Goal: Transaction & Acquisition: Purchase product/service

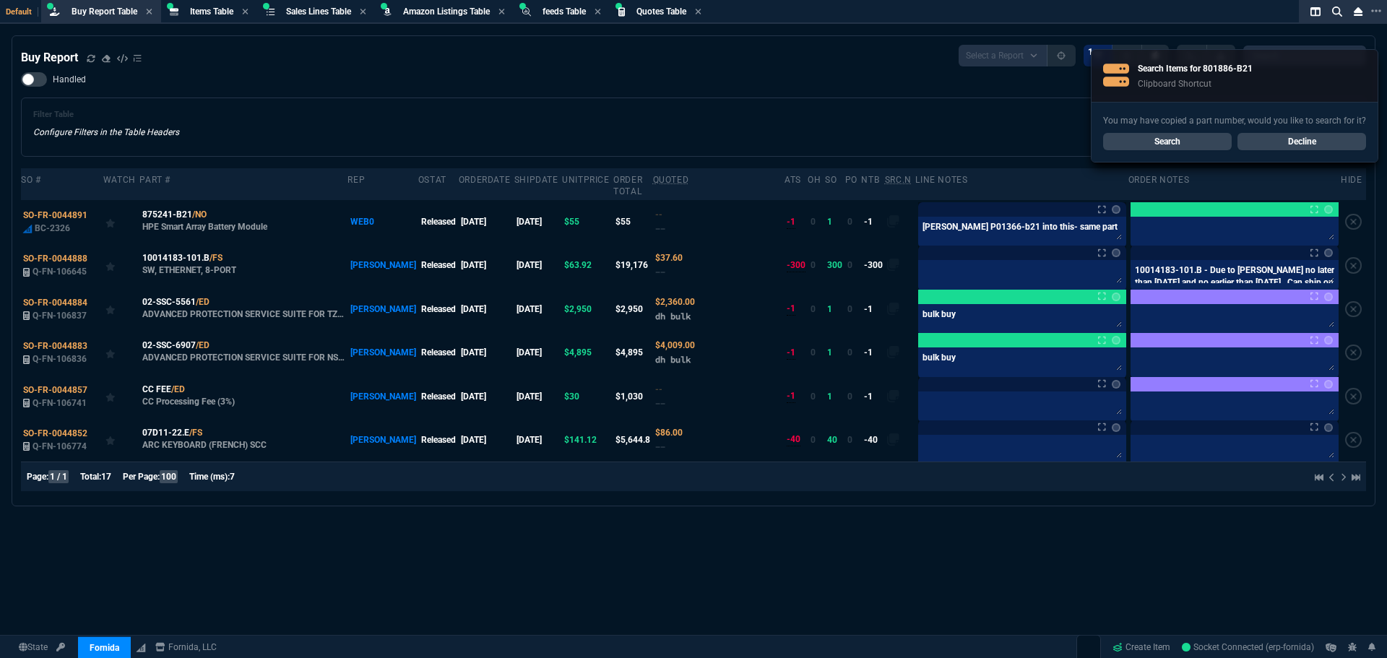
select select "8: NEPT"
click at [103, 10] on span "Buy Report Table" at bounding box center [105, 12] width 66 height 10
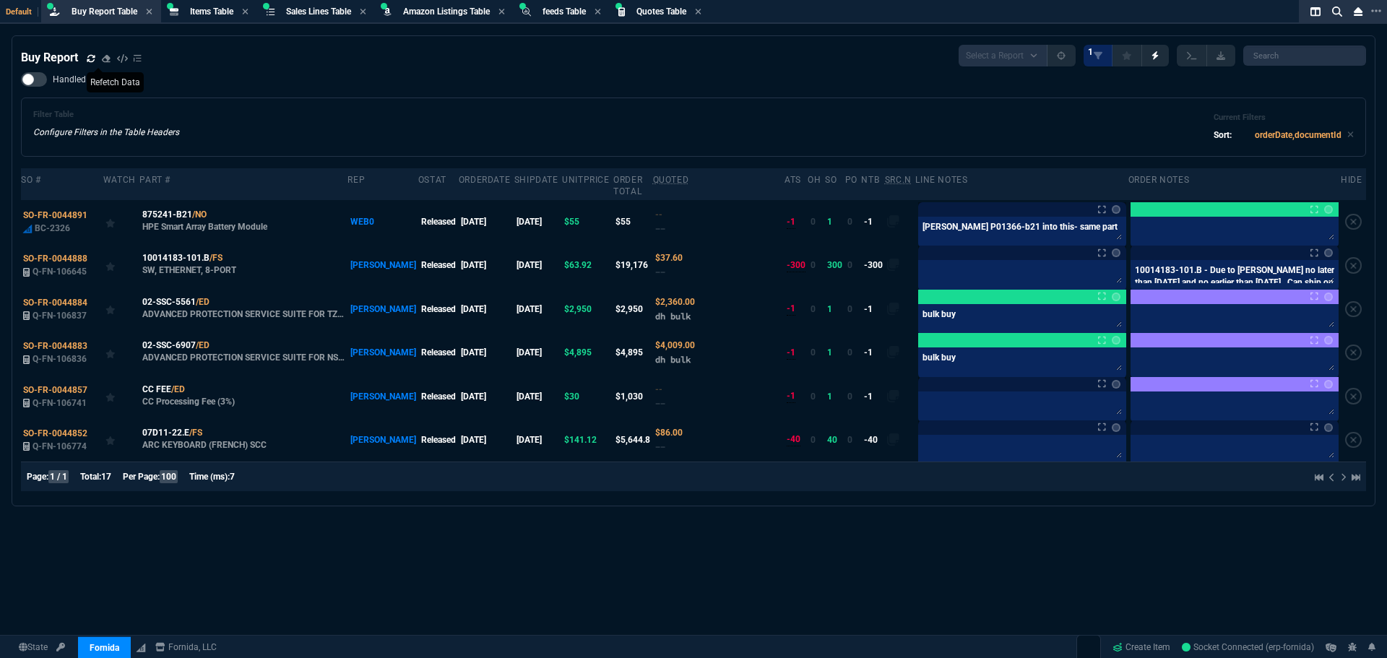
click at [90, 56] on icon at bounding box center [91, 58] width 9 height 9
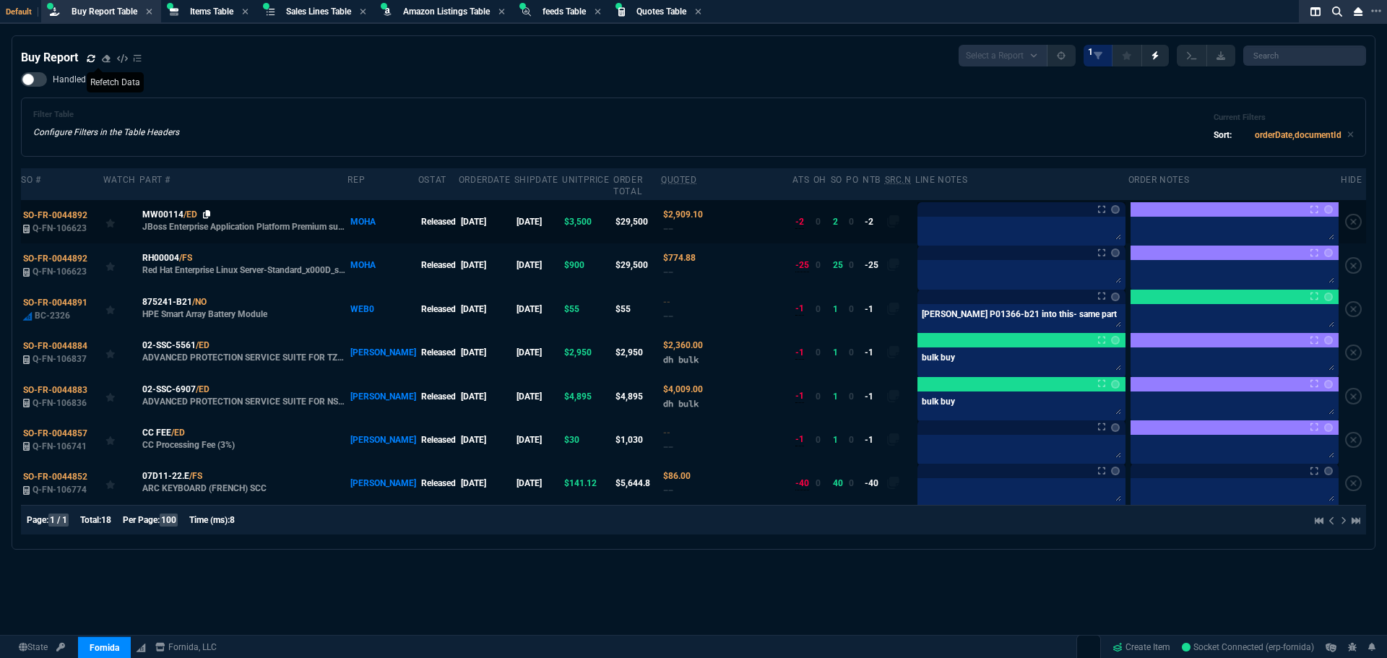
click at [204, 210] on icon at bounding box center [207, 214] width 8 height 9
click at [199, 254] on icon at bounding box center [202, 258] width 8 height 9
click at [65, 210] on span "SO-FR-0044892" at bounding box center [55, 215] width 64 height 10
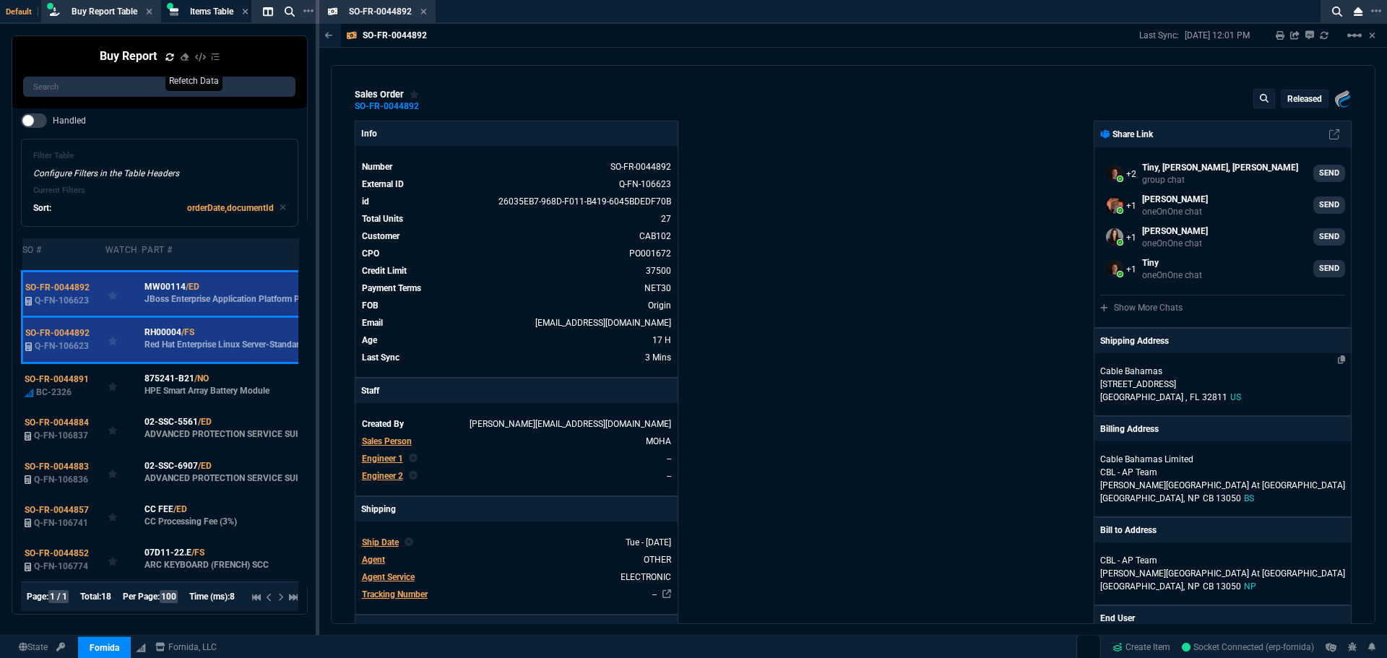
click at [1162, 378] on p "[STREET_ADDRESS]" at bounding box center [1223, 384] width 245 height 13
select select "US"
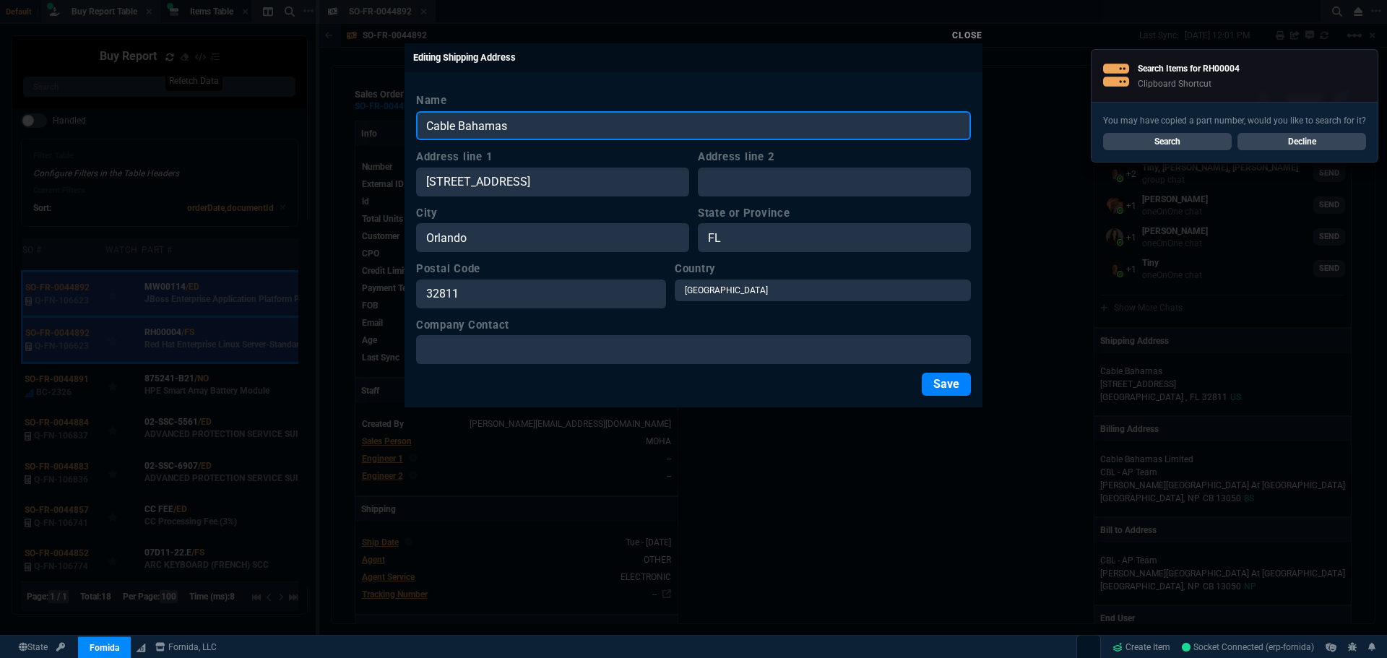
drag, startPoint x: 512, startPoint y: 122, endPoint x: 377, endPoint y: 115, distance: 134.6
click at [371, 114] on div "Close Editing Shipping Address Name Cable Bahamas Address line 1 [GEOGRAPHIC_DA…" at bounding box center [693, 329] width 1387 height 658
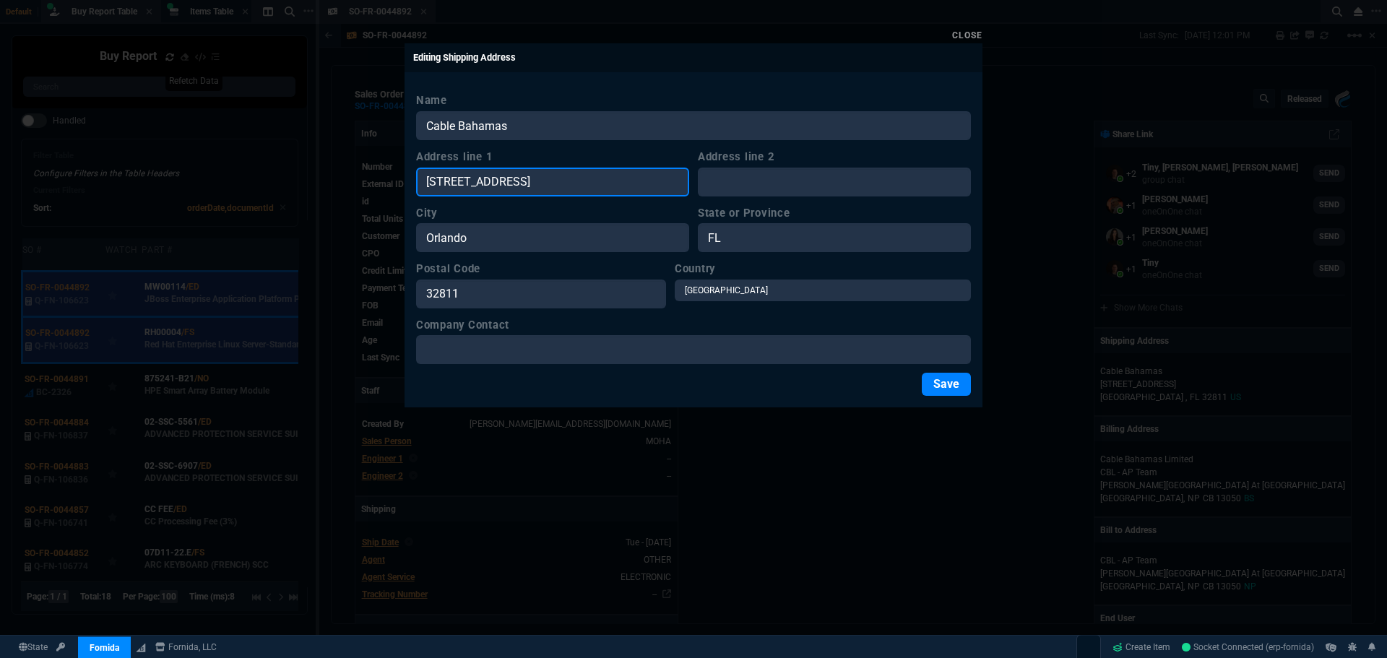
drag, startPoint x: 571, startPoint y: 186, endPoint x: 421, endPoint y: 184, distance: 149.6
click at [356, 178] on div "Close Editing Shipping Address Name Cable Bahamas Address line 1 [GEOGRAPHIC_DA…" at bounding box center [693, 329] width 1387 height 658
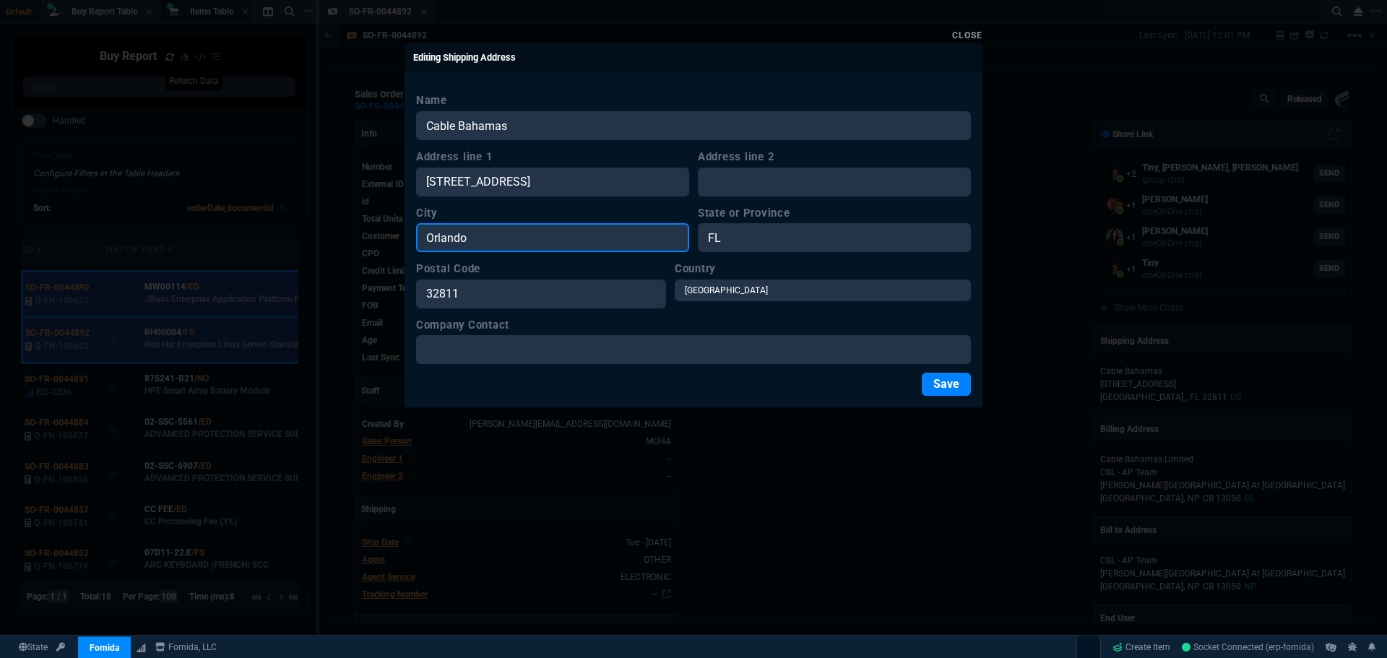
drag, startPoint x: 472, startPoint y: 241, endPoint x: 366, endPoint y: 236, distance: 106.3
click at [366, 236] on div "Close Editing Shipping Address Name Cable Bahamas Address line 1 [GEOGRAPHIC_DA…" at bounding box center [693, 329] width 1387 height 658
click at [971, 35] on link "Close" at bounding box center [967, 35] width 30 height 10
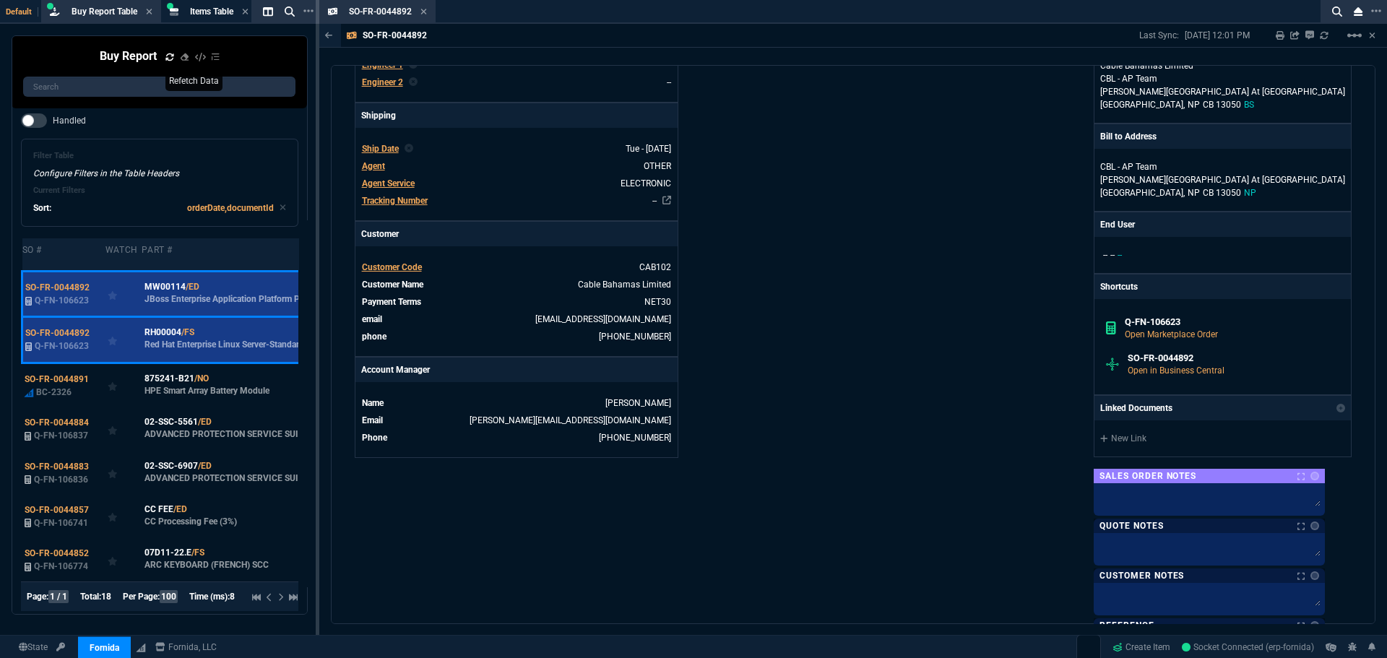
scroll to position [434, 0]
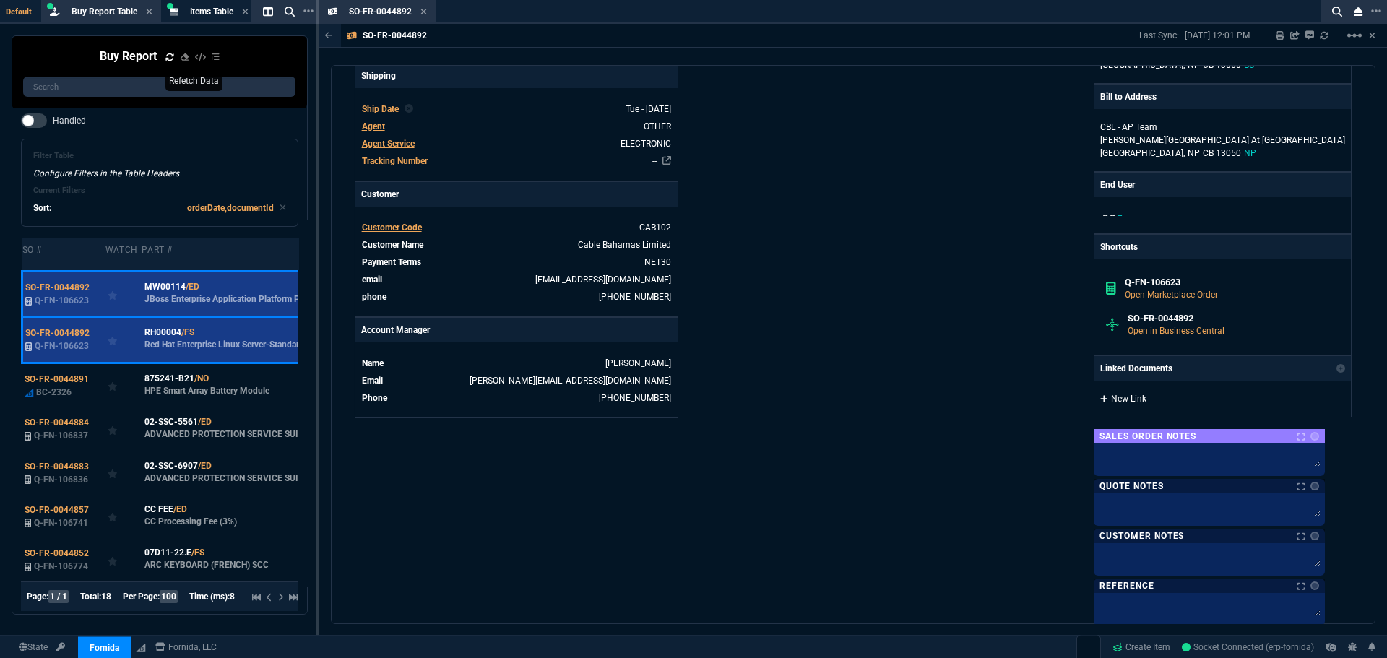
click at [1145, 397] on link "New Link" at bounding box center [1223, 398] width 245 height 13
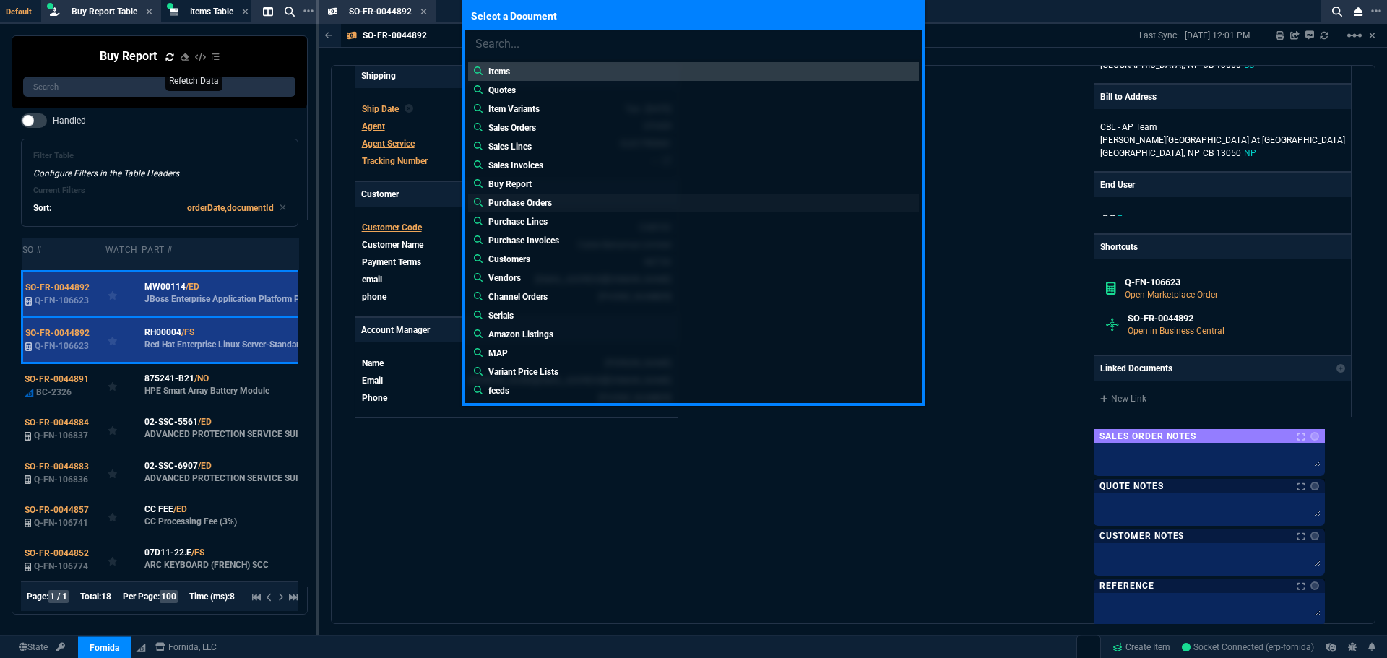
click at [538, 205] on p "Purchase Orders" at bounding box center [520, 203] width 64 height 13
type input "Purchase Orders:"
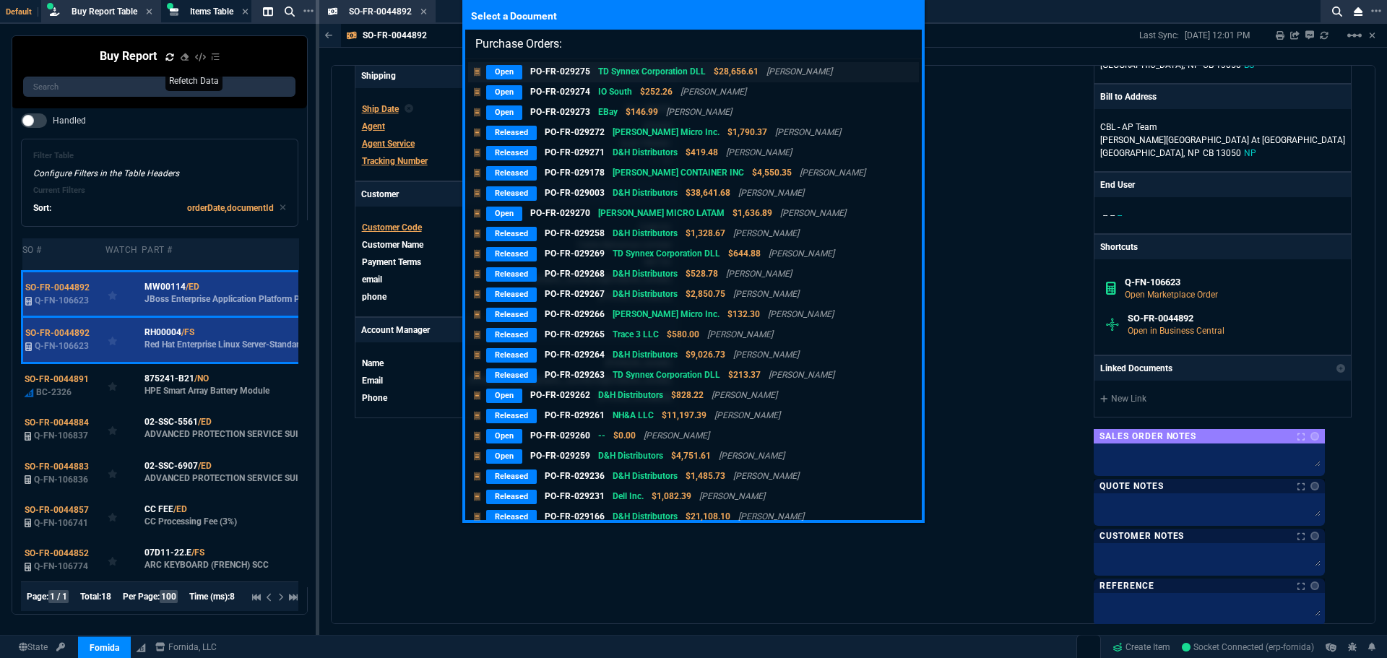
click at [584, 72] on p "PO-FR-029275" at bounding box center [560, 71] width 60 height 13
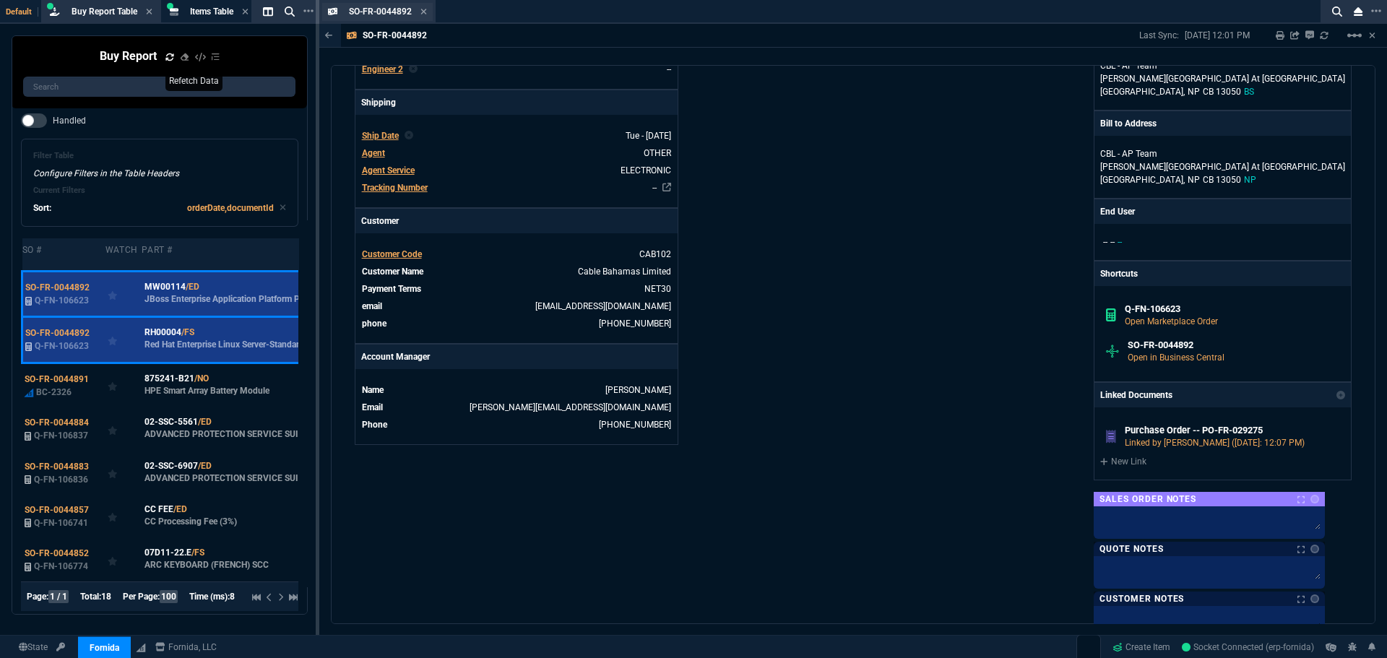
scroll to position [361, 0]
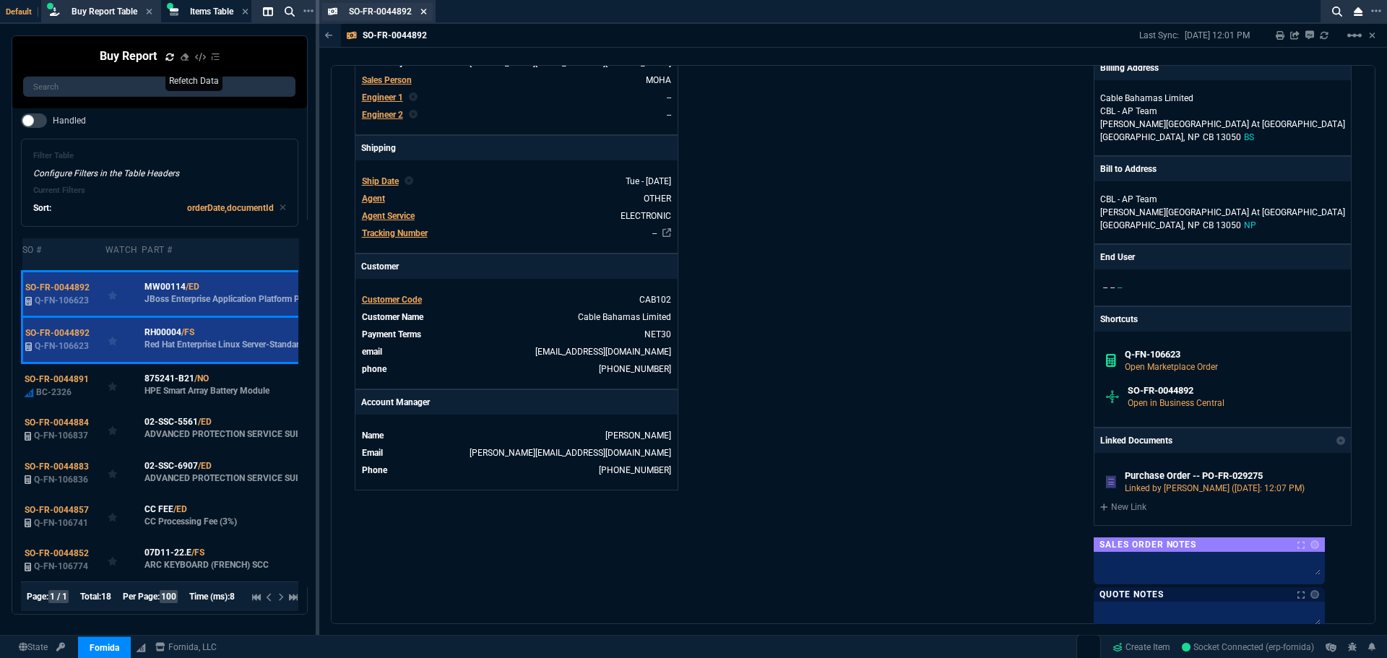
click at [423, 9] on icon at bounding box center [424, 11] width 7 height 9
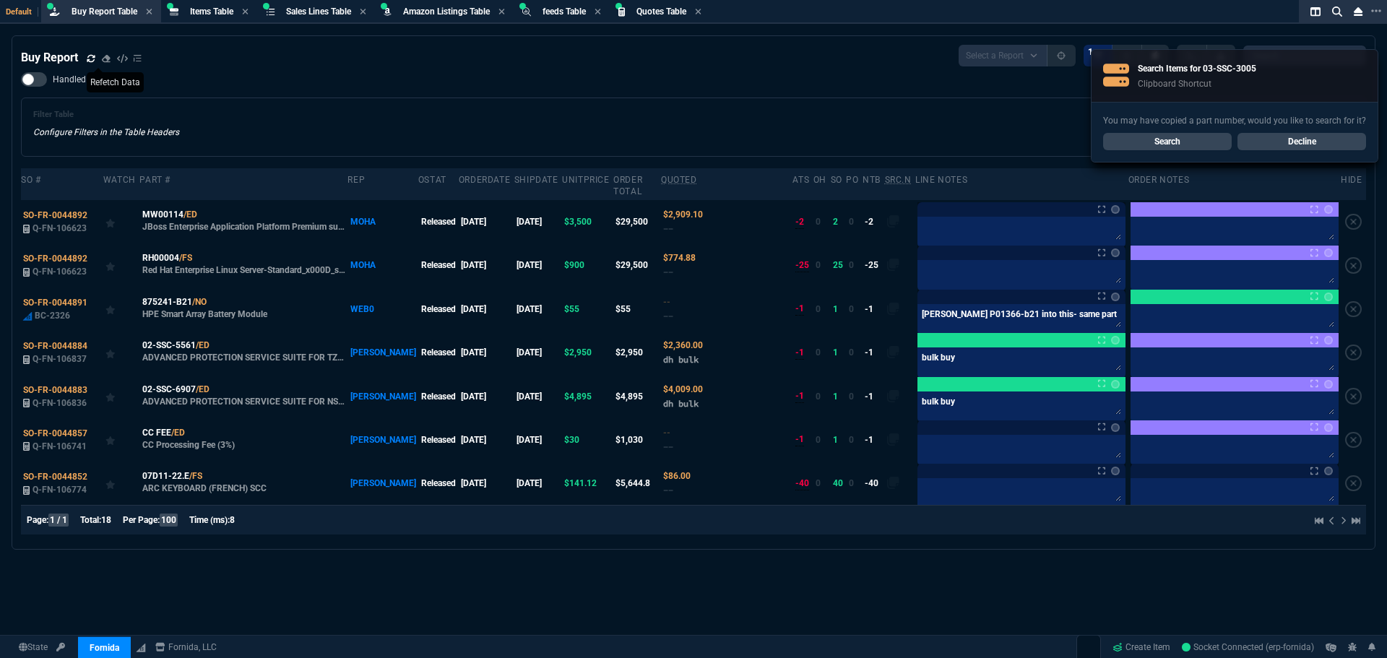
click at [439, 72] on div "Handled Filter Table Configure Filters in the Table Headers Current Filters Sor…" at bounding box center [694, 114] width 1346 height 85
click at [1200, 137] on link "Search" at bounding box center [1167, 141] width 129 height 17
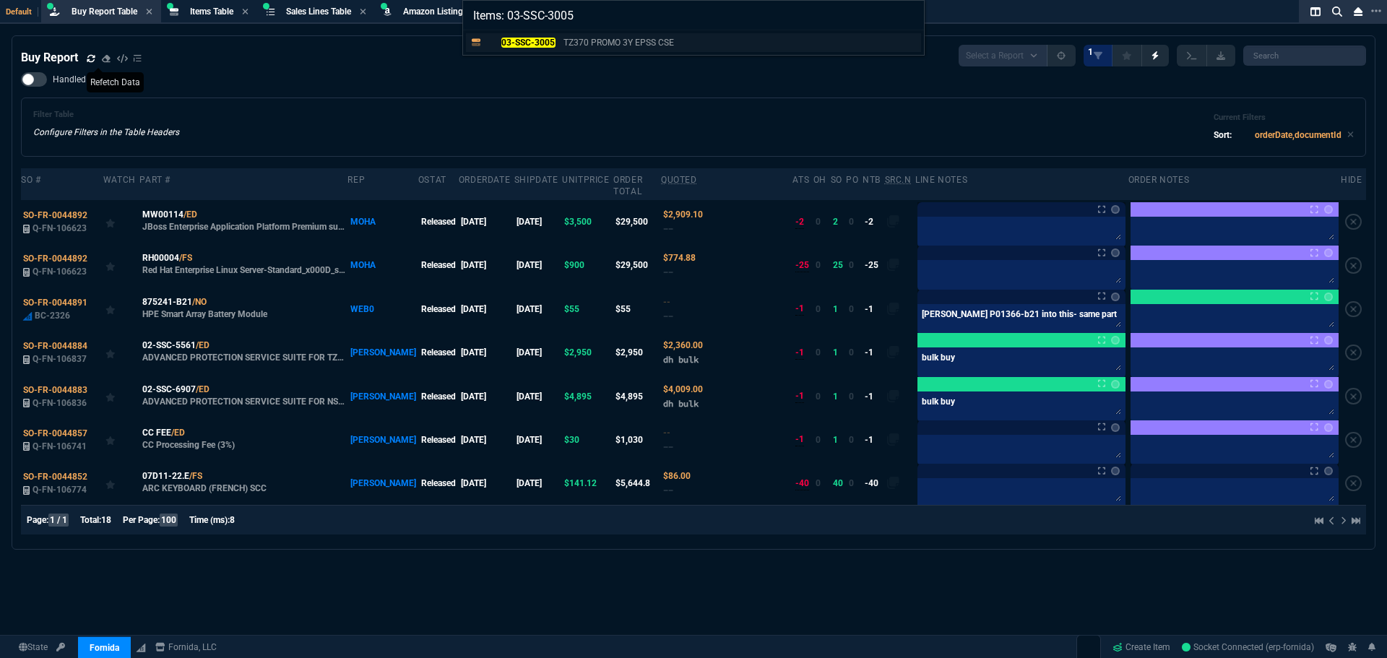
click at [527, 40] on mark "03-SSC-3005" at bounding box center [528, 43] width 54 height 10
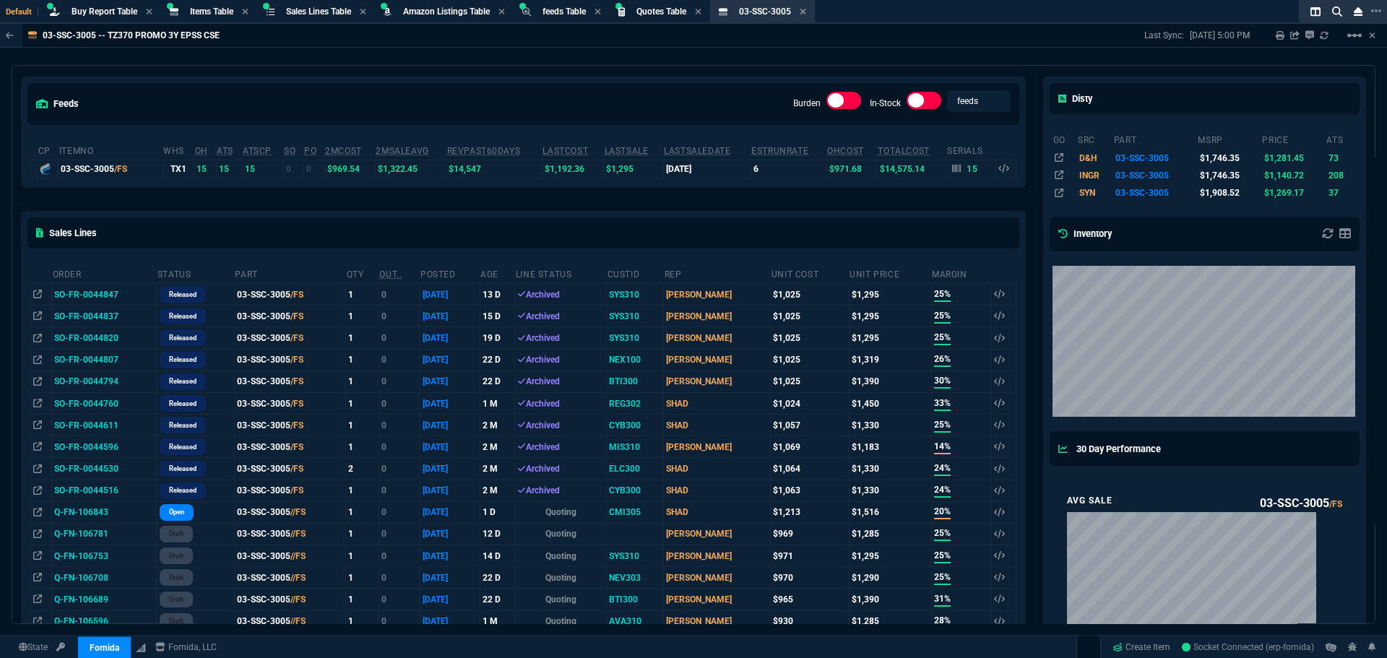
scroll to position [0, 0]
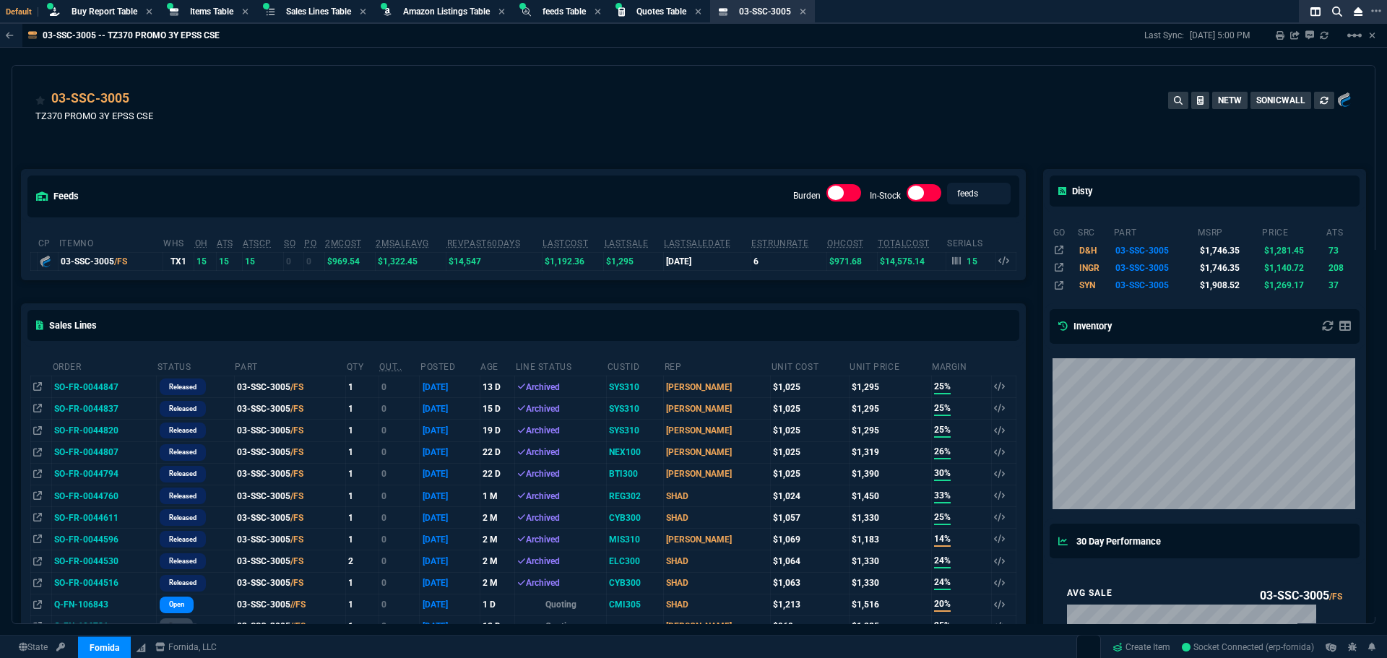
click at [525, 126] on div "03-SSC-3005 TZ370 PROMO 3Y EPSS CSE NETW SONICWALL" at bounding box center [693, 114] width 1317 height 51
click at [137, 100] on icon at bounding box center [139, 99] width 8 height 9
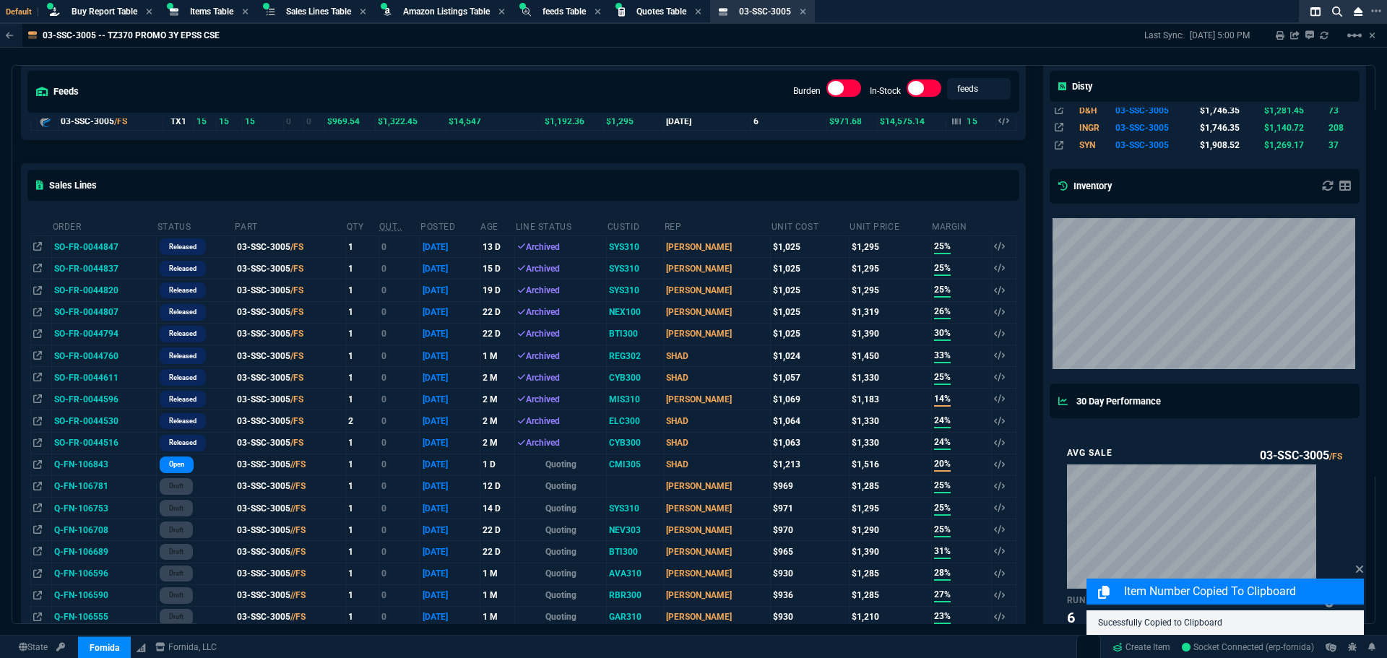
scroll to position [217, 0]
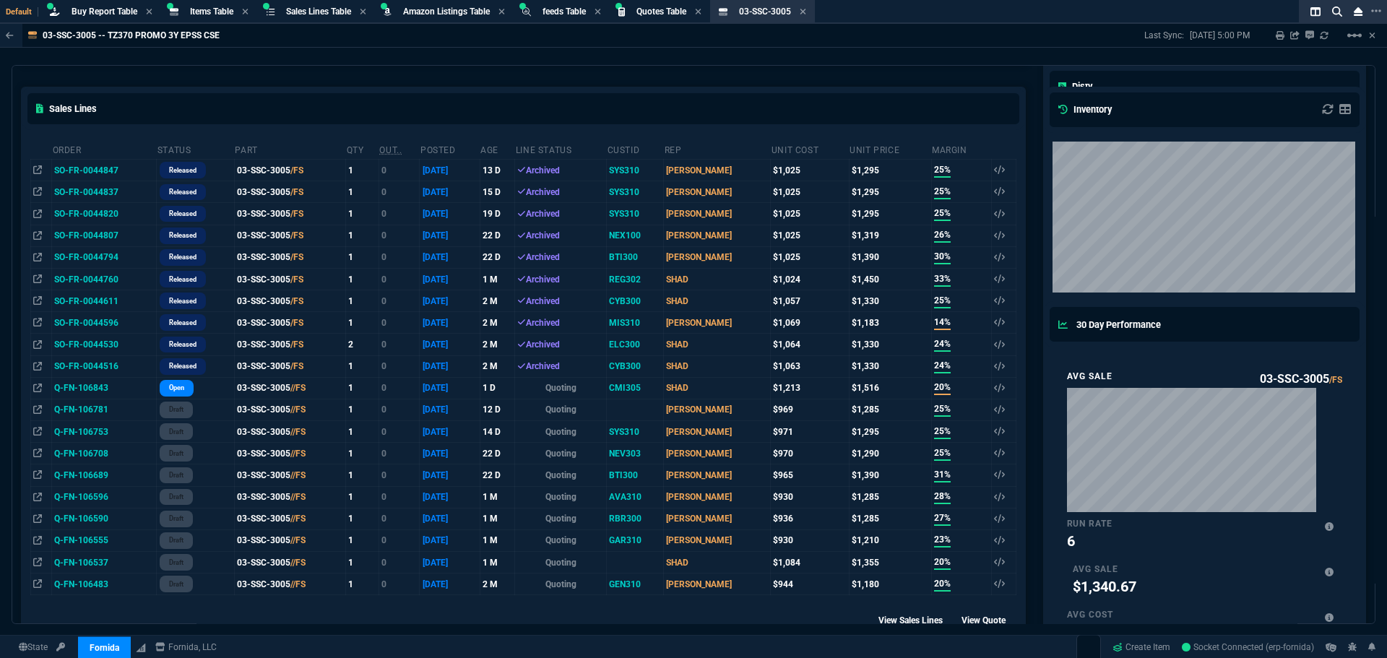
click at [438, 74] on div "feeds Burden In-Stock feeds prices cp ItemNo WHS OH ATS ATSCP SO PO 2MCost 2MSa…" at bounding box center [523, 448] width 1023 height 1054
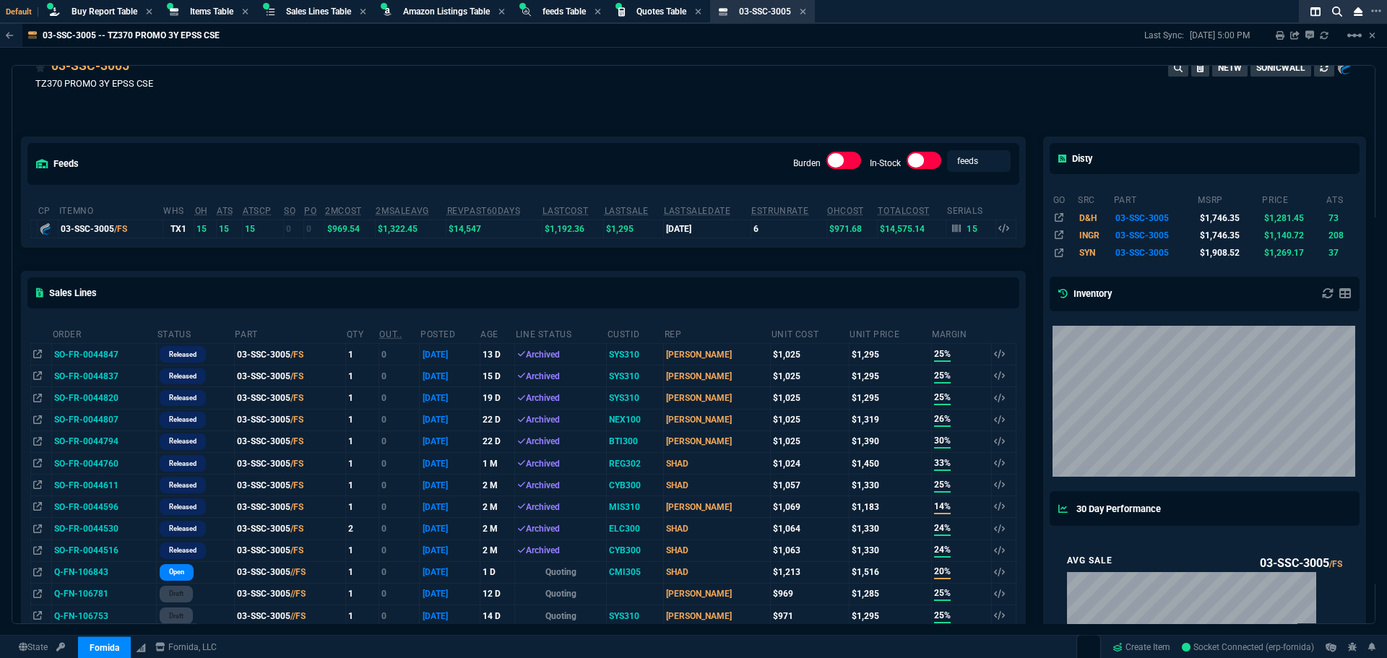
scroll to position [0, 0]
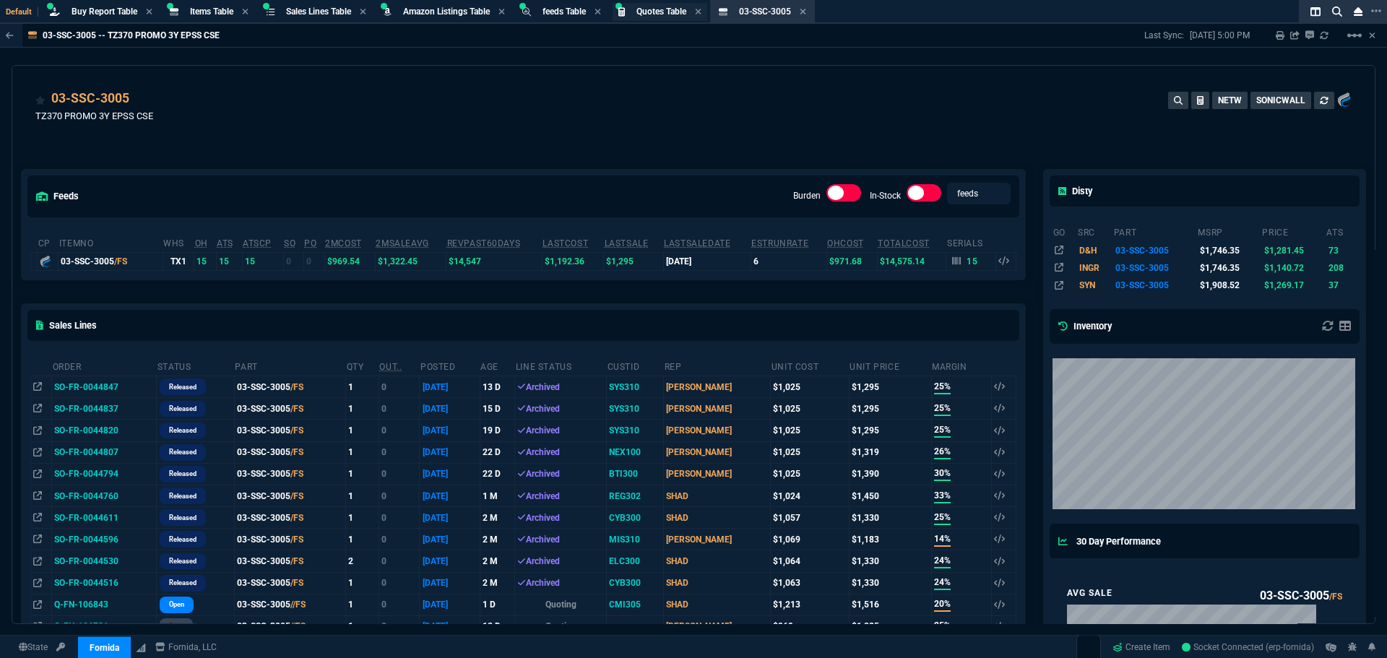
click at [671, 3] on div "Quotes Table Quote" at bounding box center [660, 12] width 95 height 18
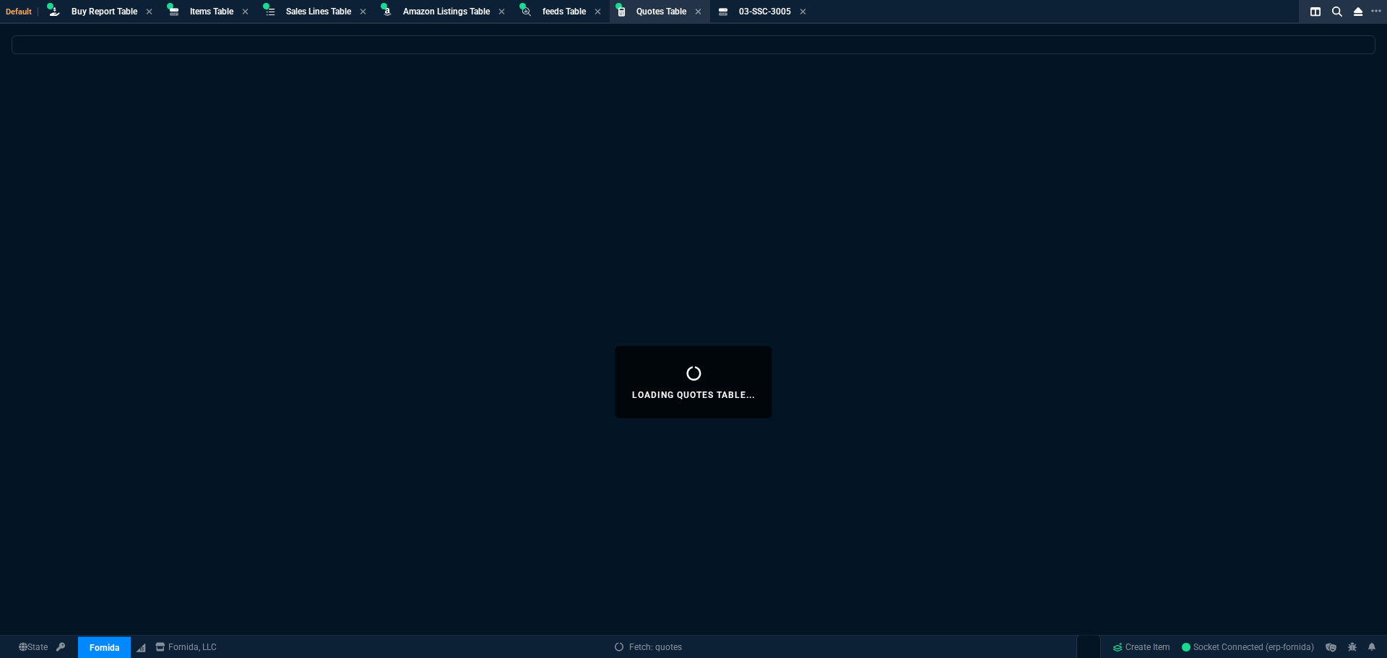
select select
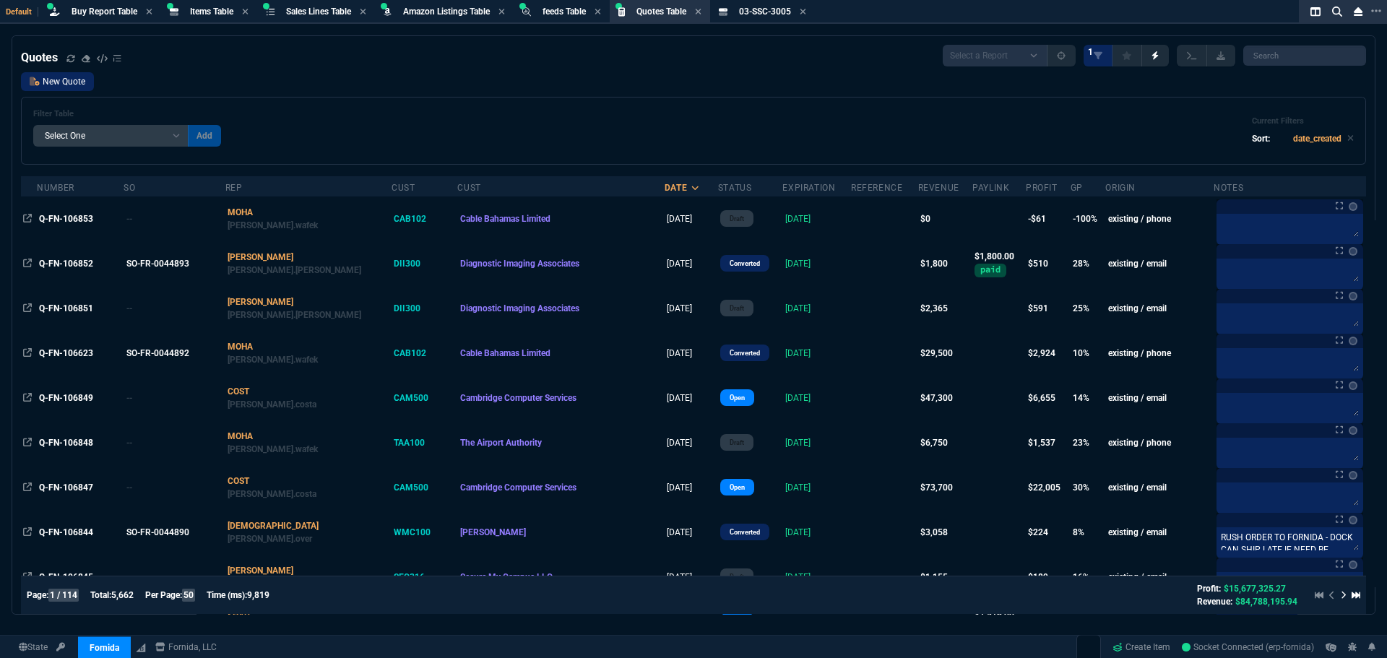
click at [64, 82] on link "New Quote" at bounding box center [57, 81] width 73 height 19
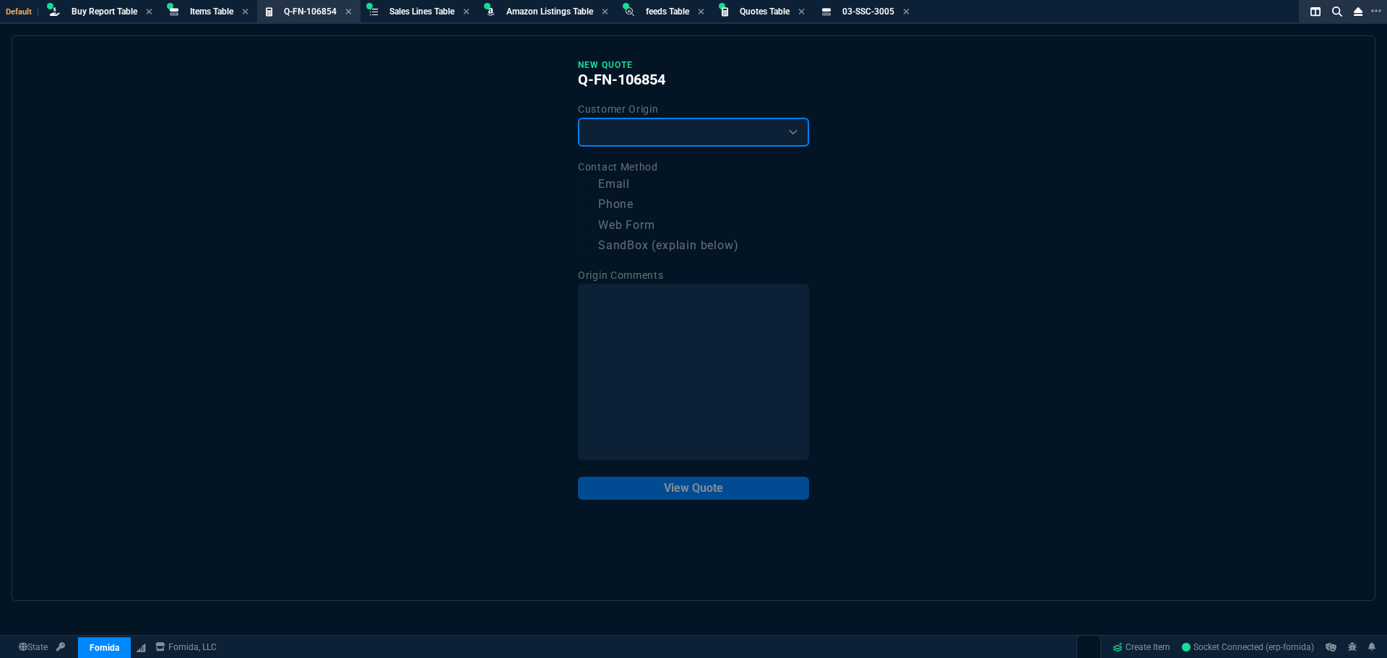
click at [678, 135] on select "Existing Customer Amazon Lead (first order) Website Lead (first order) Called (…" at bounding box center [693, 132] width 231 height 29
select select "existing"
click at [578, 119] on select "Existing Customer Amazon Lead (first order) Website Lead (first order) Called (…" at bounding box center [693, 132] width 231 height 29
click at [592, 184] on input "Email" at bounding box center [586, 184] width 17 height 17
checkbox input "true"
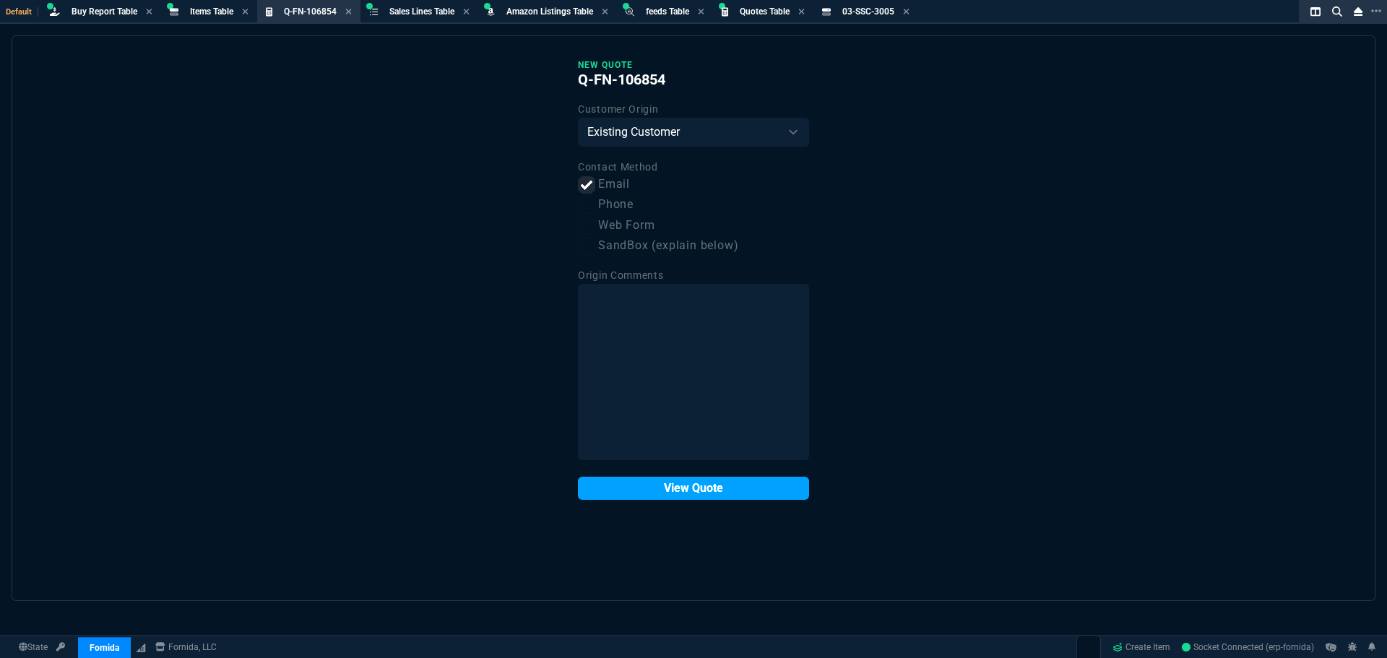
click at [770, 496] on button "View Quote" at bounding box center [693, 488] width 231 height 23
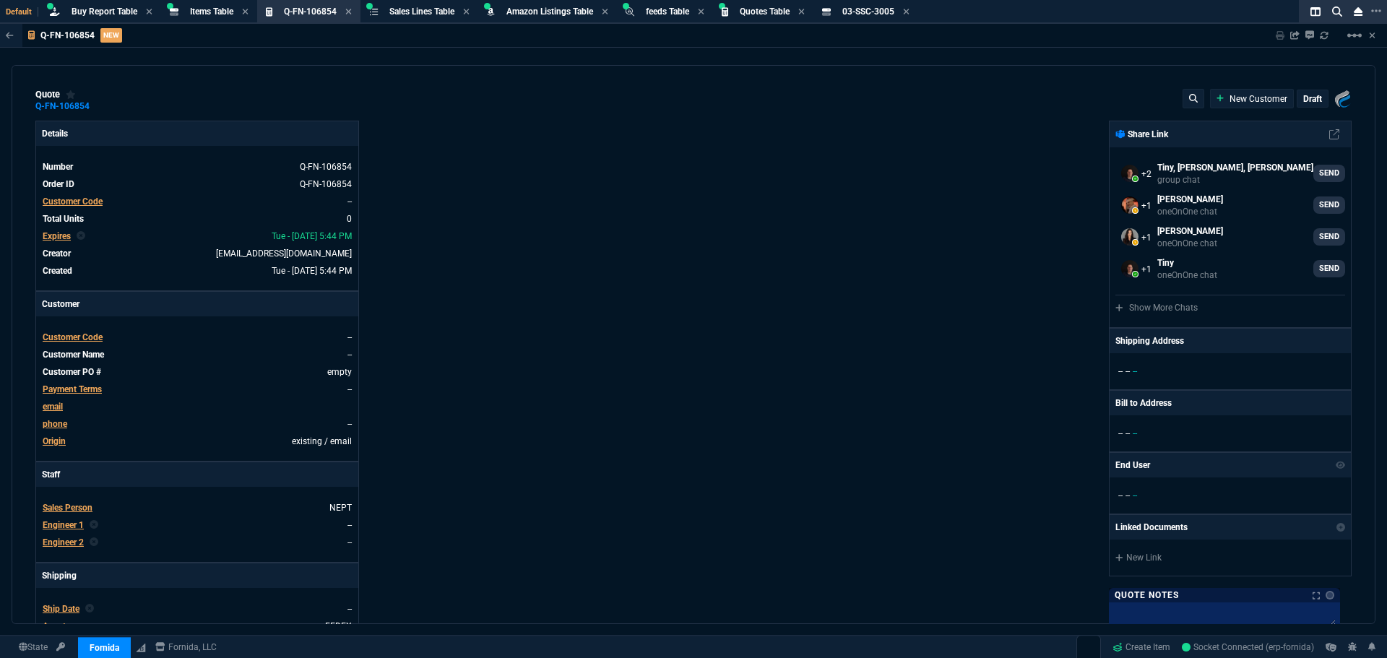
click at [87, 199] on span "Customer Code" at bounding box center [73, 202] width 60 height 10
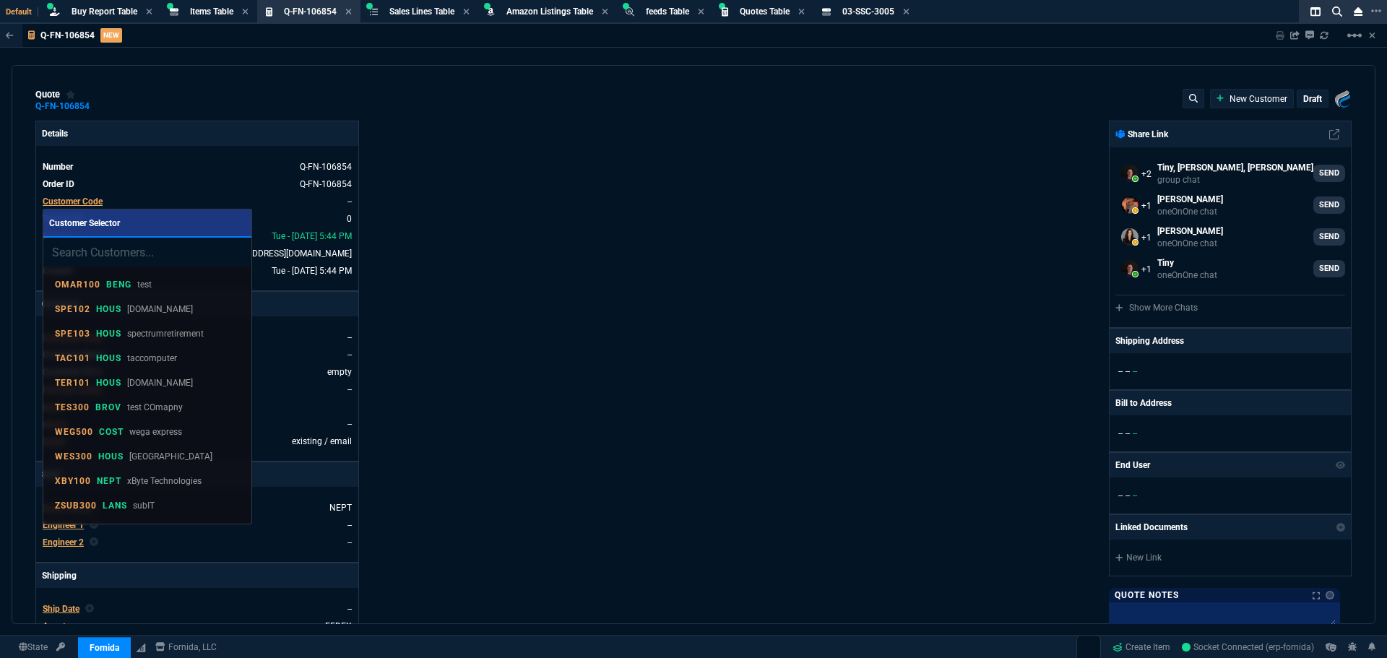
click at [147, 256] on input "search" at bounding box center [147, 252] width 208 height 29
type input "d"
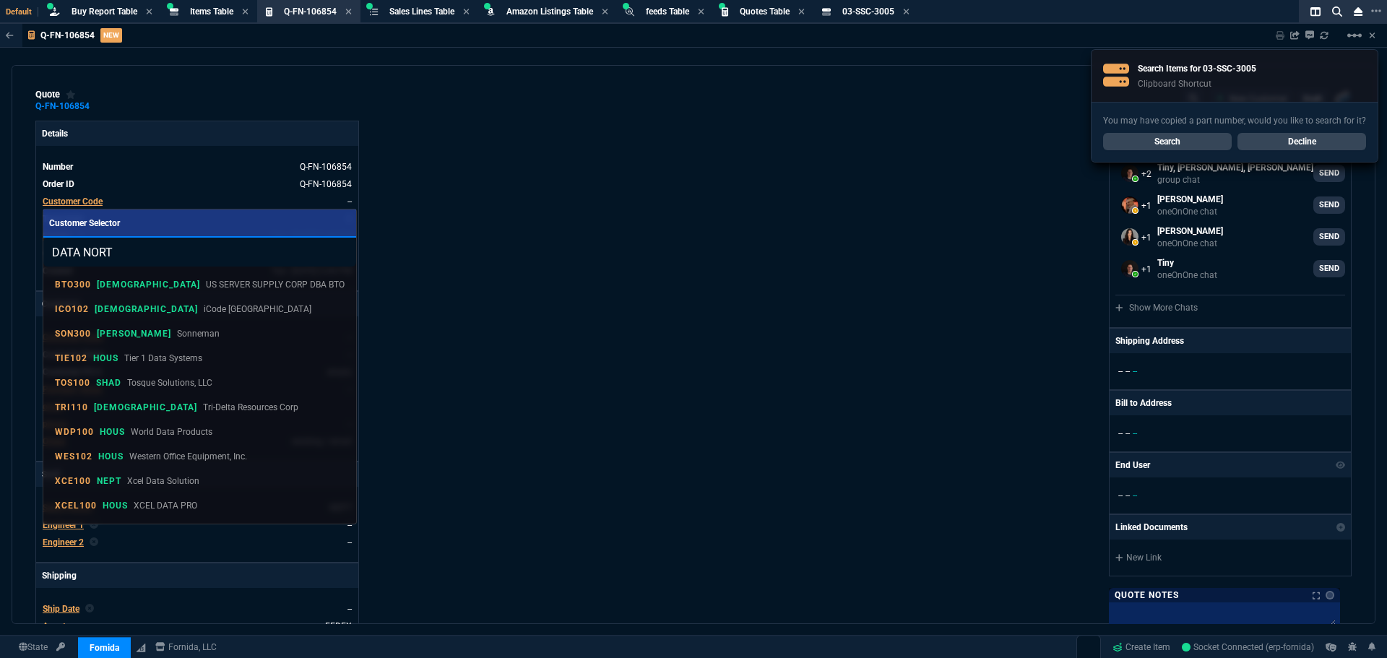
click at [123, 241] on input "DATA NORT" at bounding box center [199, 252] width 313 height 29
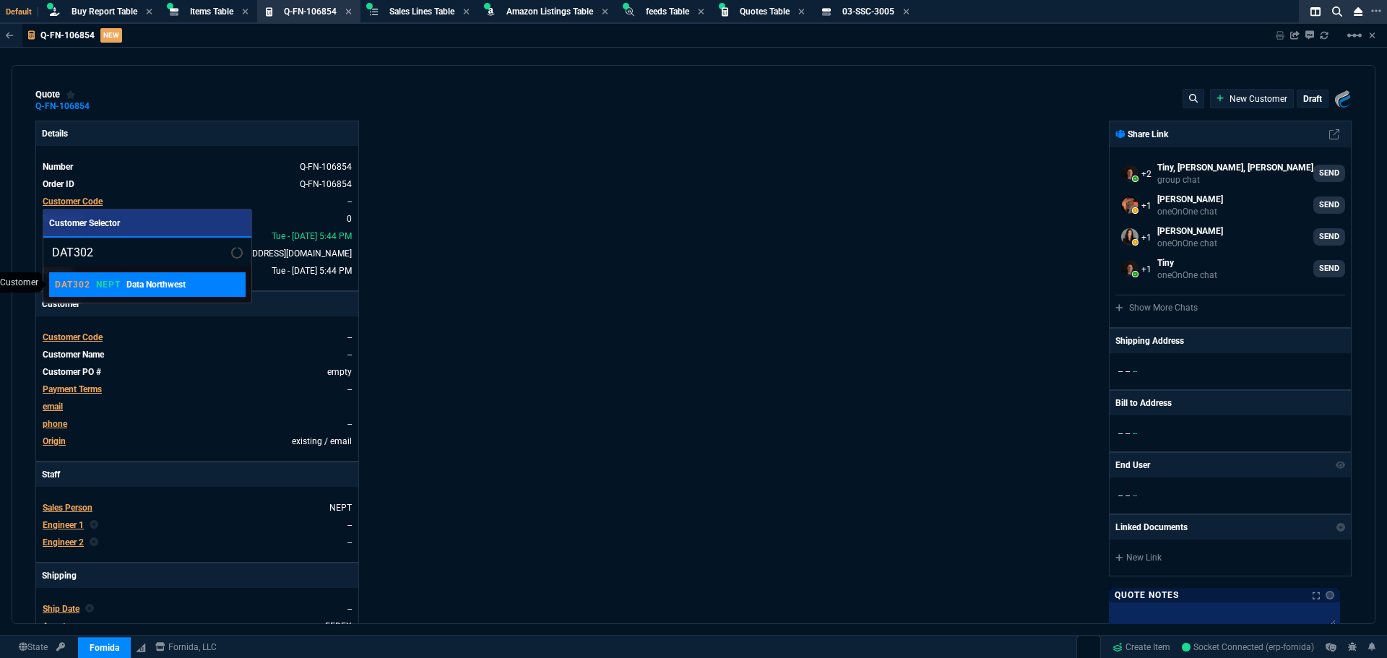
type input "DAT302"
click at [74, 287] on p "DAT302" at bounding box center [72, 285] width 35 height 12
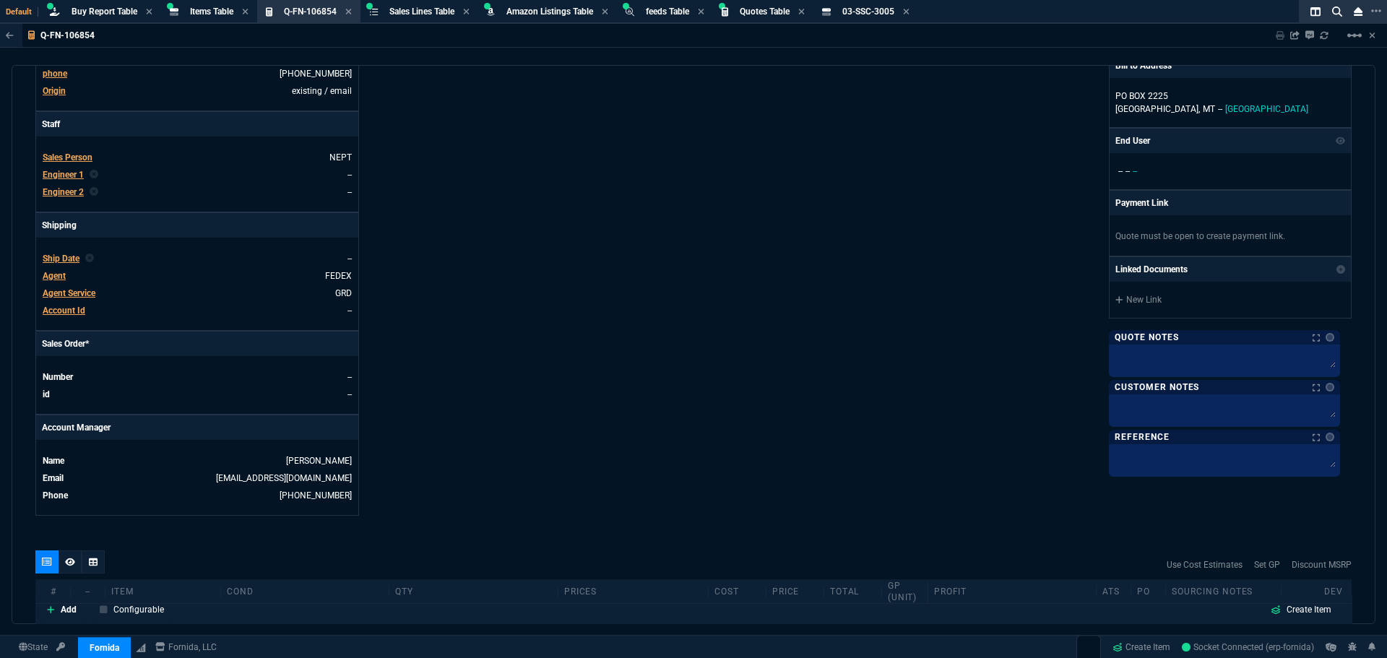
scroll to position [506, 0]
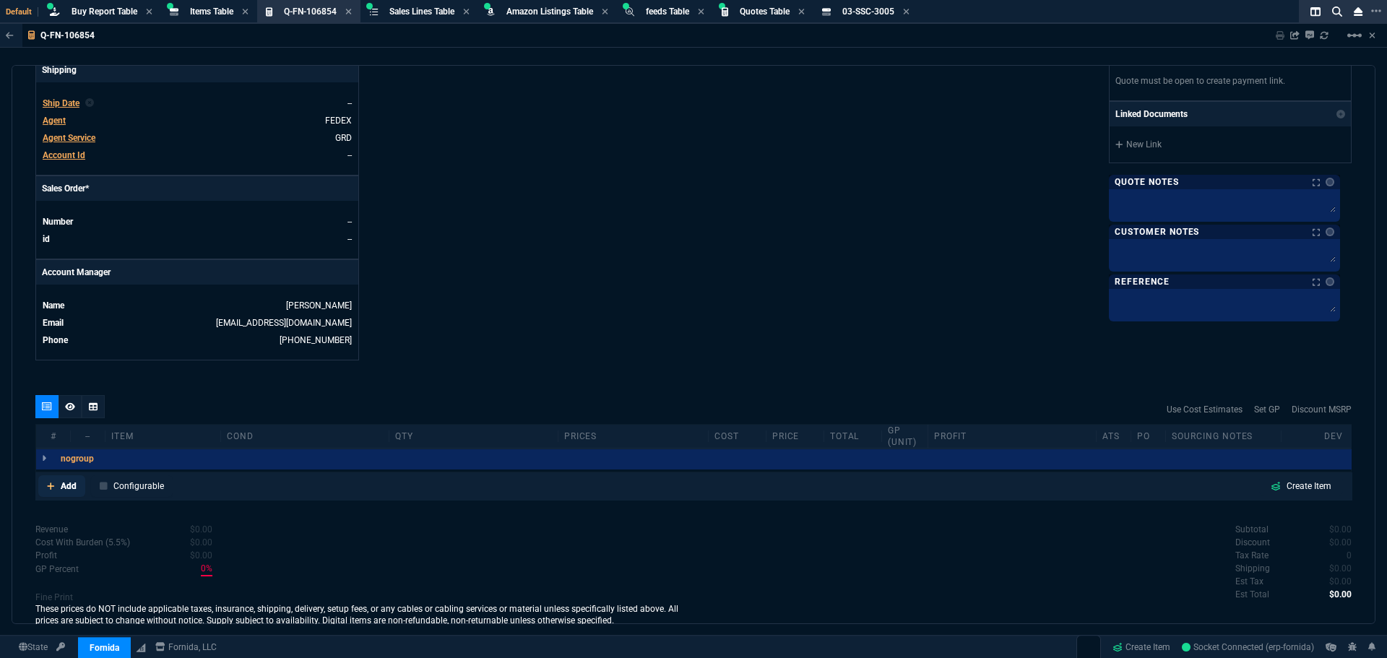
click at [64, 490] on p "Add" at bounding box center [69, 486] width 16 height 13
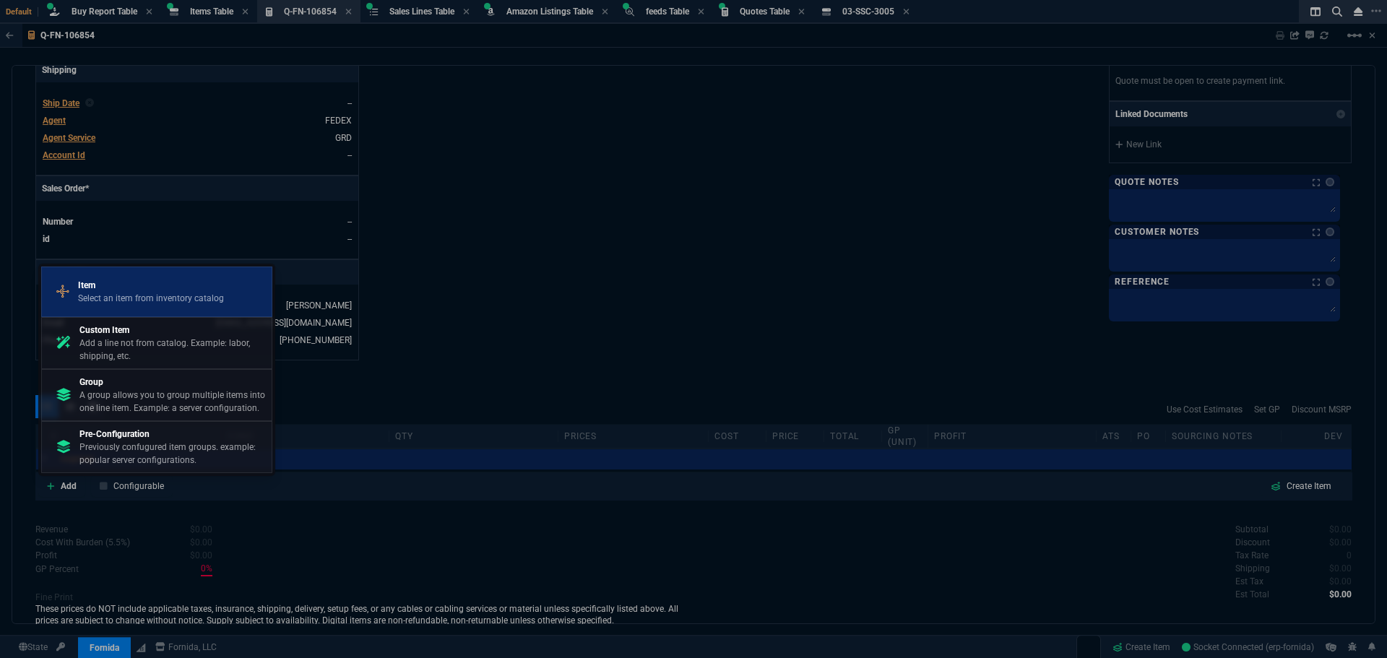
click at [150, 293] on p "Select an item from inventory catalog" at bounding box center [151, 298] width 146 height 13
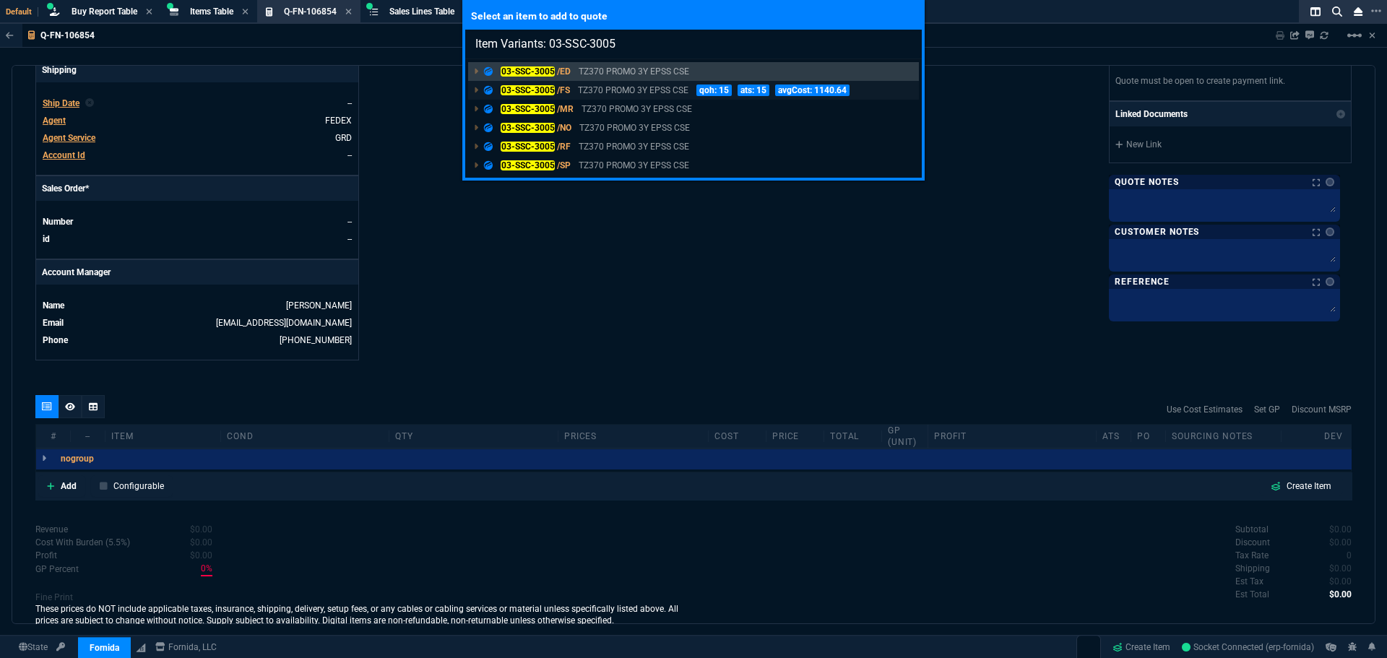
type input "Item Variants: 03-SSC-3005"
click at [569, 89] on span "/FS" at bounding box center [563, 90] width 13 height 10
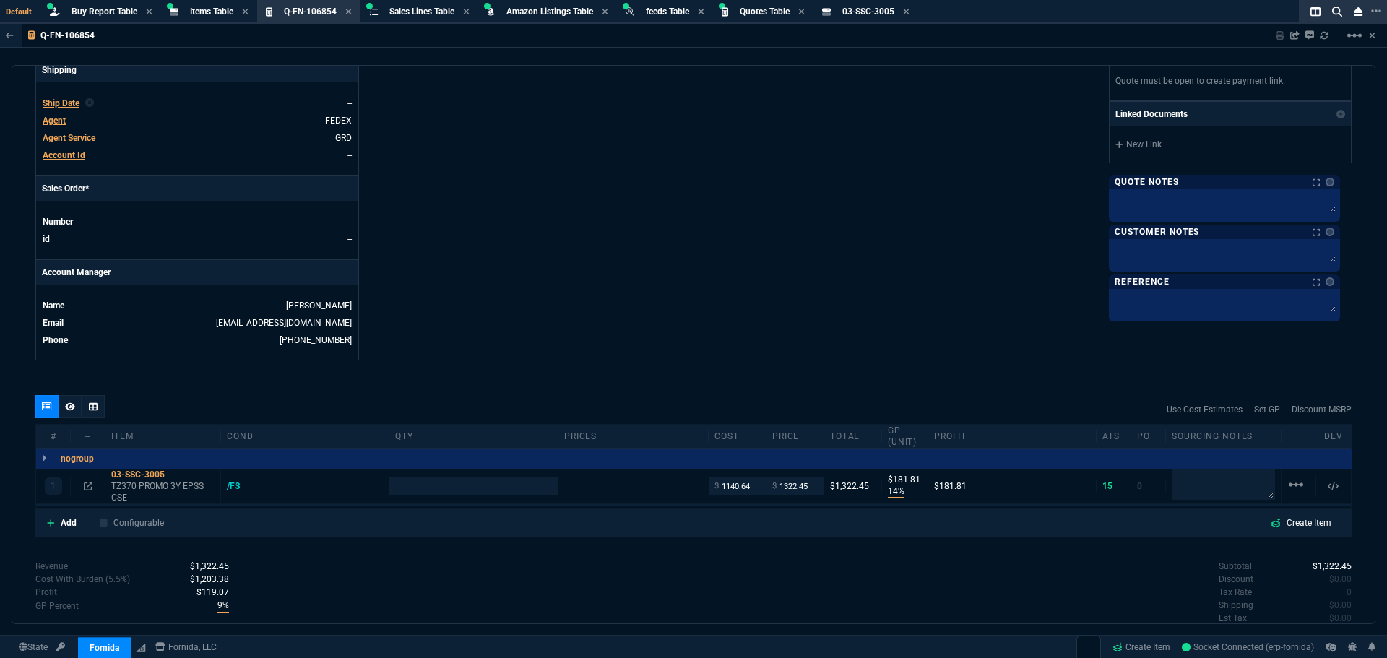
type input "14"
type input "182"
type input "14"
type input "182"
type input "24"
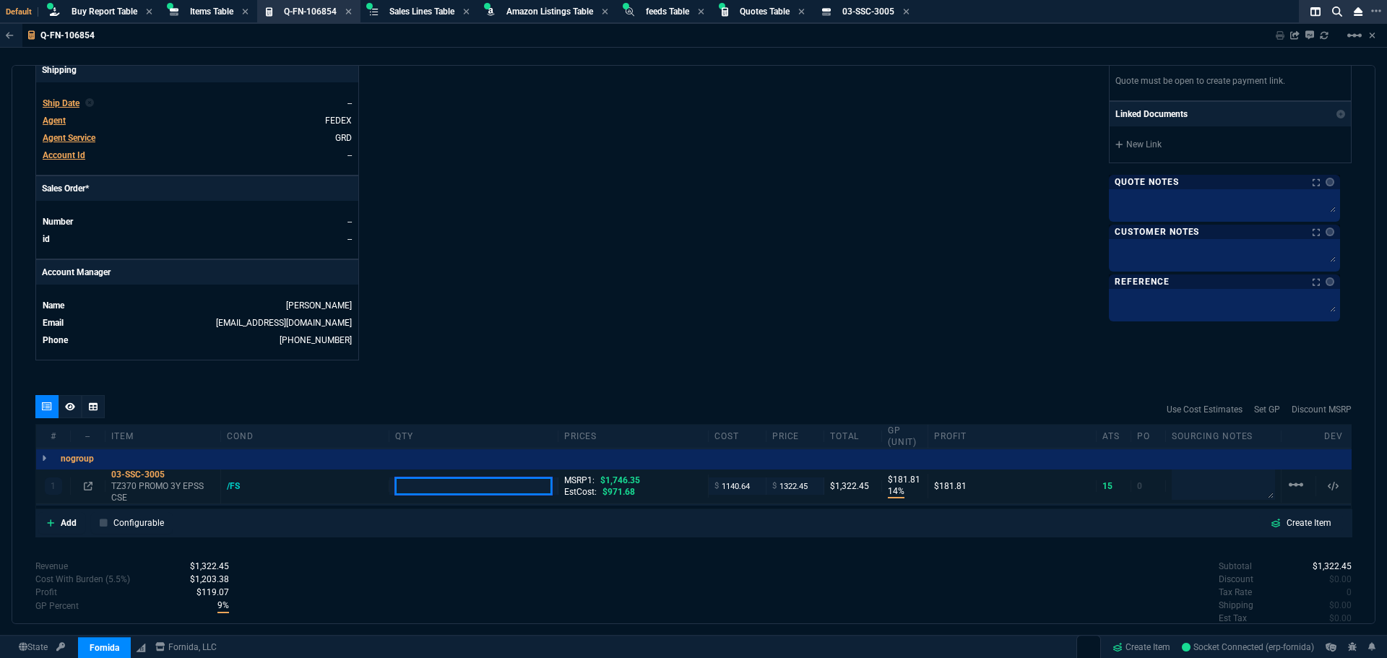
click at [413, 484] on input "number" at bounding box center [473, 486] width 156 height 17
type input "1"
click at [86, 483] on icon at bounding box center [88, 486] width 9 height 9
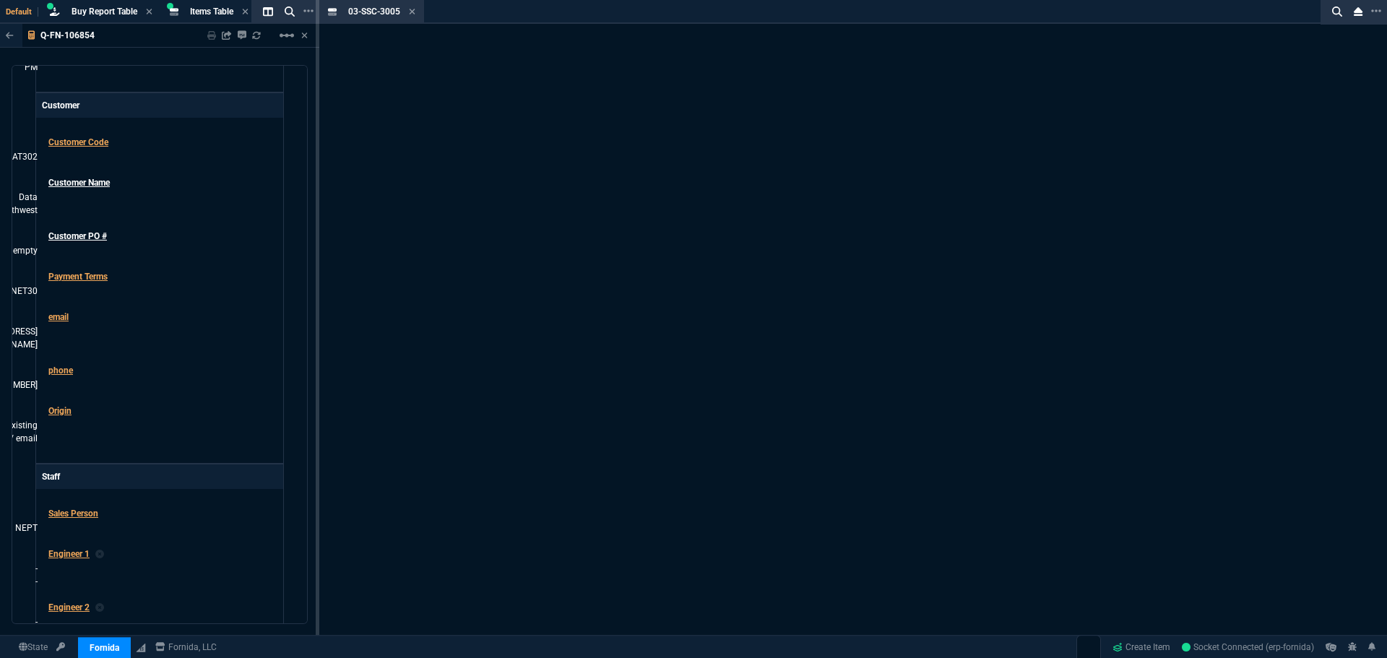
scroll to position [525, 0]
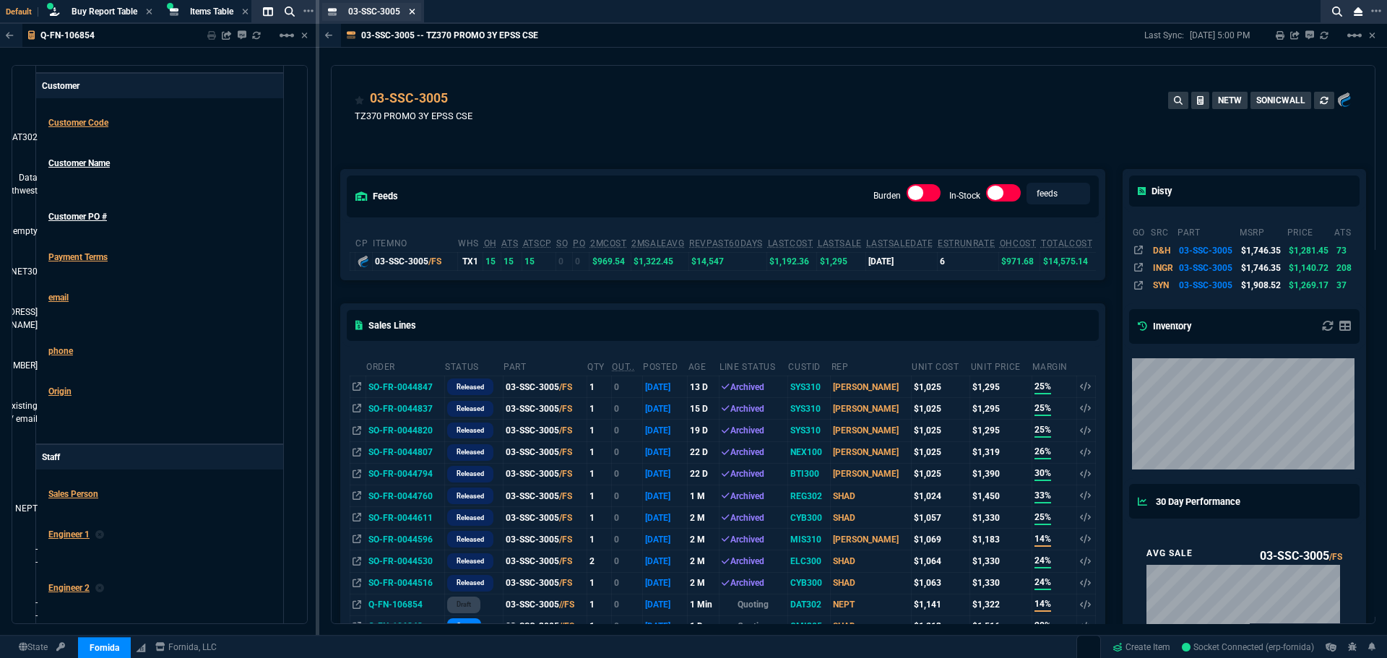
click at [409, 9] on icon at bounding box center [412, 11] width 7 height 9
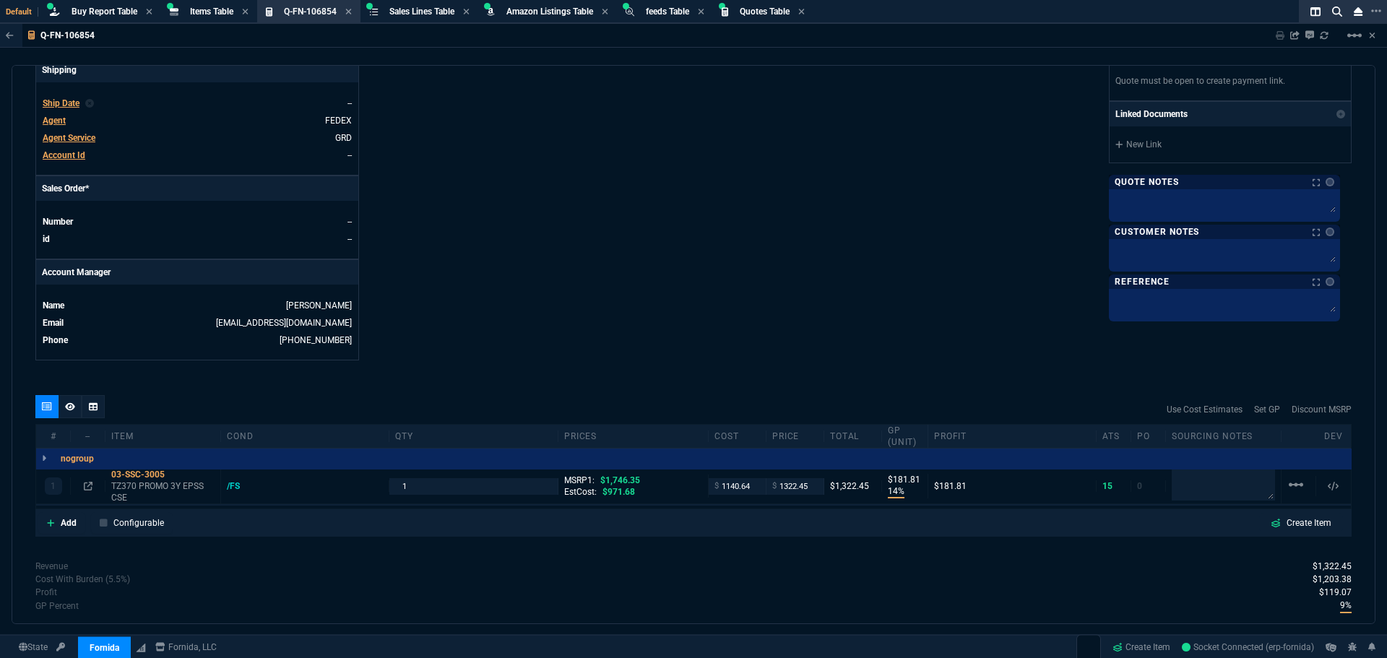
scroll to position [506, 0]
drag, startPoint x: 753, startPoint y: 487, endPoint x: 668, endPoint y: 486, distance: 85.3
click at [671, 486] on div "1 03-SSC-3005 TZ370 PROMO 3Y EPSS CSE /FS 1 MSRP1: $1,746.35 EstCost: $971.68 $…" at bounding box center [693, 486] width 1315 height 35
drag, startPoint x: 748, startPoint y: 486, endPoint x: 708, endPoint y: 488, distance: 39.8
click at [709, 488] on div "$ 1140.64" at bounding box center [738, 486] width 58 height 17
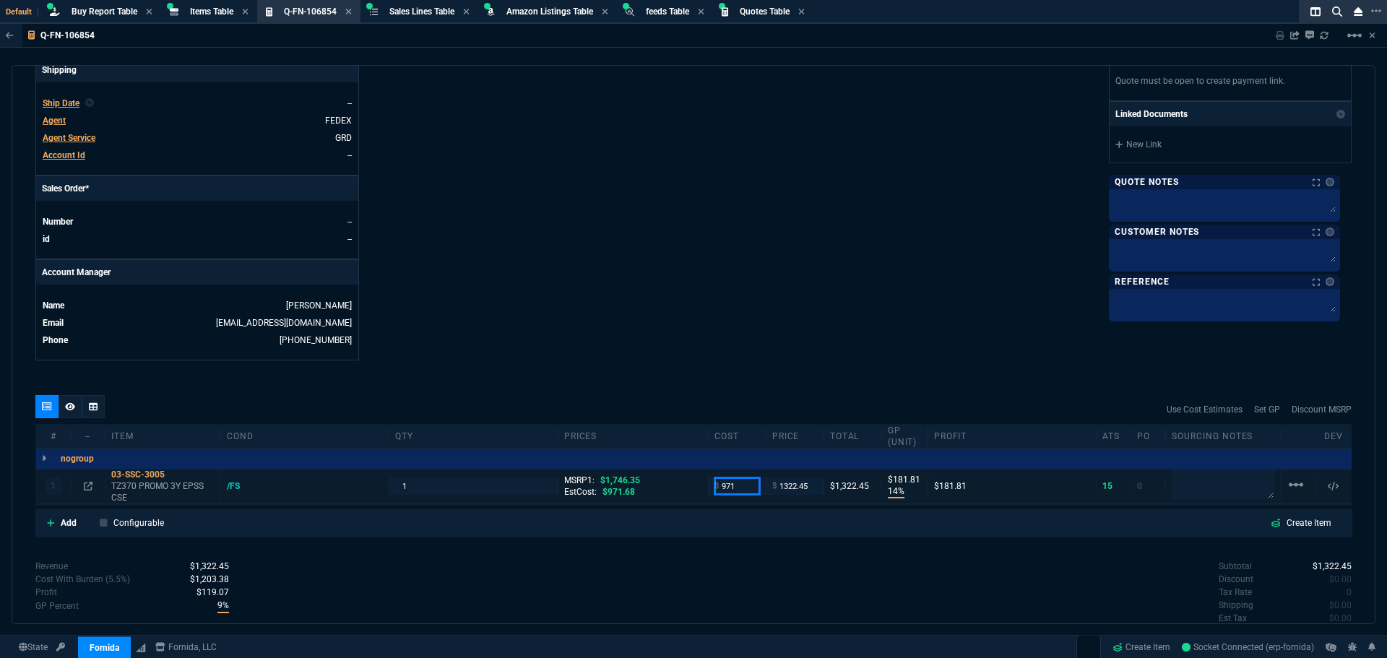
type input "971"
type input "1"
type input "27"
type input "351"
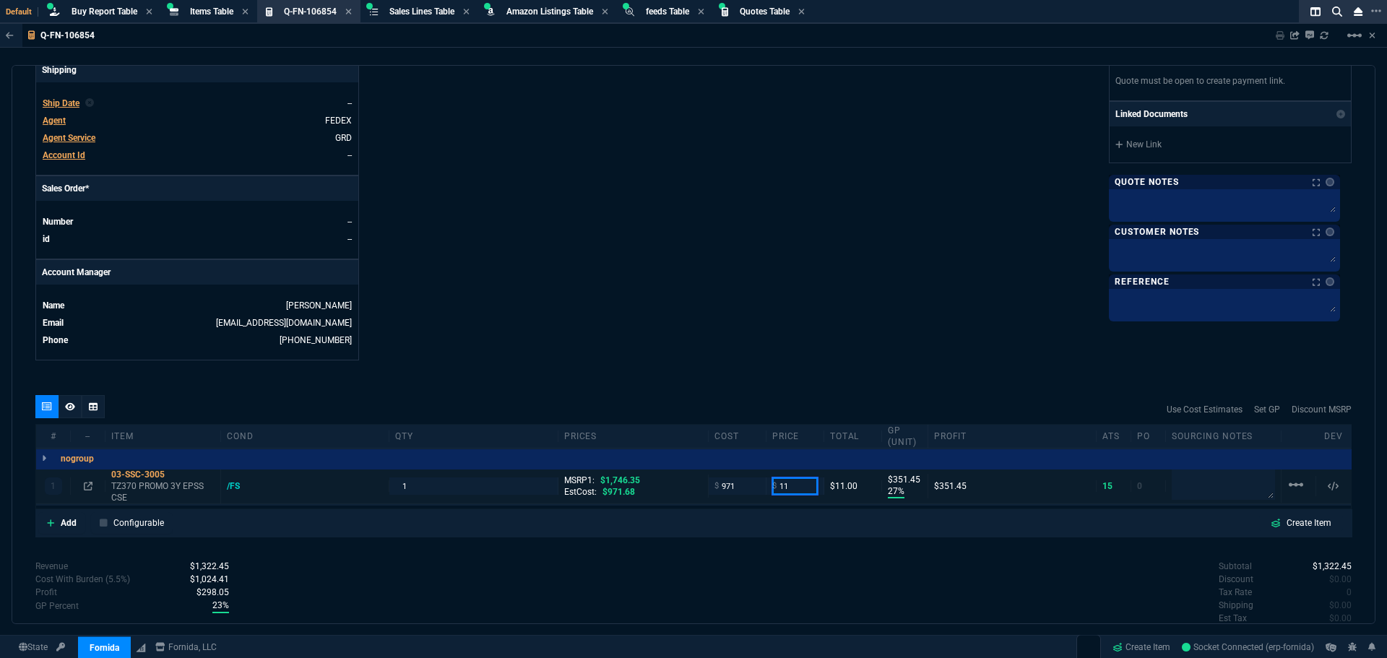
type input "117"
type input "1175"
type input "-730"
type input "-854"
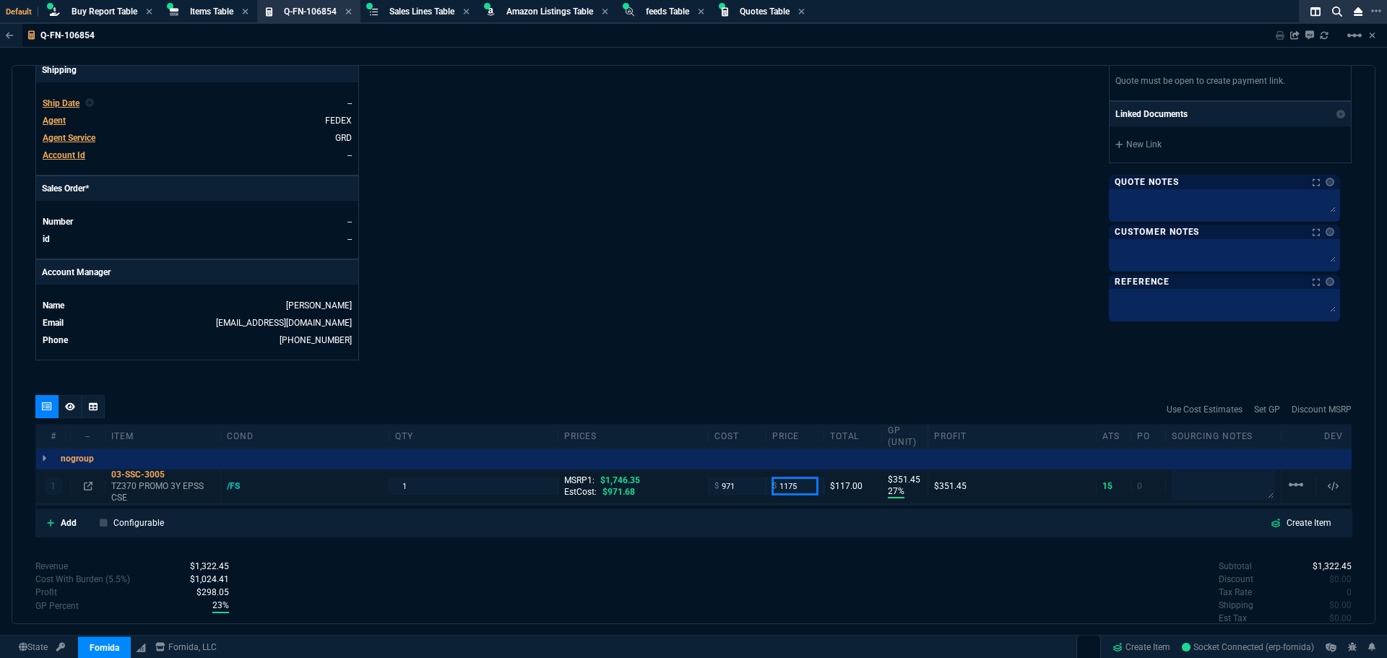
type input "93"
type input "1175"
type input "17"
type input "204"
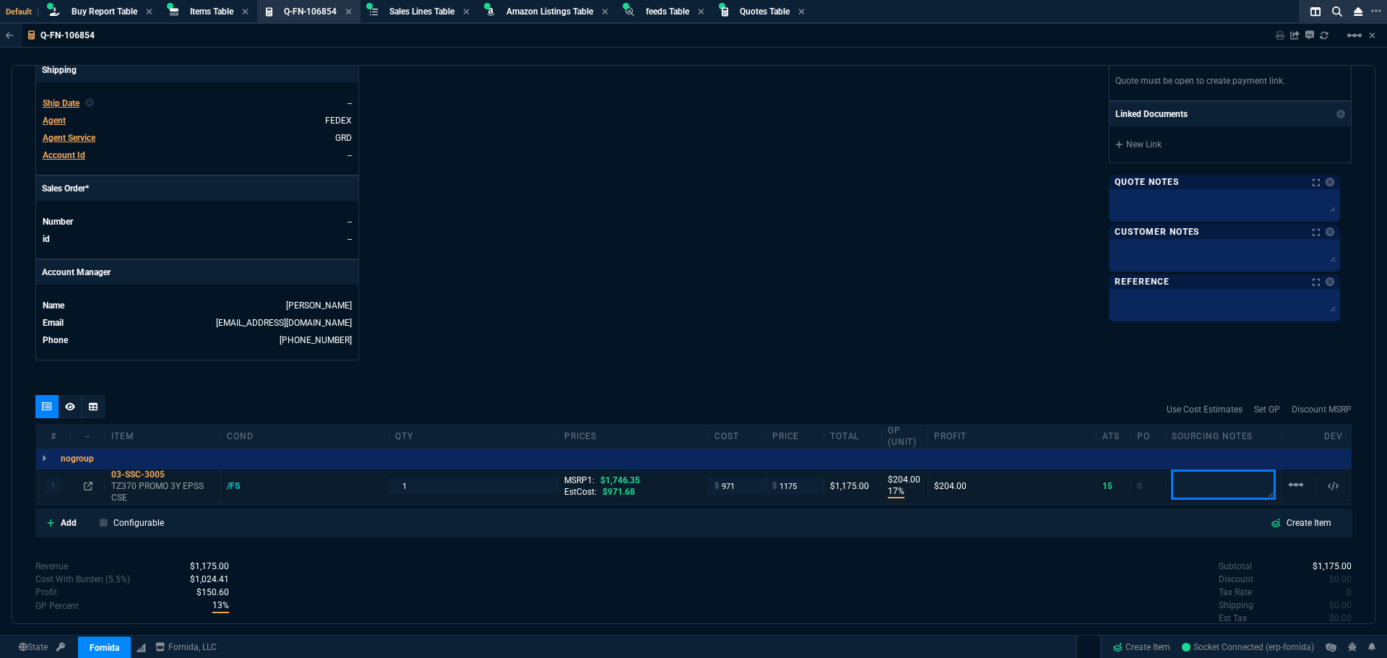
type input "33"
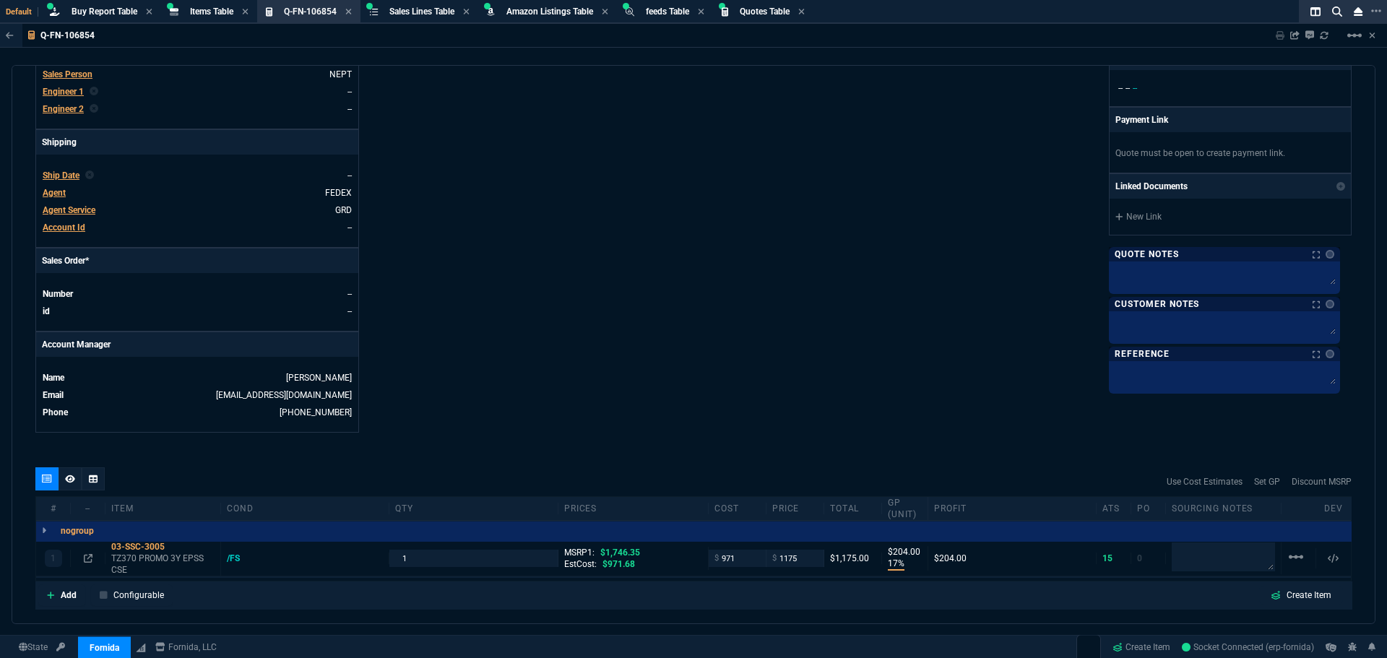
drag, startPoint x: 859, startPoint y: 119, endPoint x: 878, endPoint y: 140, distance: 28.1
click at [859, 119] on div "Fornida, LLC [STREET_ADDRESS] Share Link Tiny, [PERSON_NAME], [PERSON_NAME] gro…" at bounding box center [1023, 60] width 658 height 746
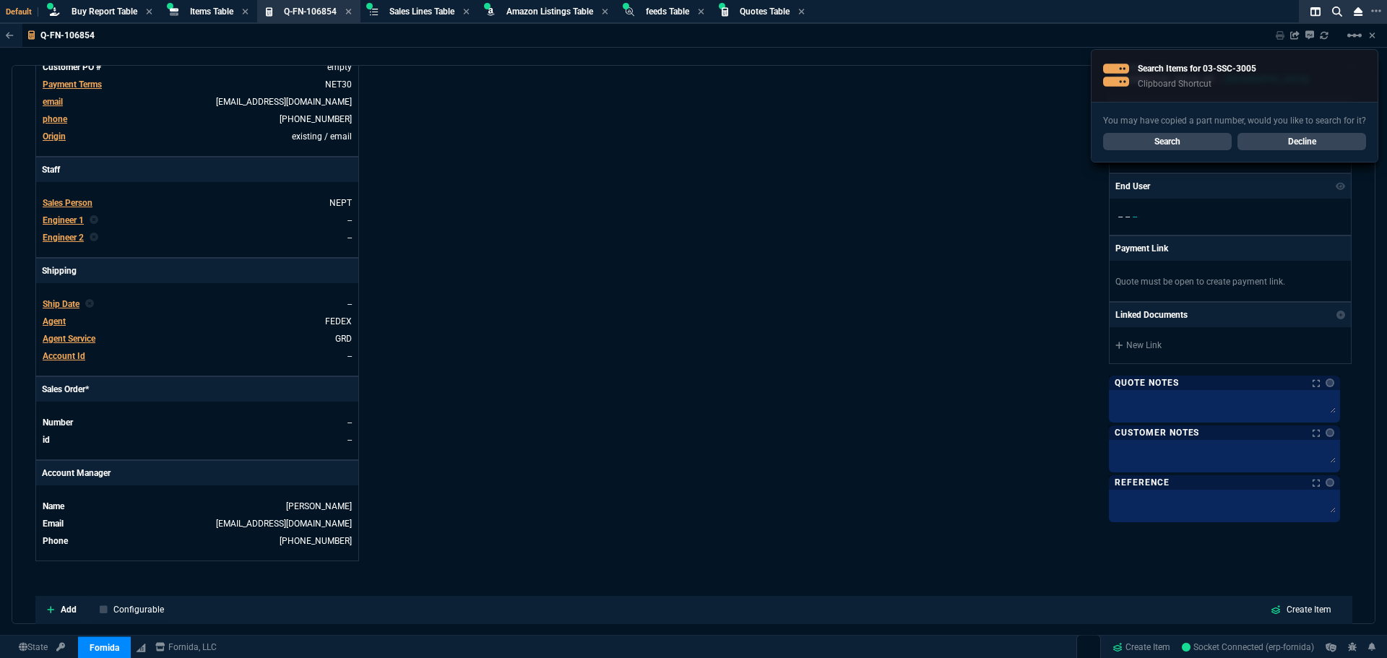
scroll to position [72, 0]
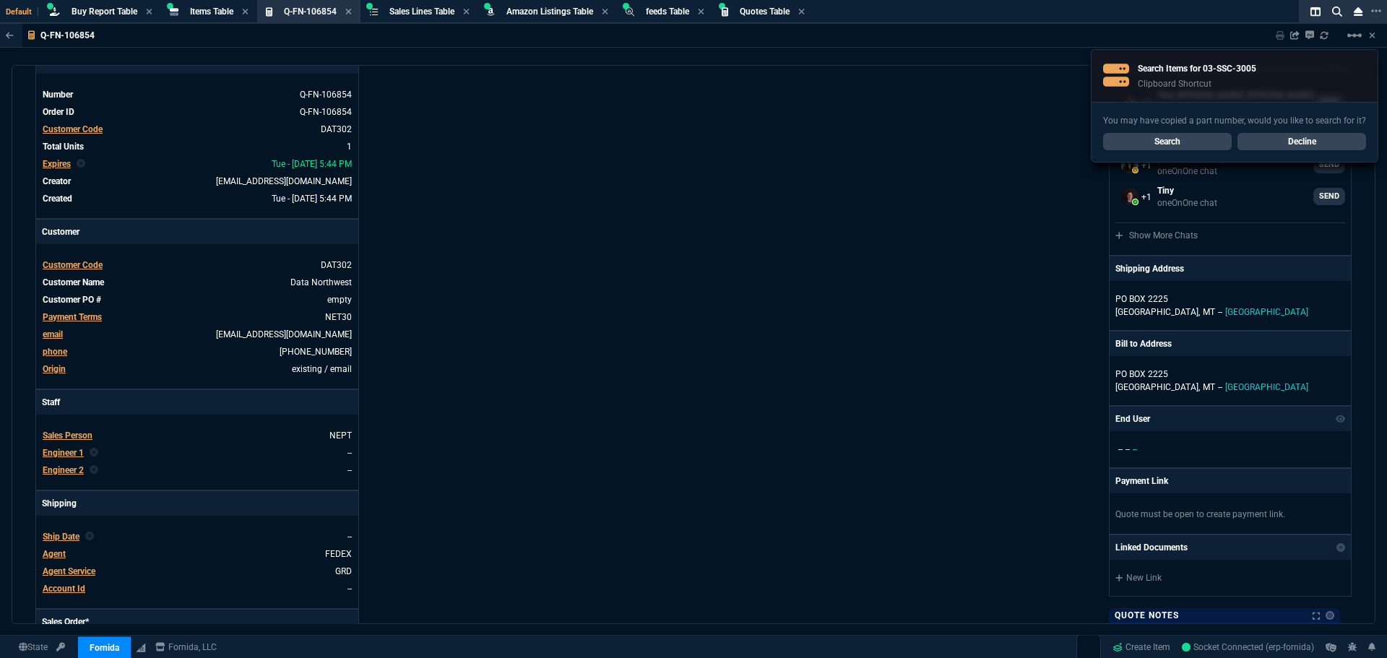
click at [552, 154] on div "Details Number Q-FN-106854 Order ID Q-FN-106854 Customer Code DAT302 Total Unit…" at bounding box center [364, 421] width 658 height 746
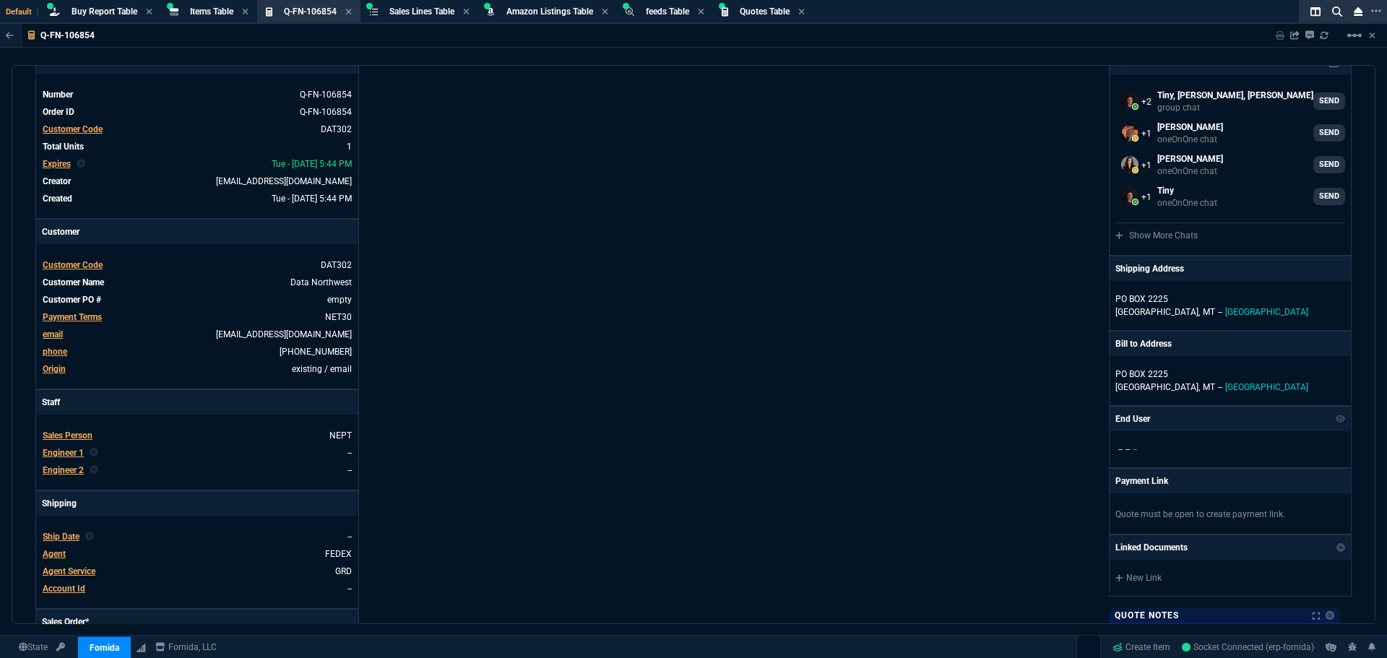
click at [705, 178] on div "Fornida, LLC [STREET_ADDRESS] Share Link Tiny, [PERSON_NAME], [PERSON_NAME] gro…" at bounding box center [1023, 421] width 658 height 746
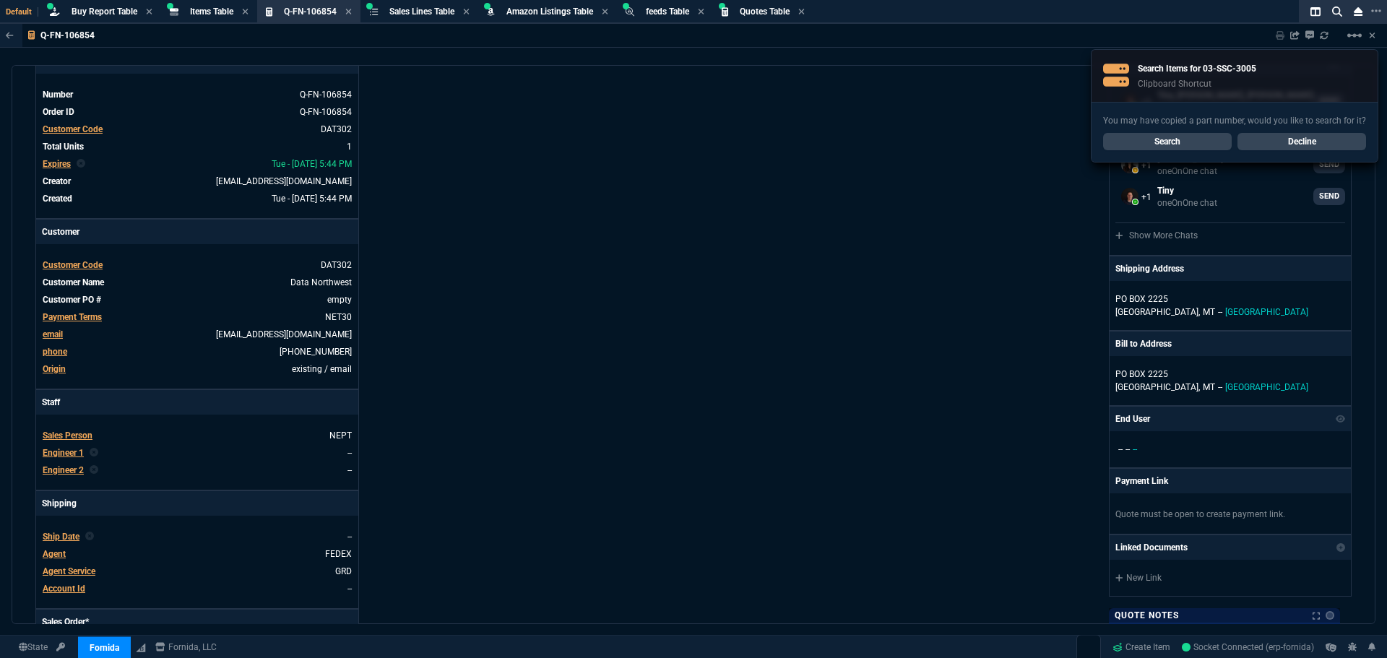
click at [935, 7] on div "Default Buy Report Table Buy Report Items Table Item Q-FN-106854 Quote Sales Li…" at bounding box center [665, 12] width 1330 height 24
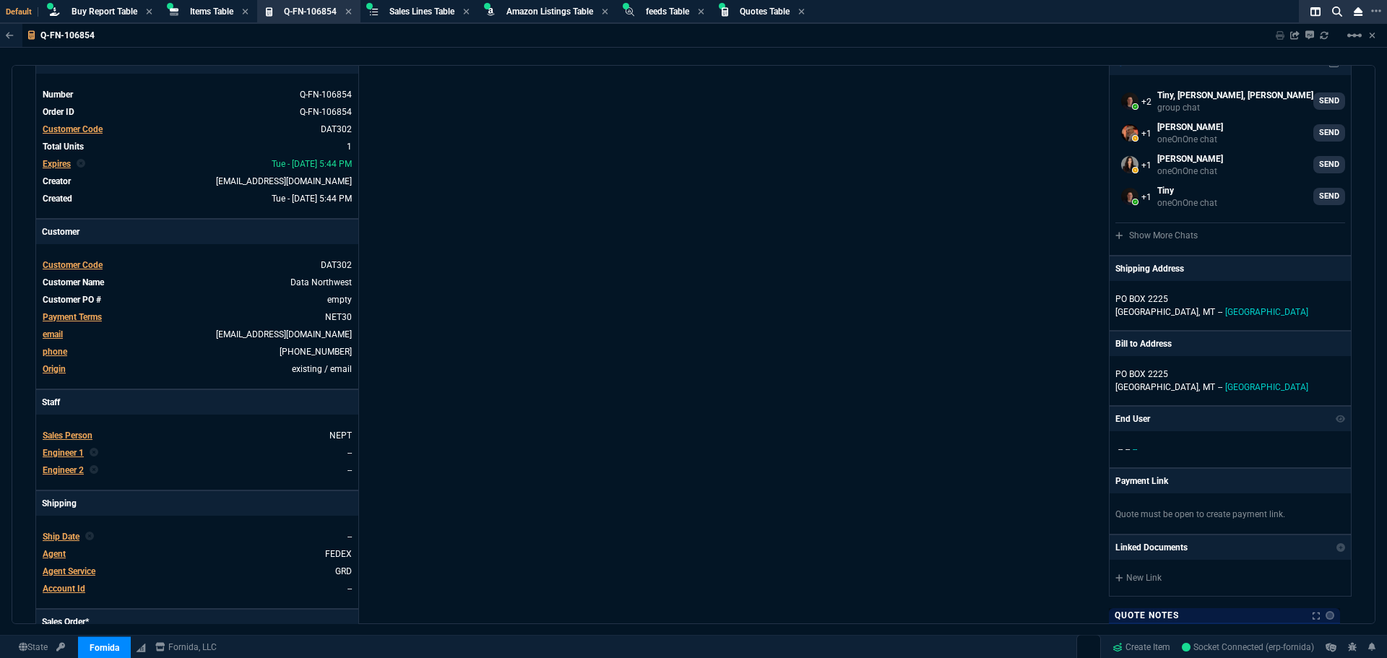
click at [935, 7] on div "Default Buy Report Table Buy Report Items Table Item Q-FN-106854 Quote Sales Li…" at bounding box center [665, 12] width 1330 height 24
click at [945, 5] on div "Default Buy Report Table Buy Report Items Table Item Q-FN-106854 Quote Sales Li…" at bounding box center [665, 12] width 1330 height 24
click at [669, 192] on div "Details Number Q-FN-106854 Order ID Q-FN-106854 Customer Code DAT302 Total Unit…" at bounding box center [364, 421] width 658 height 746
drag, startPoint x: 779, startPoint y: 173, endPoint x: 780, endPoint y: 206, distance: 33.3
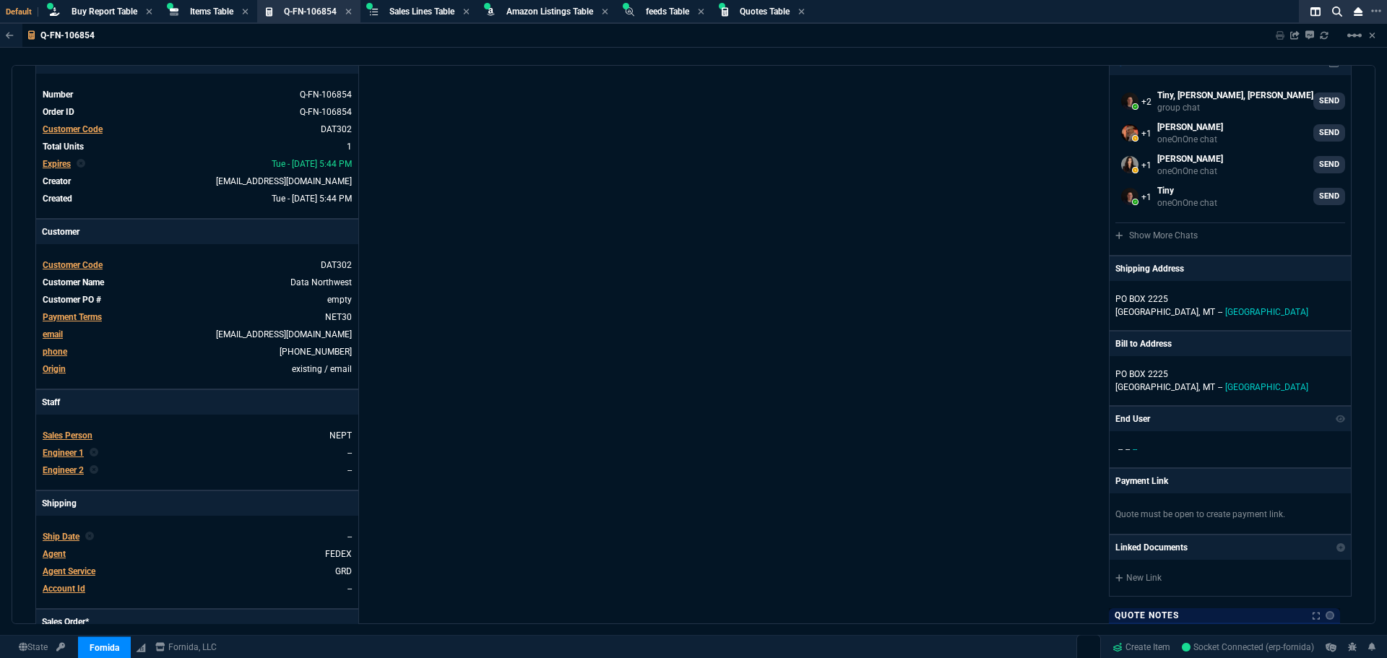
click at [779, 173] on div "Fornida, LLC [STREET_ADDRESS] Share Link Tiny, [PERSON_NAME], [PERSON_NAME] gro…" at bounding box center [1023, 421] width 658 height 746
click at [651, 116] on div "Details Number Q-FN-106854 Order ID Q-FN-106854 Customer Code DAT302 Total Unit…" at bounding box center [364, 421] width 658 height 746
click at [713, 152] on div "Fornida, LLC [STREET_ADDRESS] Share Link Tiny, [PERSON_NAME], [PERSON_NAME] gro…" at bounding box center [1023, 421] width 658 height 746
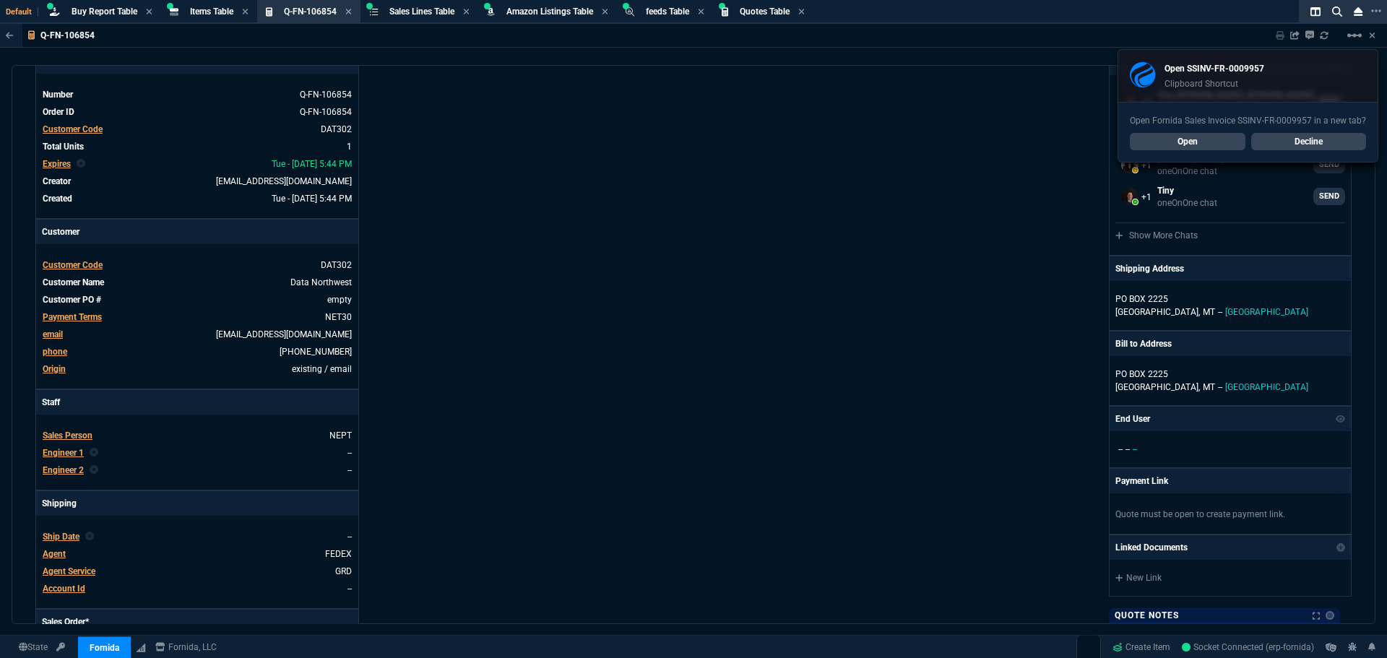
click at [1168, 136] on link "Open" at bounding box center [1188, 141] width 116 height 17
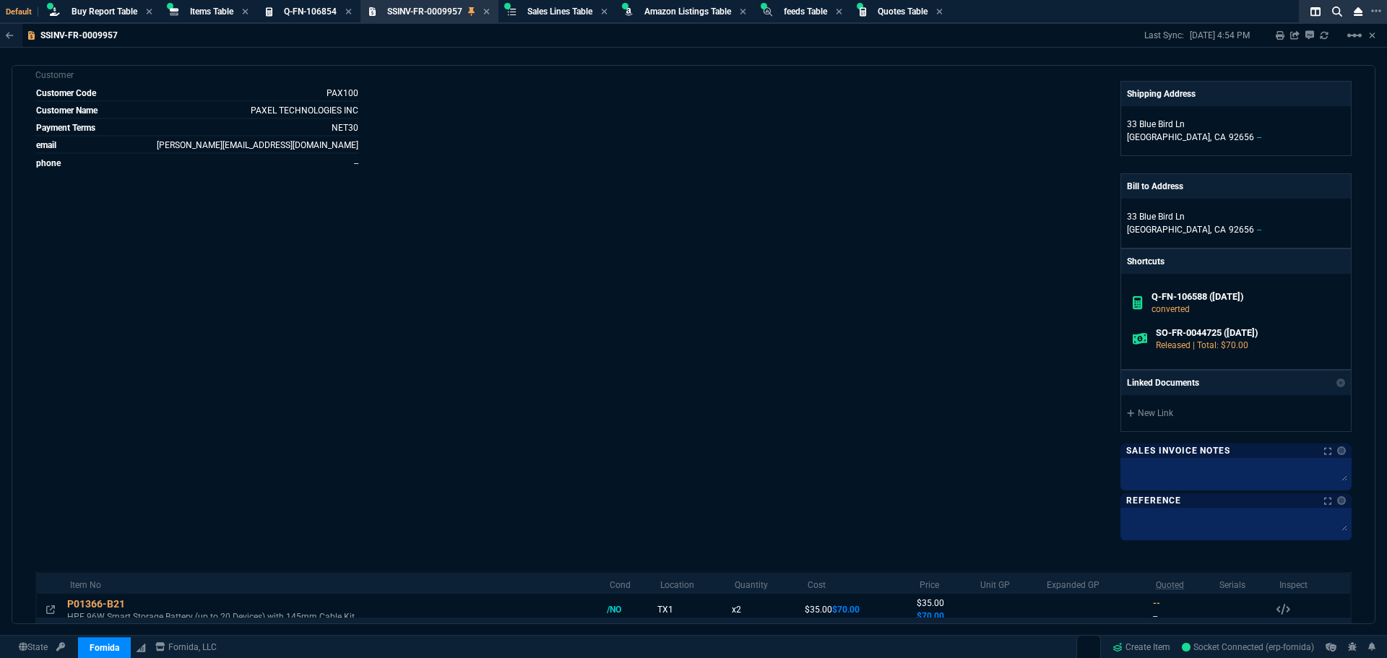
scroll to position [361, 0]
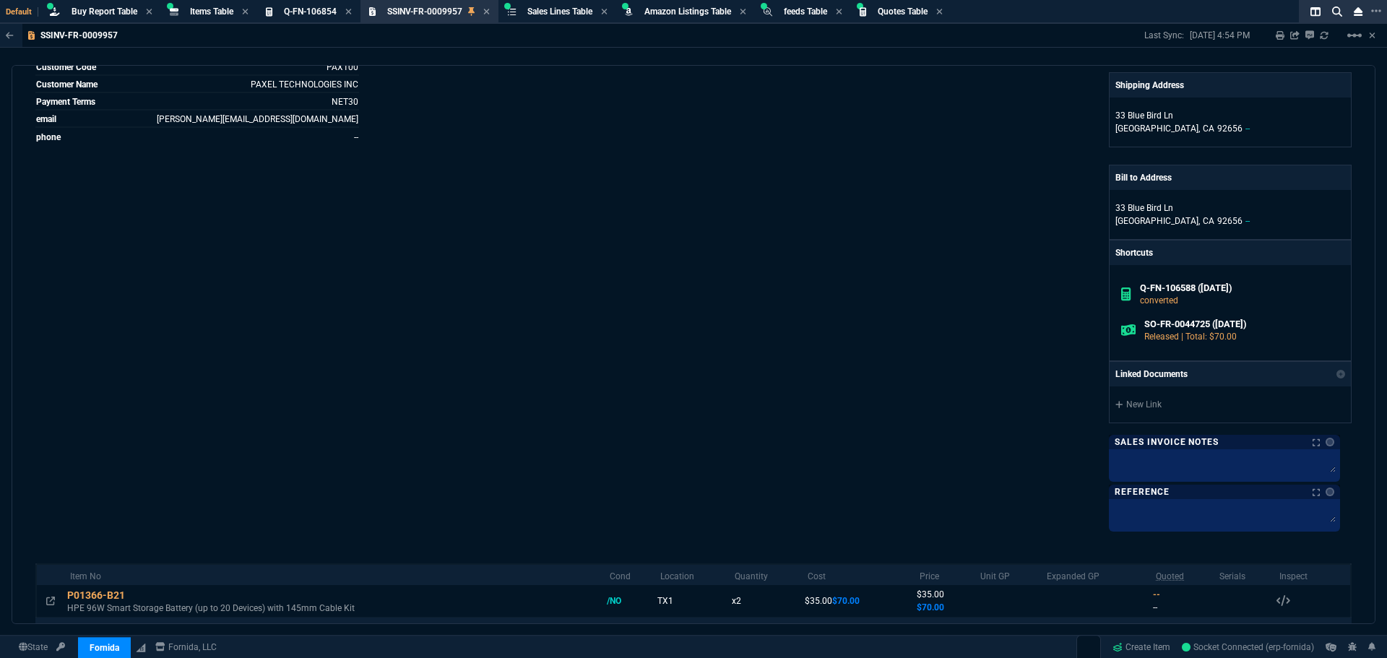
click at [478, 204] on div "Marketplace ID Q-FN-106588 Inv Number SSINV-FR-0009957 Order Number SO-FR-00447…" at bounding box center [364, 144] width 658 height 770
click at [636, 176] on div "Marketplace ID Q-FN-106588 Inv Number SSINV-FR-0009957 Order Number SO-FR-00447…" at bounding box center [364, 144] width 658 height 770
click at [768, 204] on div "Fornida, LLC [STREET_ADDRESS] Share Link Tiny, [PERSON_NAME], [PERSON_NAME] gro…" at bounding box center [1023, 144] width 658 height 770
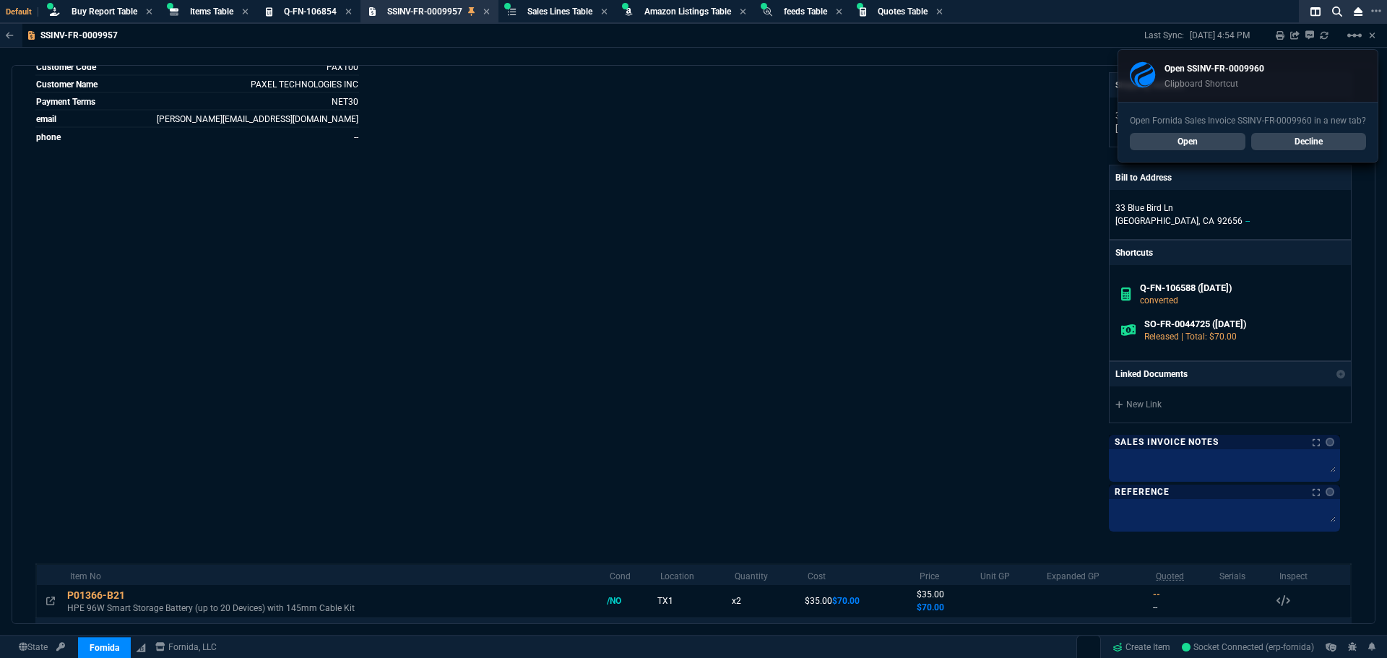
click at [1211, 145] on link "Open" at bounding box center [1188, 141] width 116 height 17
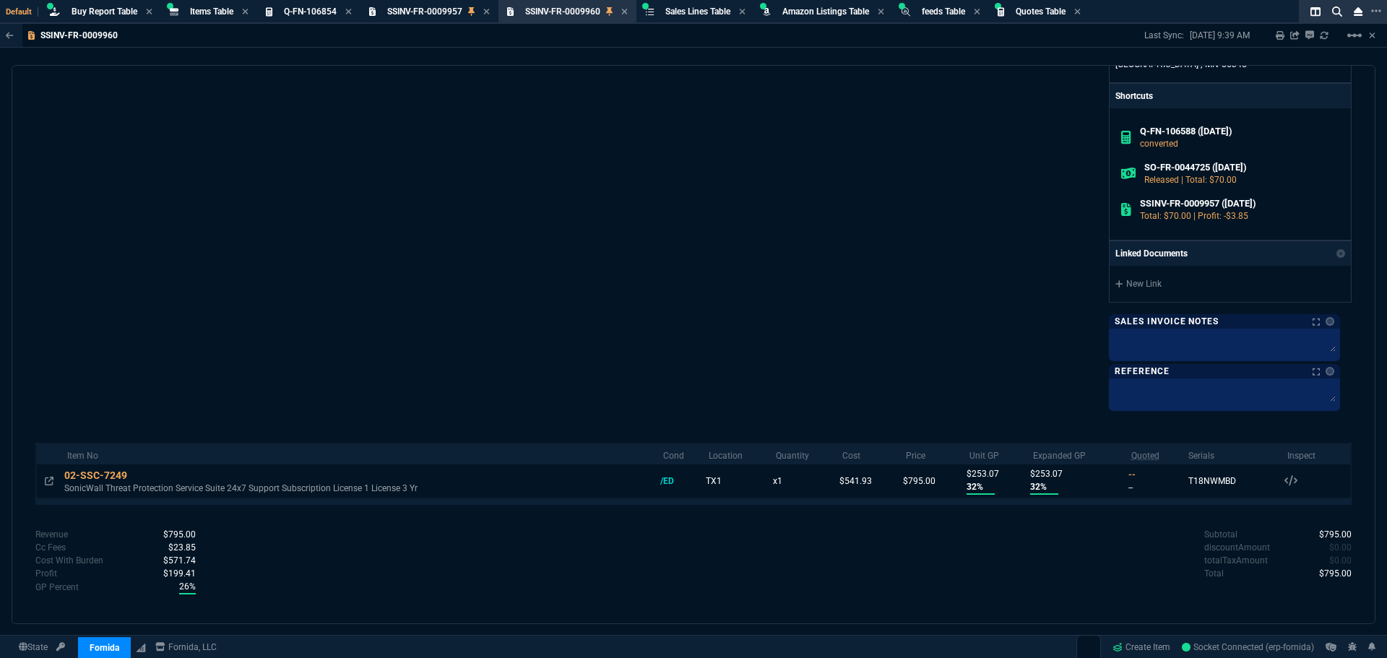
scroll to position [522, 0]
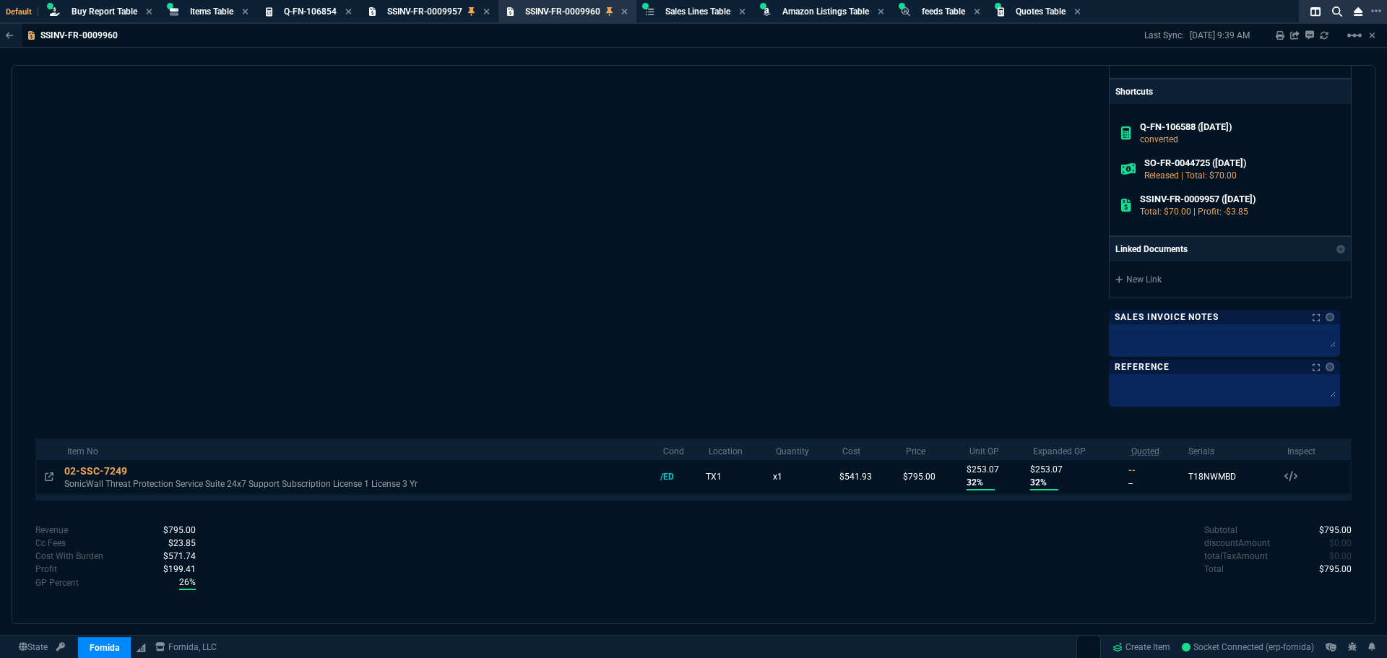
click at [642, 153] on div "Marketplace ID Q-FN-106591 Inv Number SSINV-FR-0009960 Order Number SO-FR-00447…" at bounding box center [364, 1] width 658 height 806
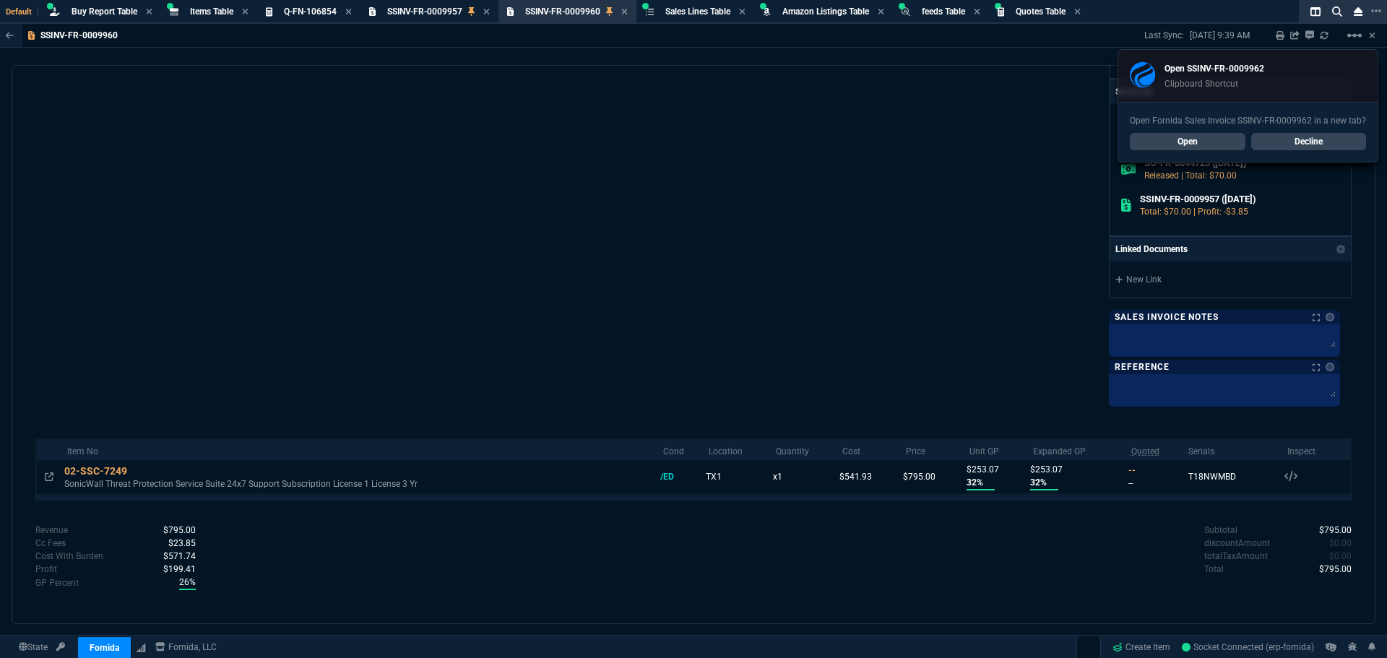
click at [1196, 139] on link "Open" at bounding box center [1188, 141] width 116 height 17
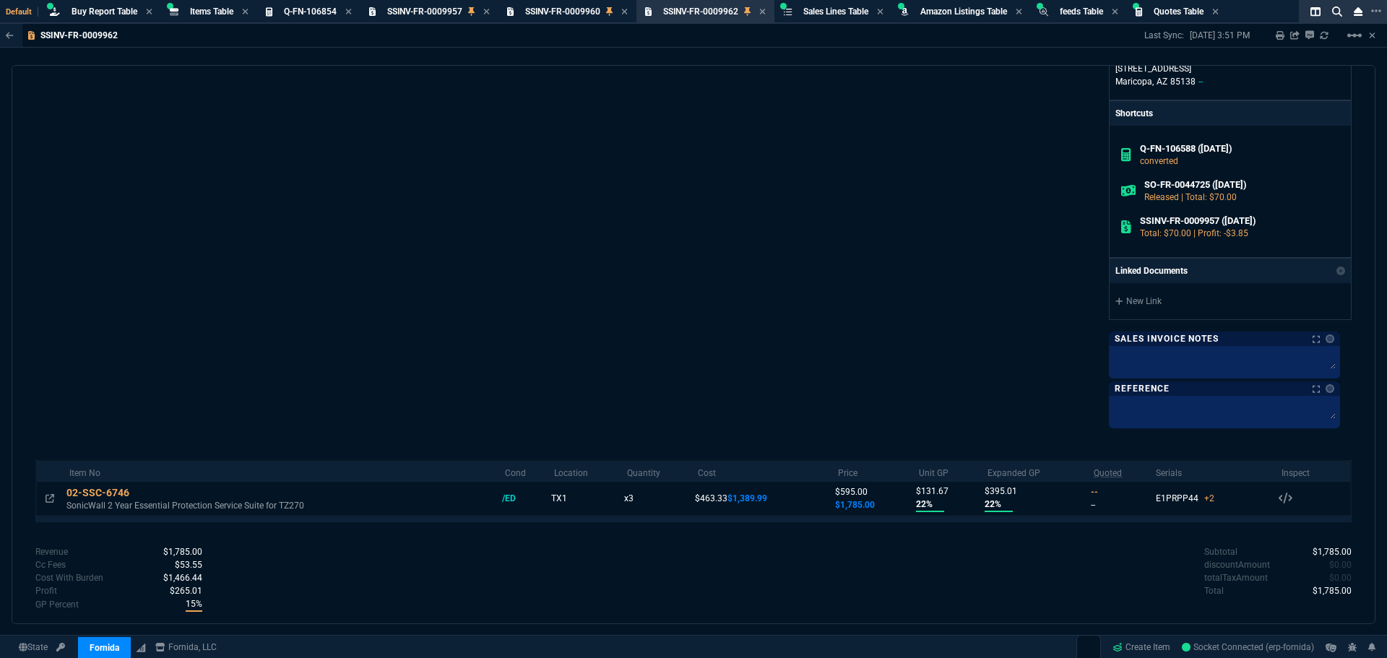
scroll to position [506, 0]
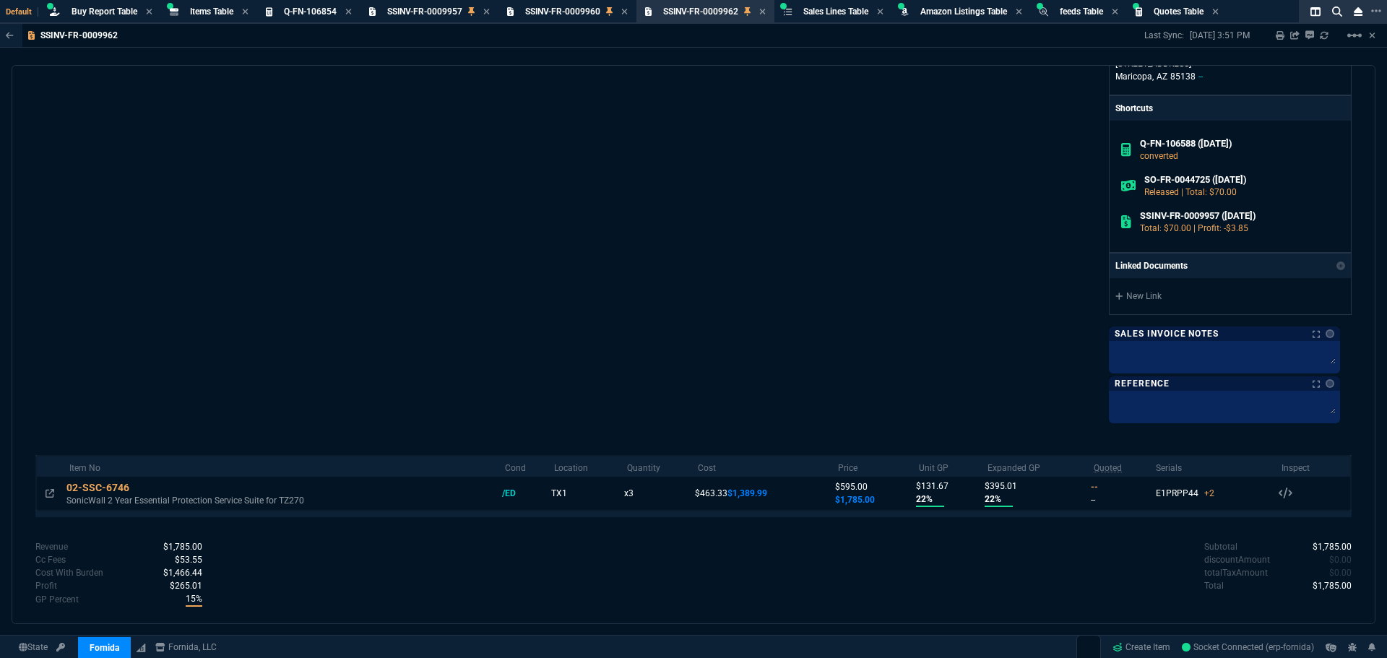
drag, startPoint x: 50, startPoint y: 491, endPoint x: 134, endPoint y: 491, distance: 84.5
click at [50, 491] on icon at bounding box center [50, 493] width 9 height 9
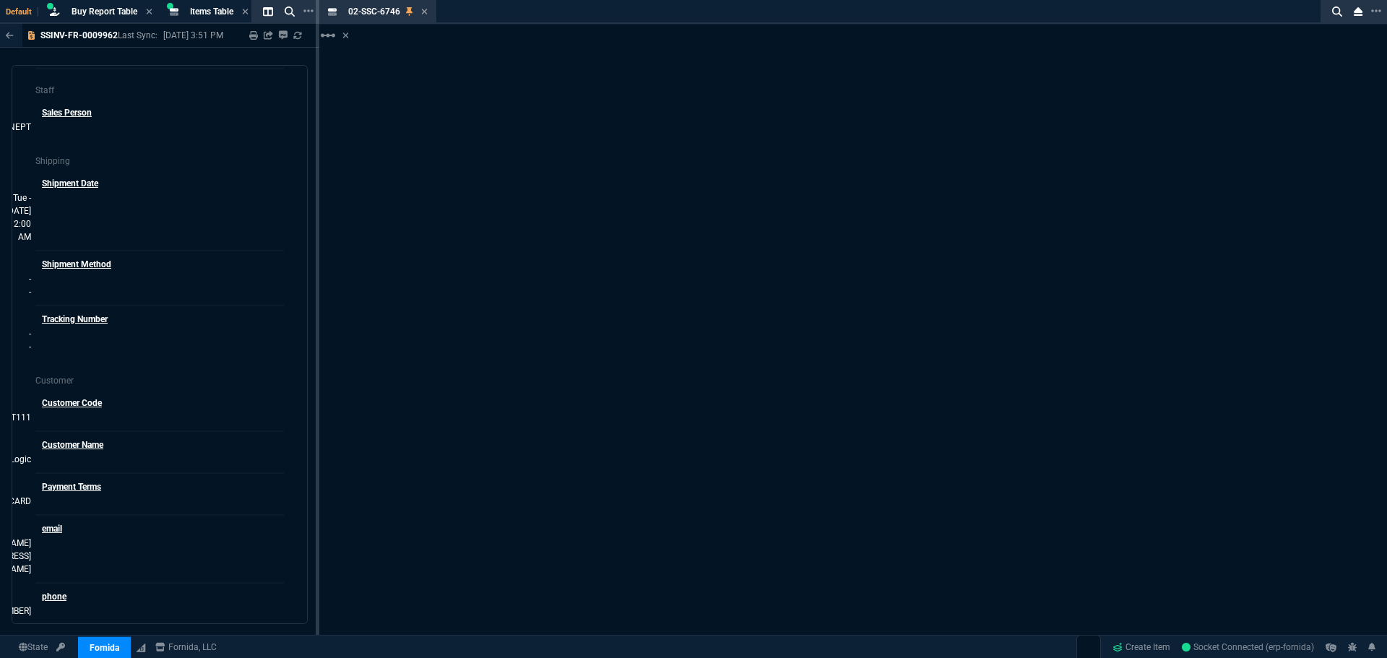
scroll to position [525, 0]
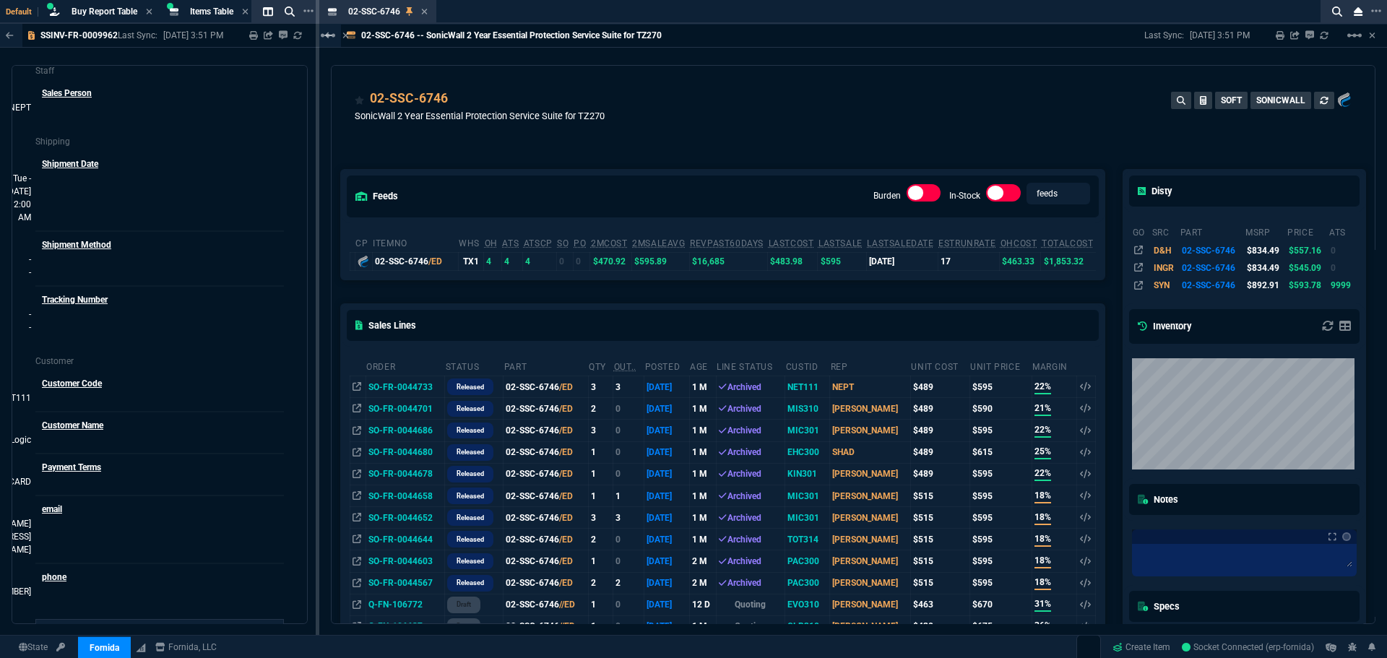
drag, startPoint x: 751, startPoint y: 85, endPoint x: 701, endPoint y: 75, distance: 50.7
click at [751, 85] on div "02-SSC-6746 SonicWall 2 Year Essential Protection Service Suite for TZ270 SOFT …" at bounding box center [853, 109] width 1043 height 86
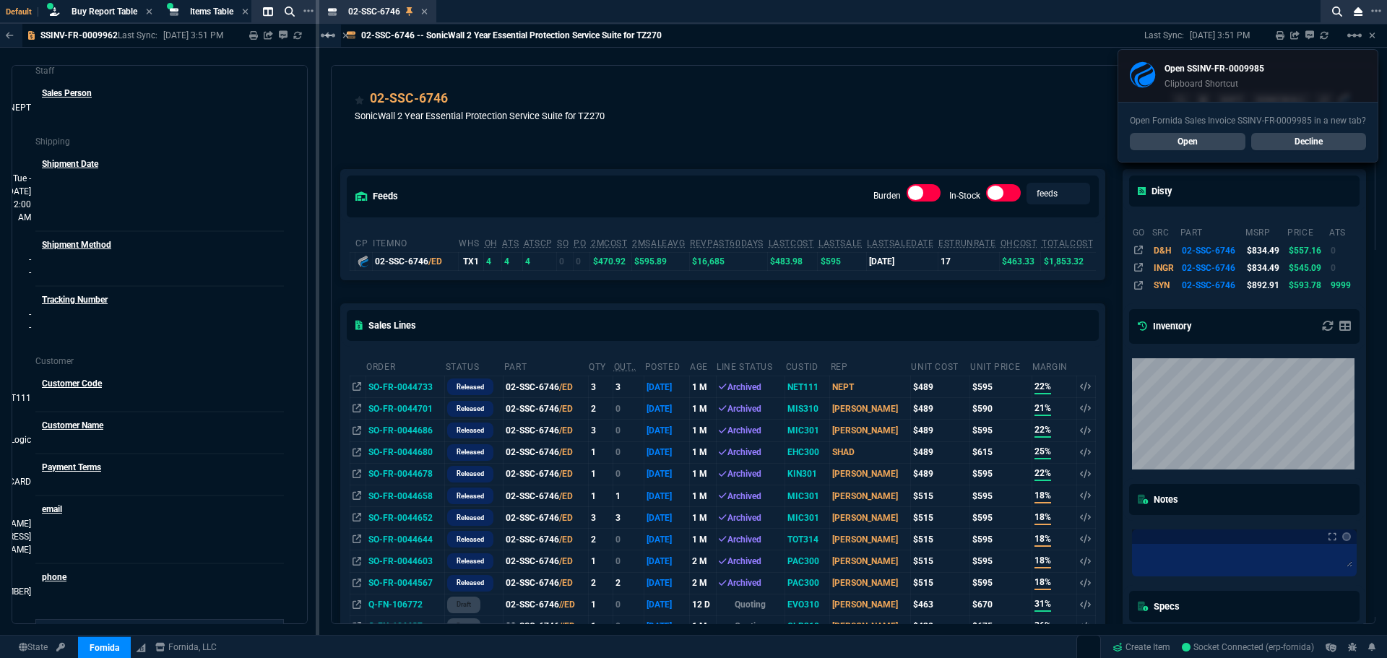
click at [1181, 136] on link "Open" at bounding box center [1188, 141] width 116 height 17
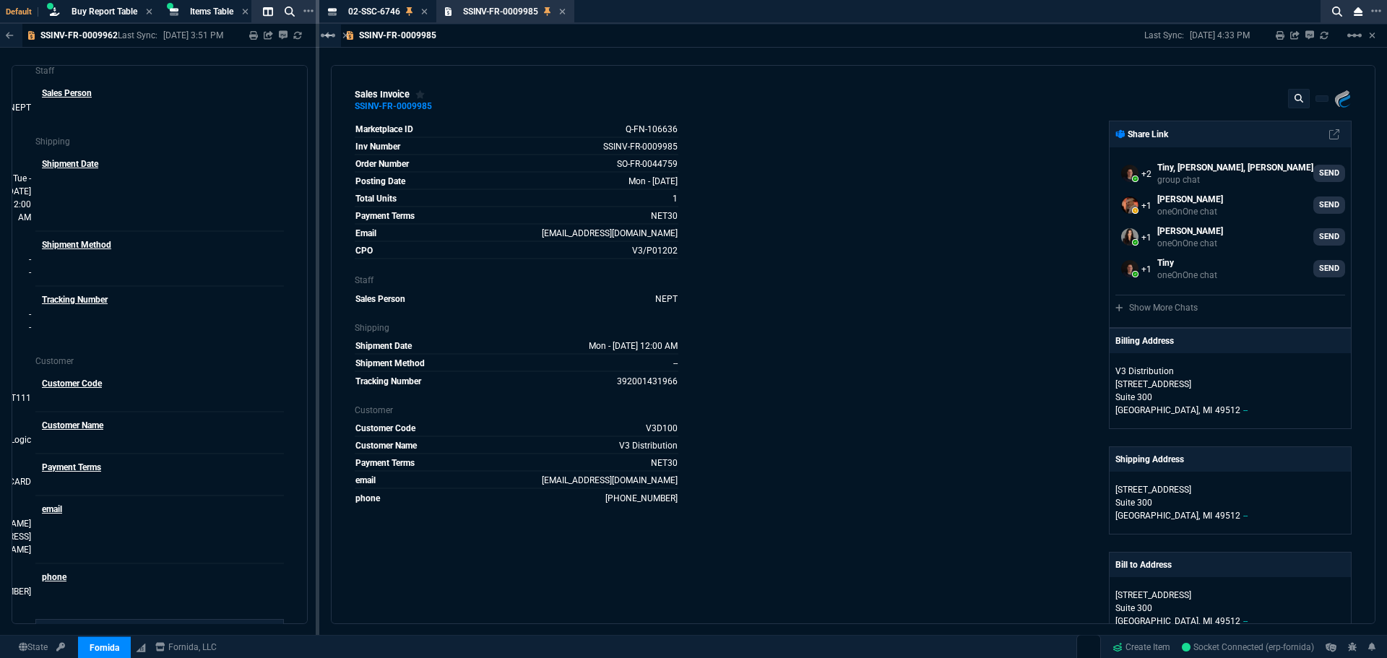
scroll to position [72, 0]
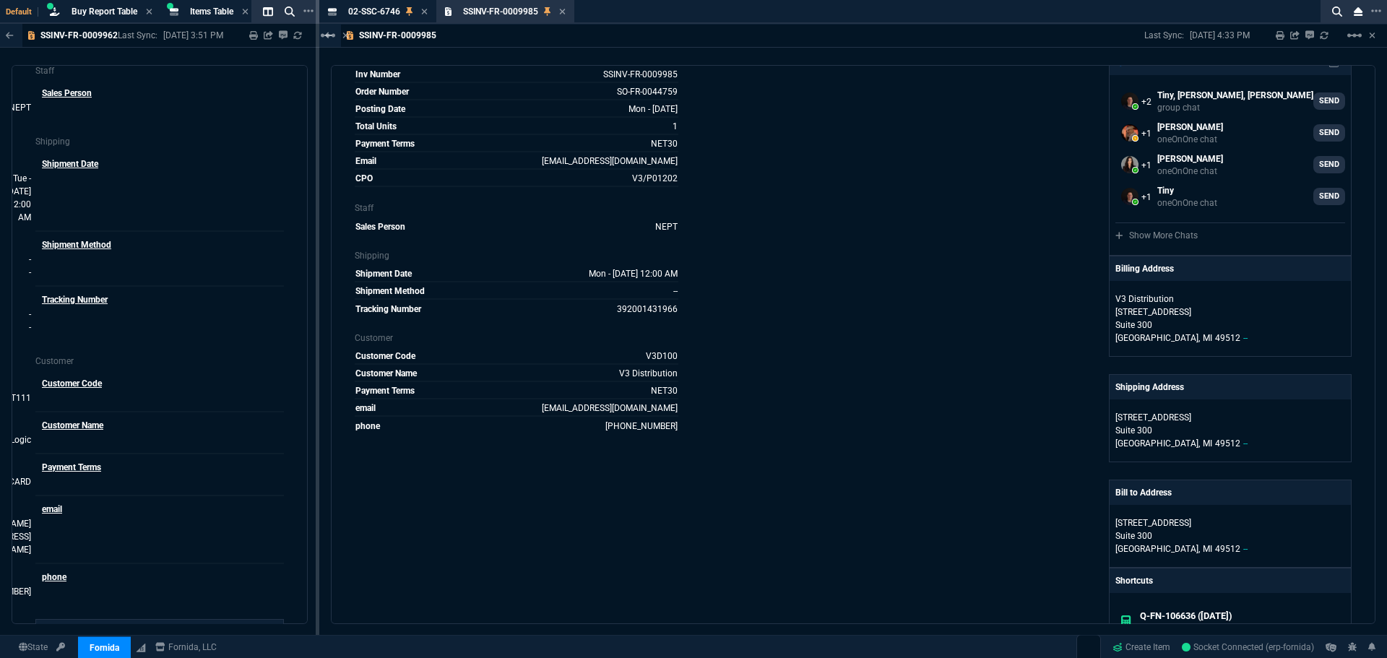
drag, startPoint x: 864, startPoint y: 122, endPoint x: 850, endPoint y: 127, distance: 14.6
click at [864, 122] on div "Fornida, LLC [STREET_ADDRESS] Share Link Tiny, [PERSON_NAME], [PERSON_NAME] gro…" at bounding box center [1102, 452] width 499 height 809
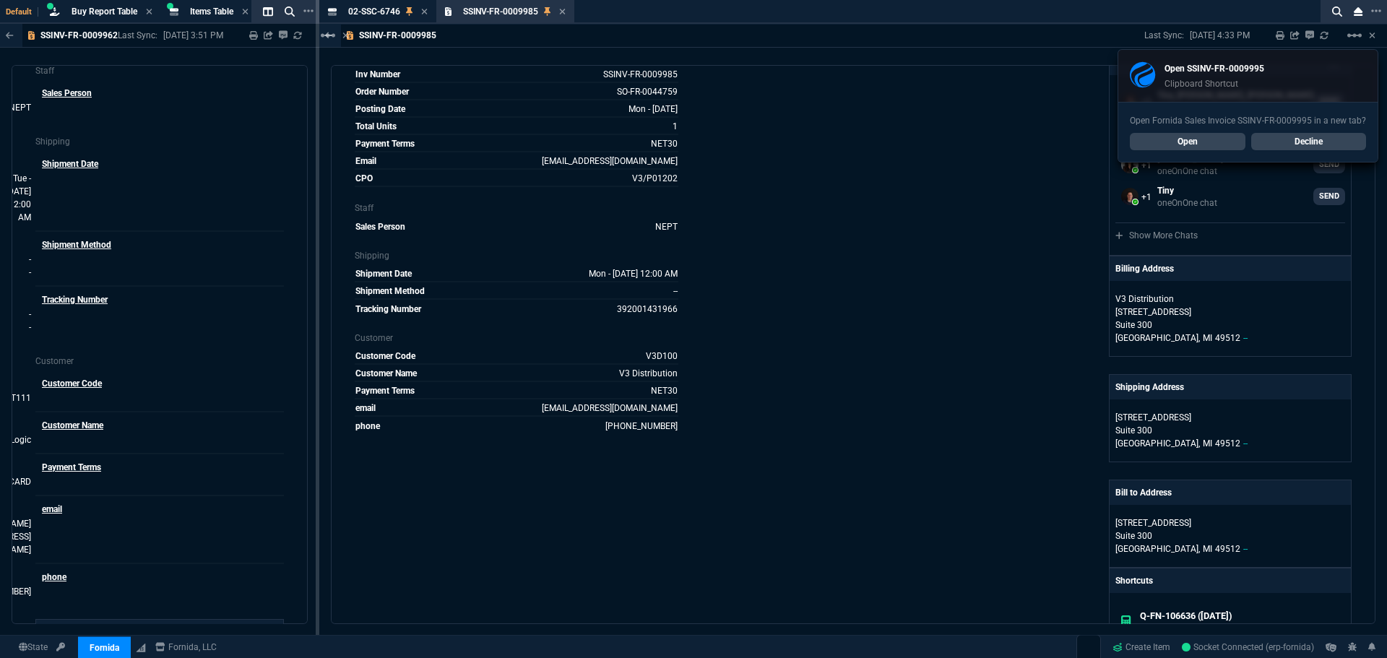
click at [1192, 142] on link "Open" at bounding box center [1188, 141] width 116 height 17
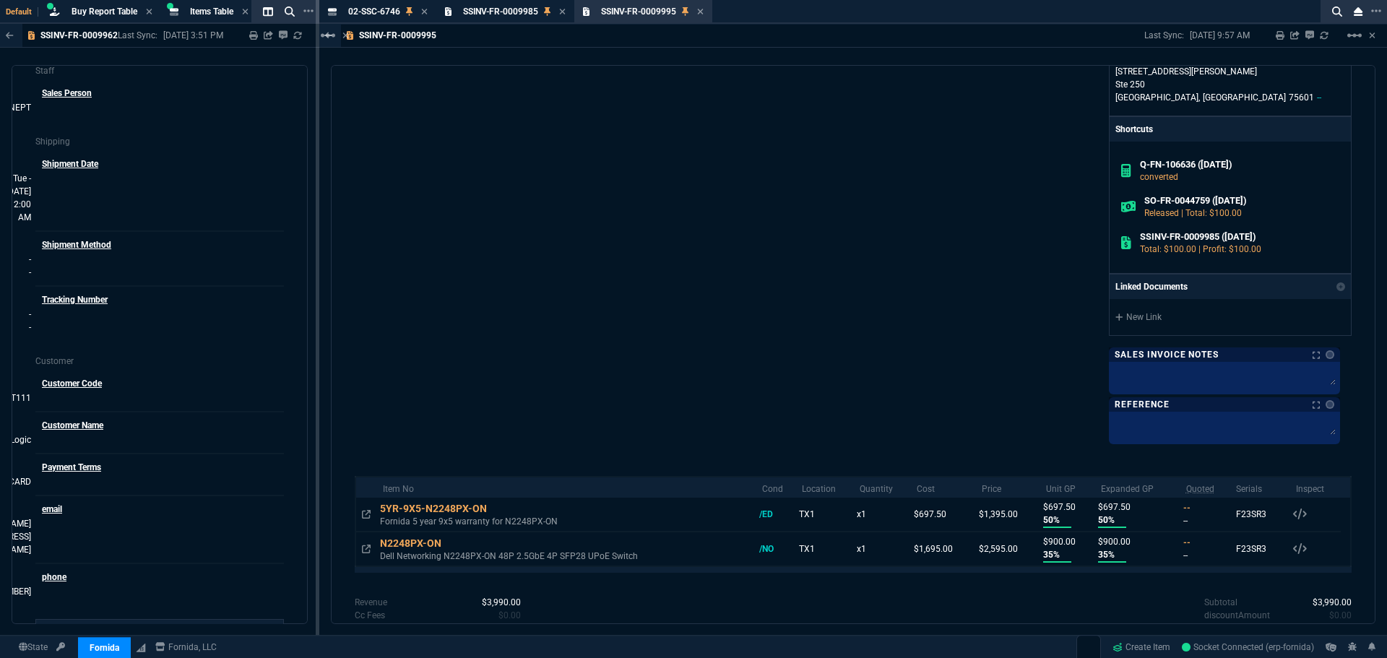
scroll to position [596, 0]
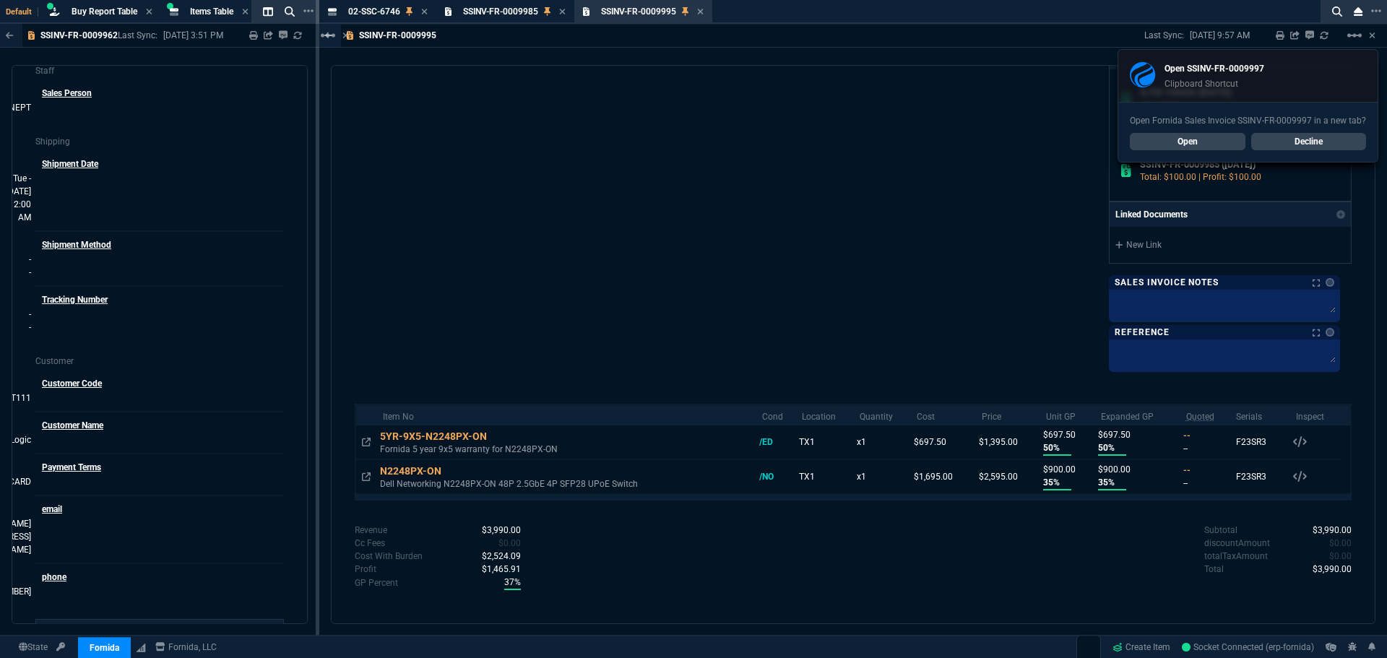
click at [1194, 137] on link "Open" at bounding box center [1188, 141] width 116 height 17
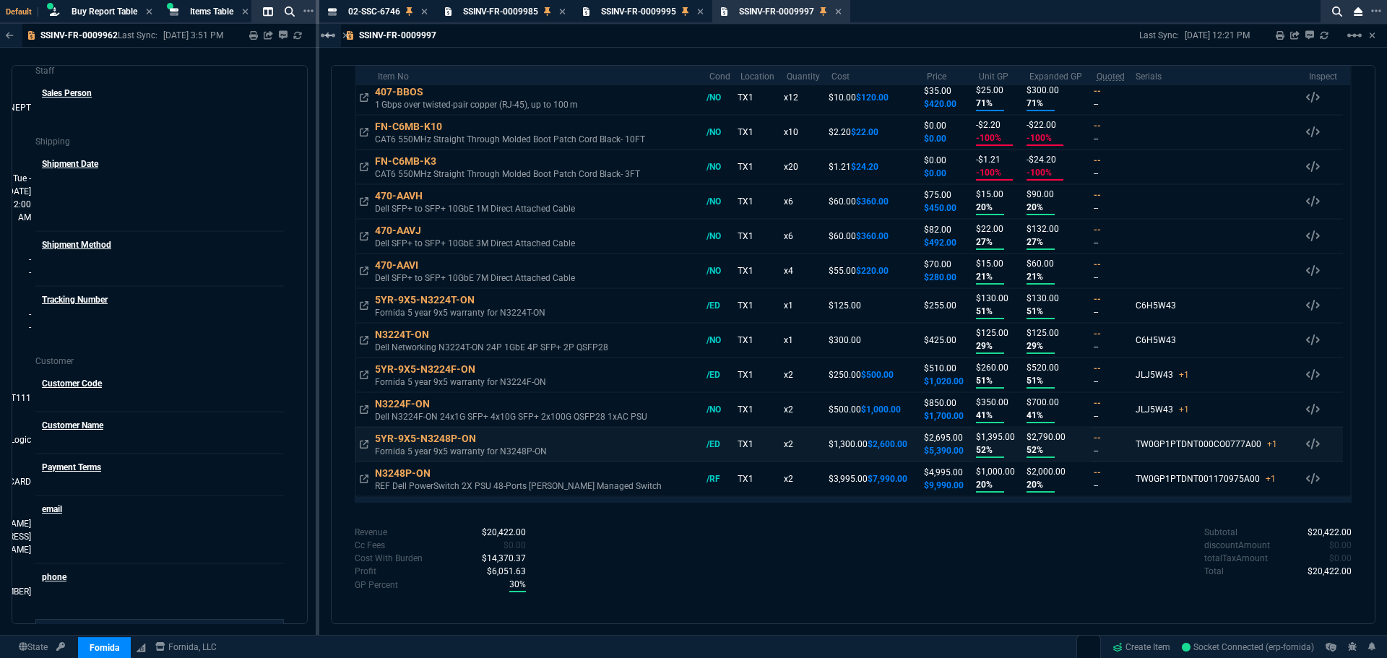
scroll to position [943, 0]
click at [1031, 43] on div "SSINV-FR-0009997 Last Sync: [DATE] 12:21 PM Sharing SSINV-FR-0009997 Link Dev L…" at bounding box center [853, 36] width 1068 height 24
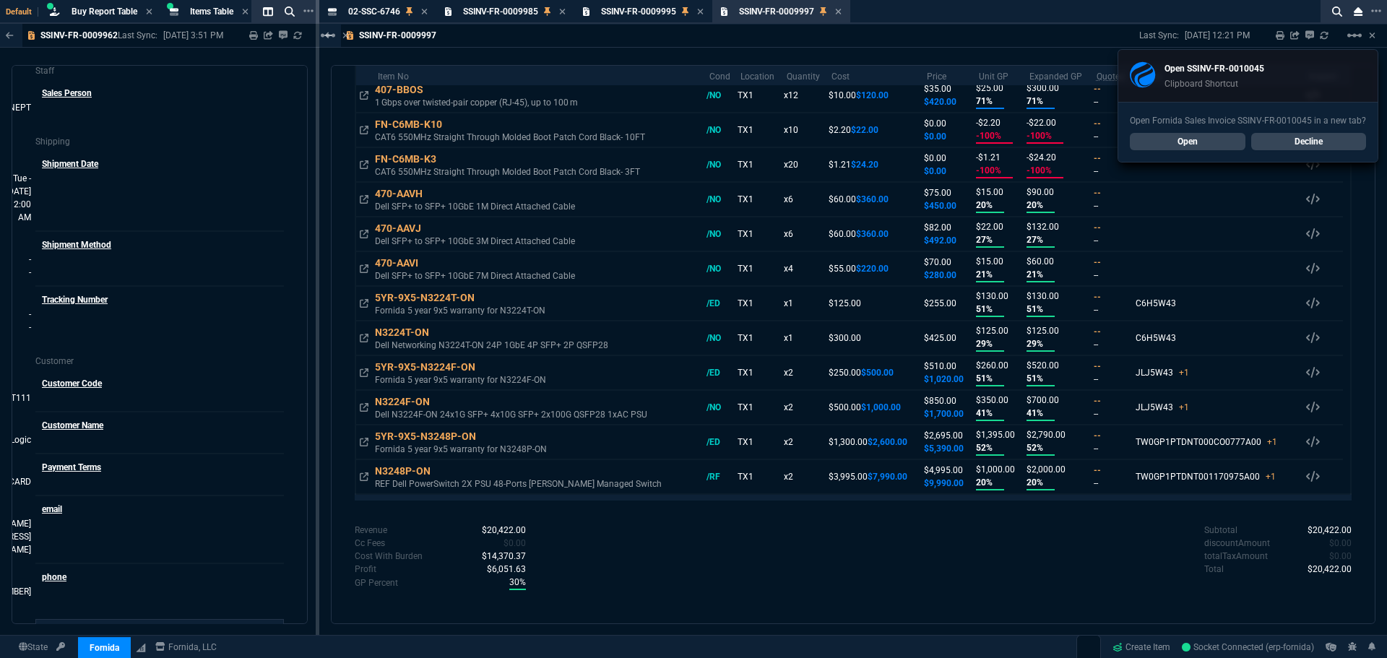
click at [1179, 137] on link "Open" at bounding box center [1188, 141] width 116 height 17
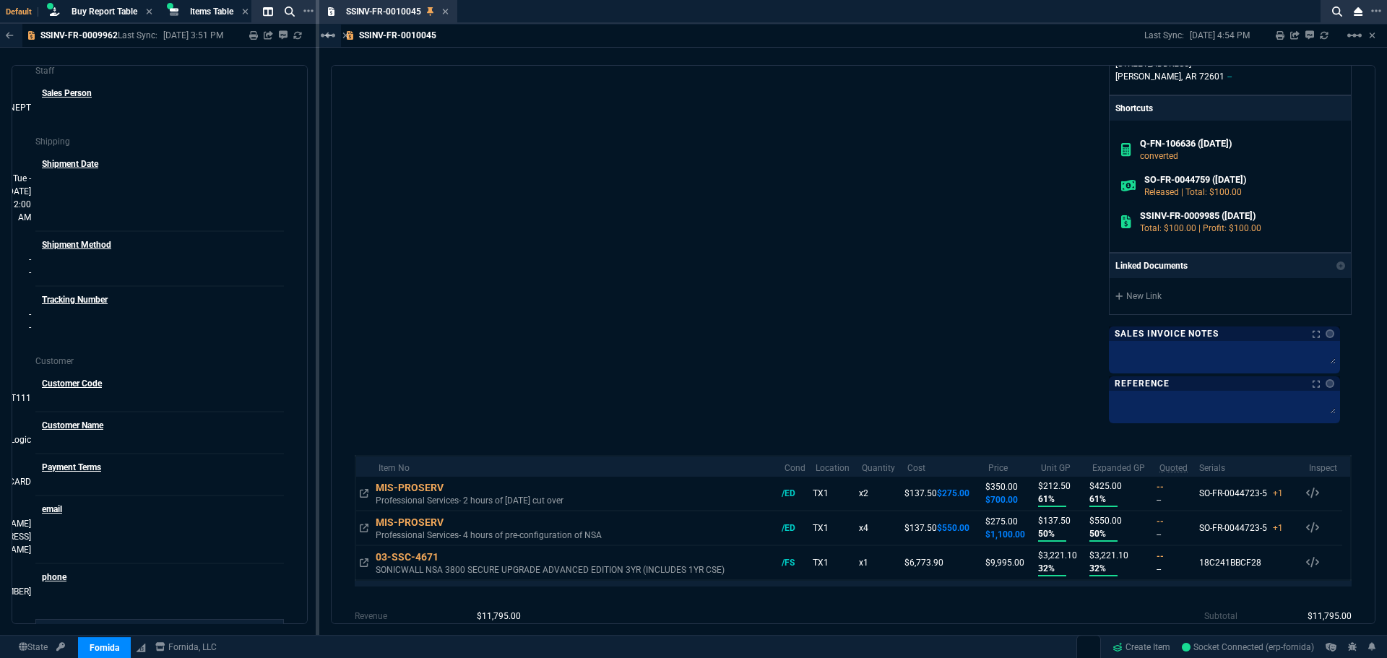
scroll to position [578, 0]
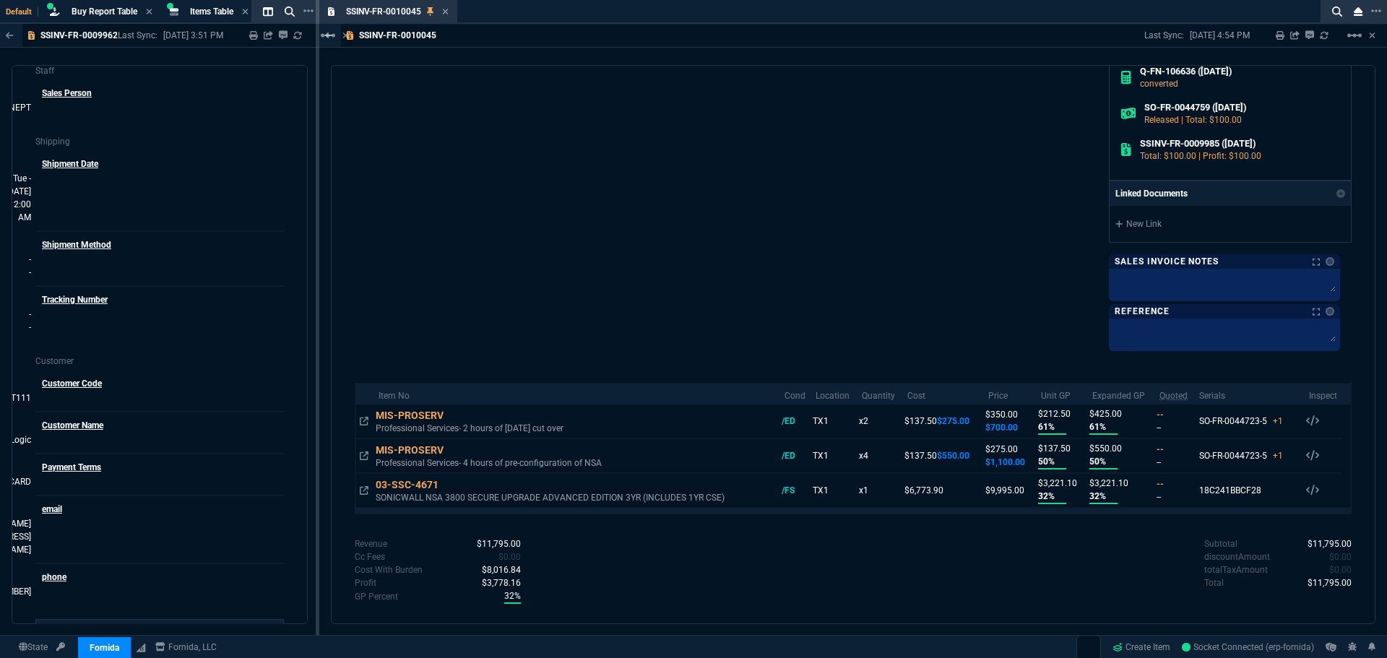
click at [444, 11] on icon at bounding box center [445, 11] width 7 height 9
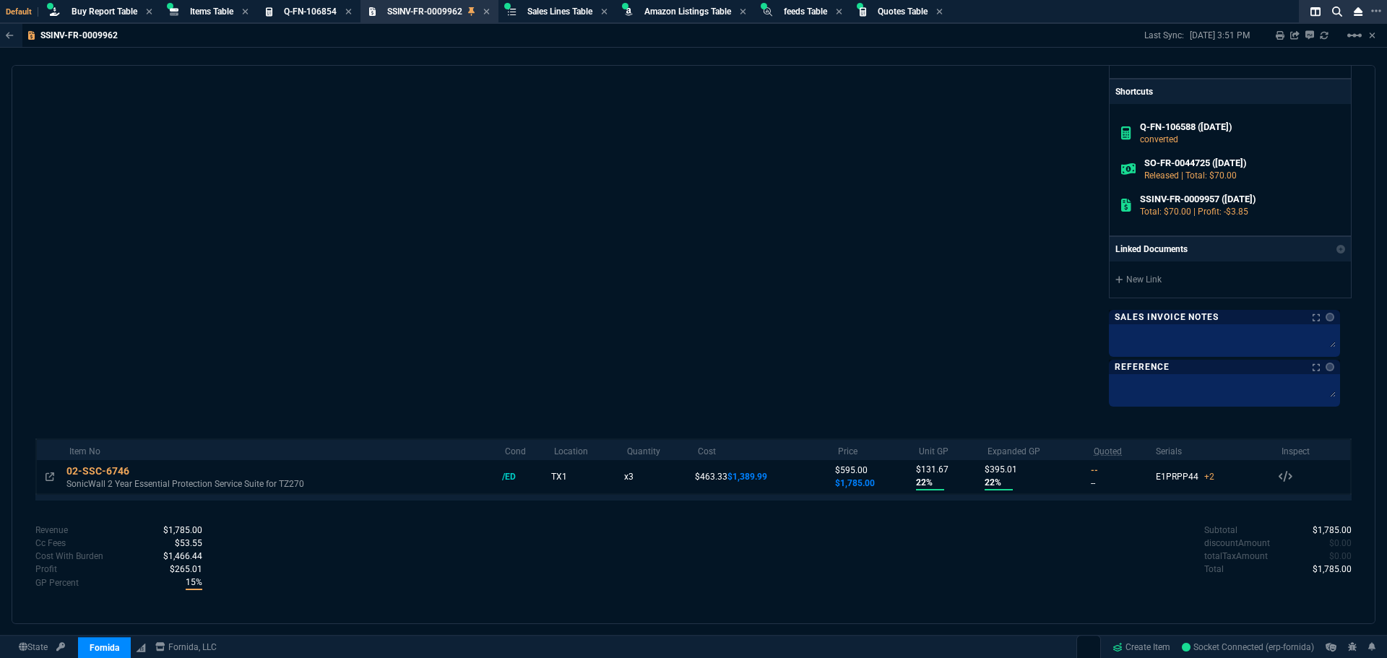
scroll to position [506, 0]
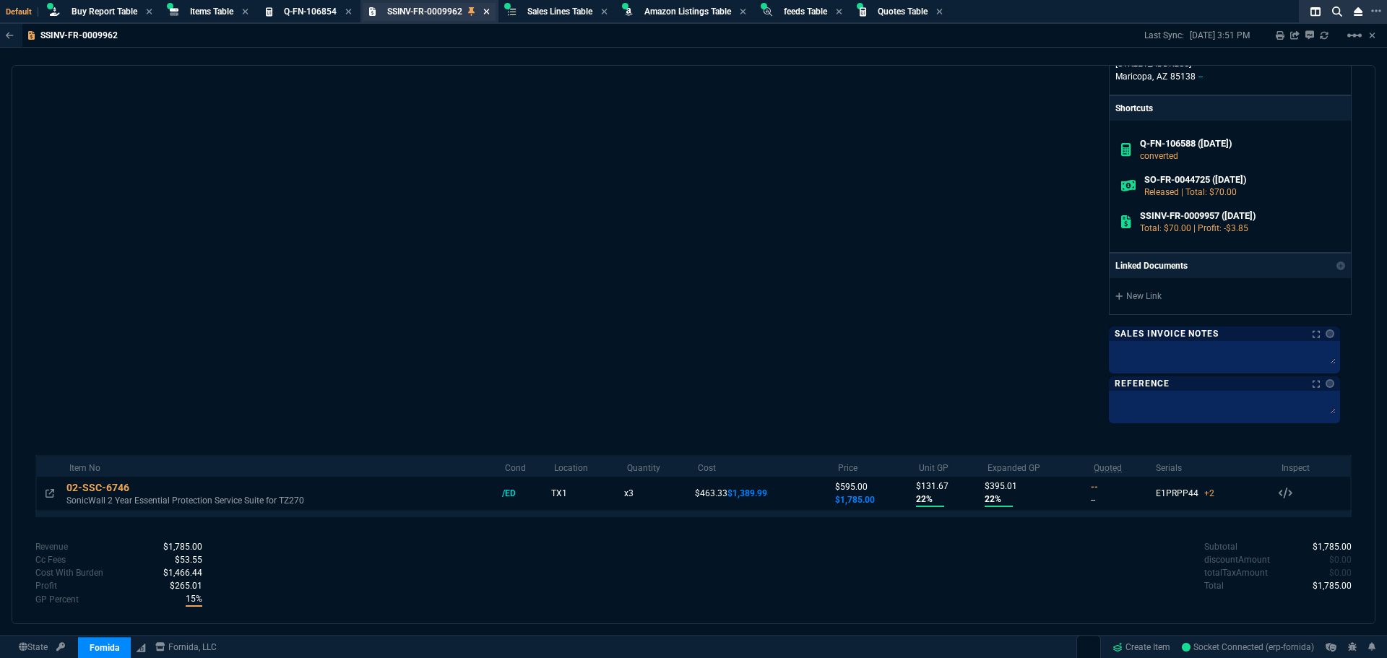
click at [487, 12] on icon at bounding box center [486, 12] width 6 height 6
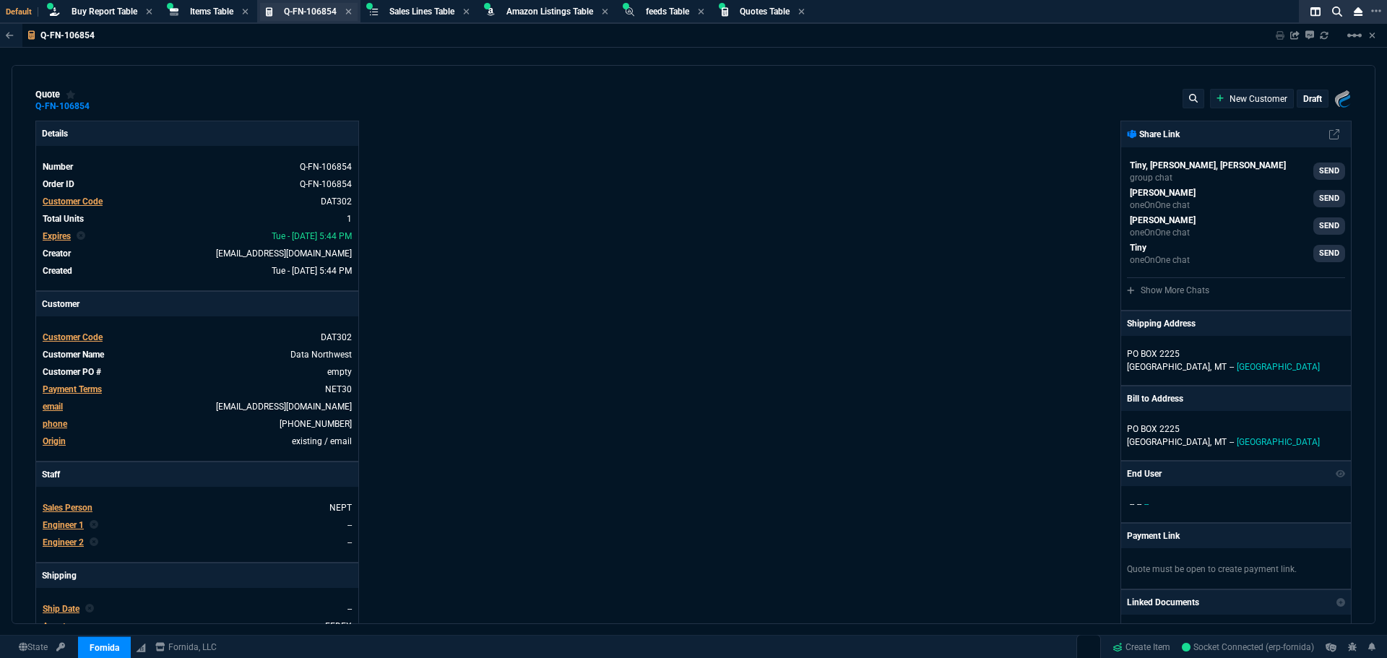
type input "17"
type input "204"
type input "1746.35"
type input "33"
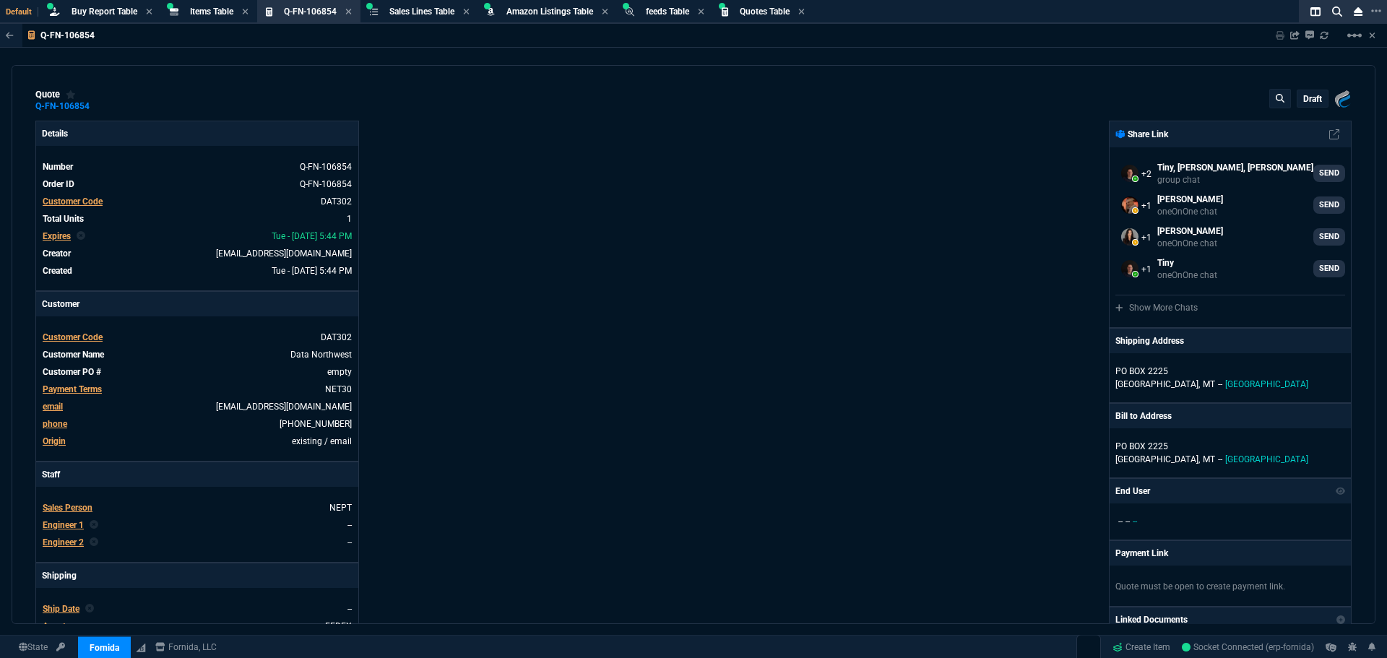
drag, startPoint x: 727, startPoint y: 173, endPoint x: 734, endPoint y: 173, distance: 7.3
click at [728, 173] on div "Fornida, LLC [STREET_ADDRESS] Share Link Tiny, [PERSON_NAME], [PERSON_NAME] gro…" at bounding box center [1023, 494] width 658 height 746
click at [705, 77] on div "quote Q-FN-106854 draft Fornida, LLC [STREET_ADDRESS] Details Number Q-FN-10685…" at bounding box center [694, 344] width 1364 height 559
